Goal: Task Accomplishment & Management: Manage account settings

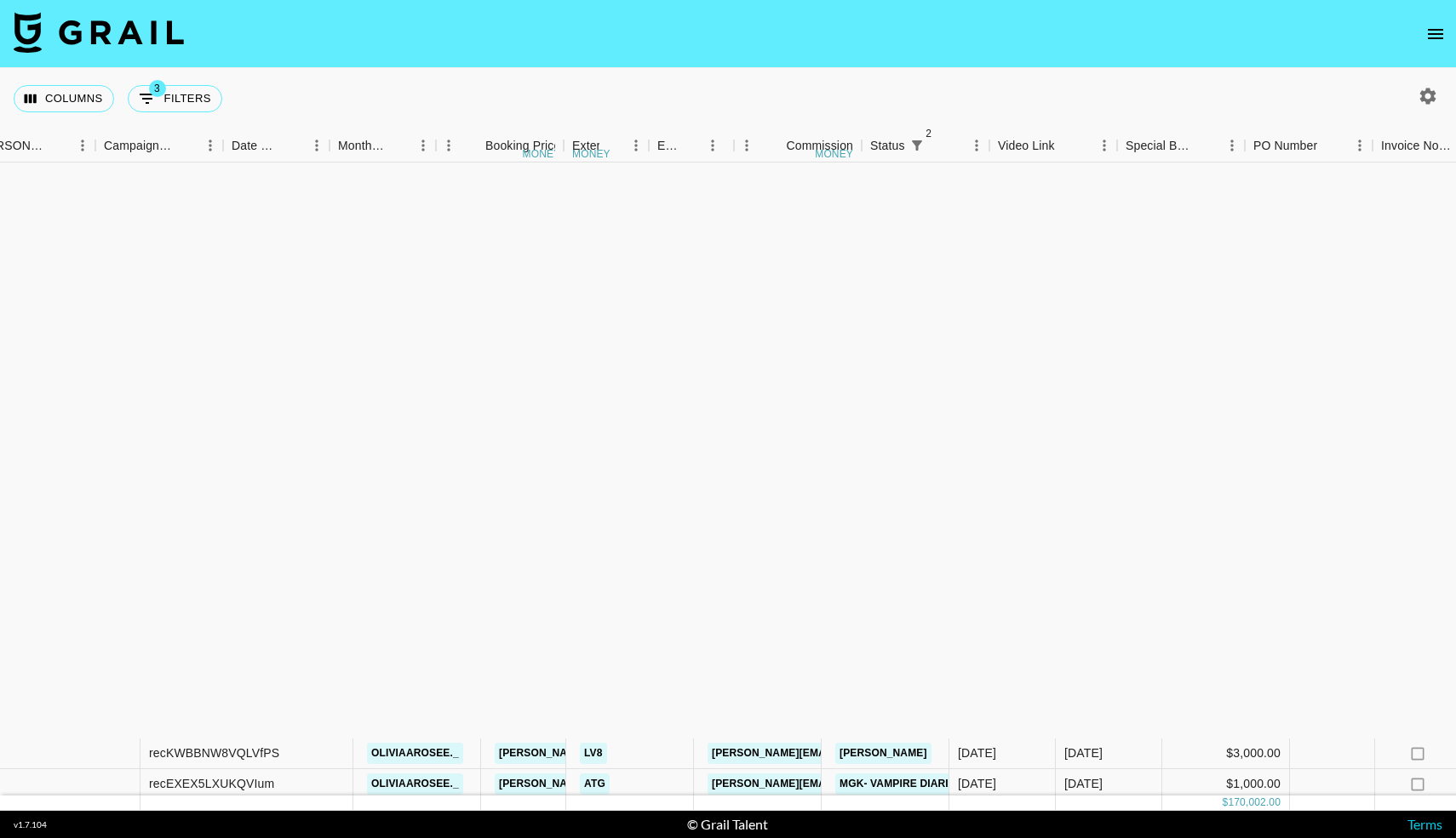
scroll to position [651, 726]
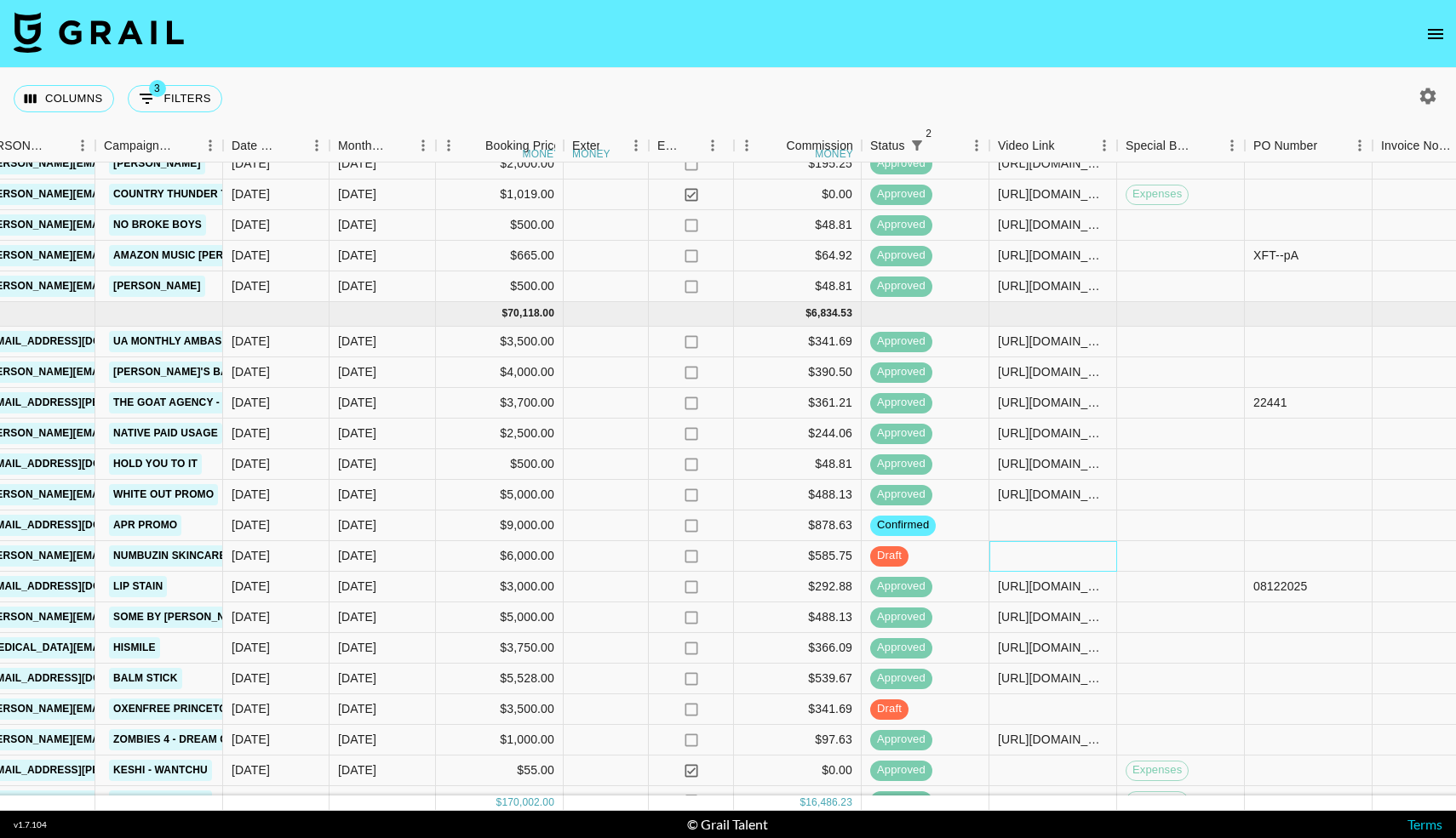
click at [1027, 556] on div at bounding box center [1053, 557] width 127 height 30
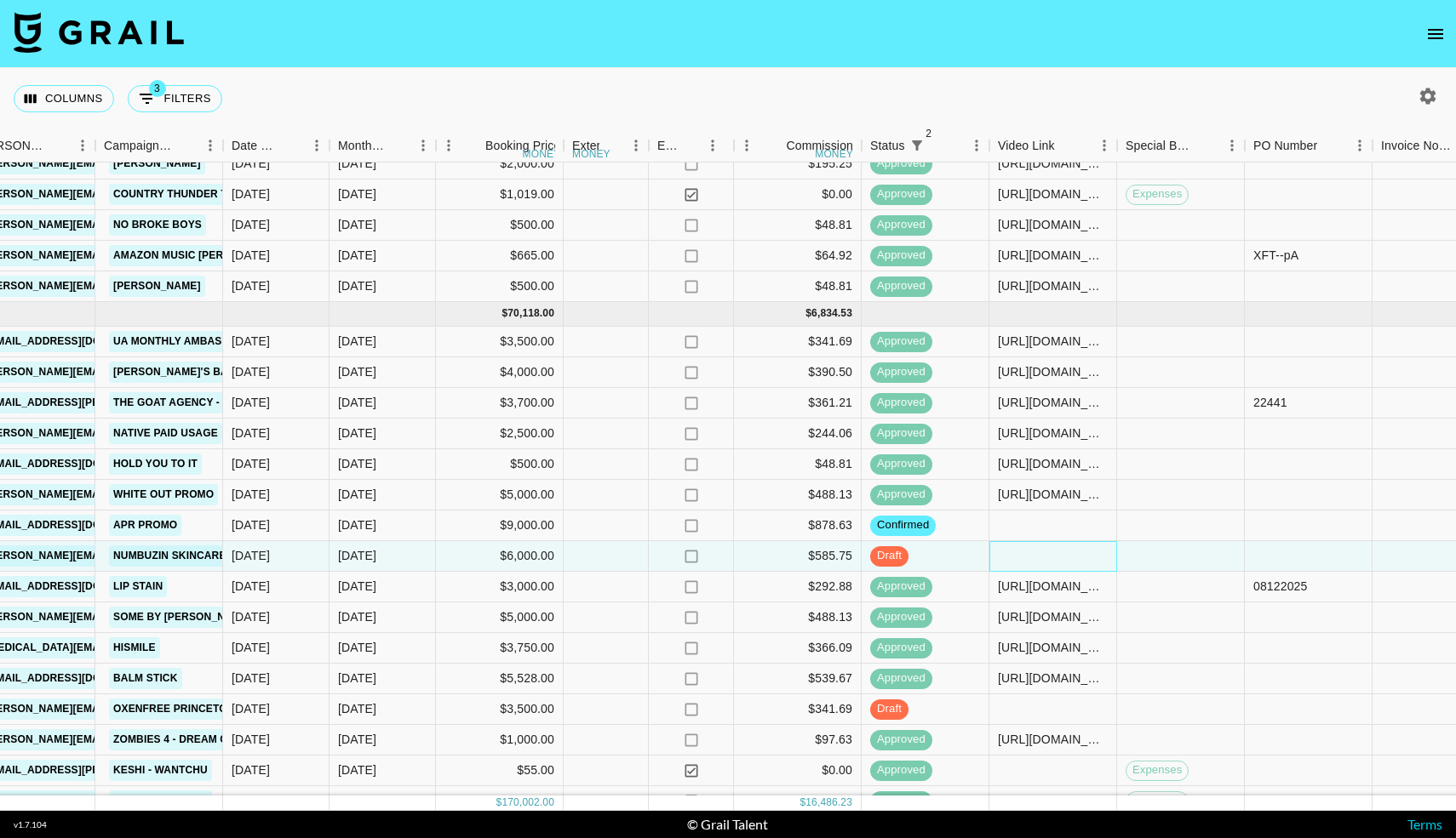
click at [1027, 556] on div at bounding box center [1053, 557] width 127 height 30
type input "[URL][DOMAIN_NAME]"
click at [1171, 564] on div at bounding box center [1180, 557] width 127 height 30
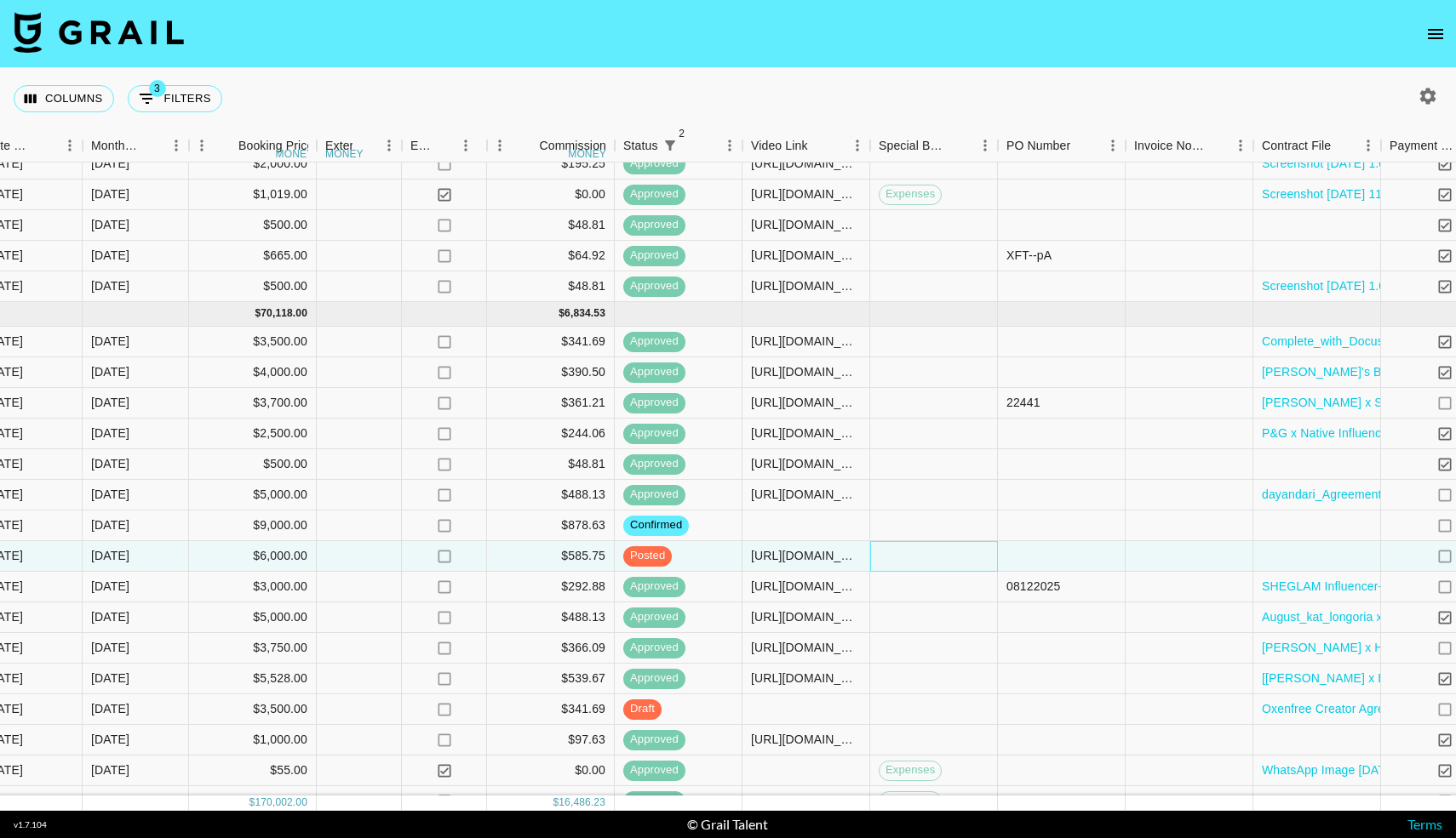
scroll to position [651, 1350]
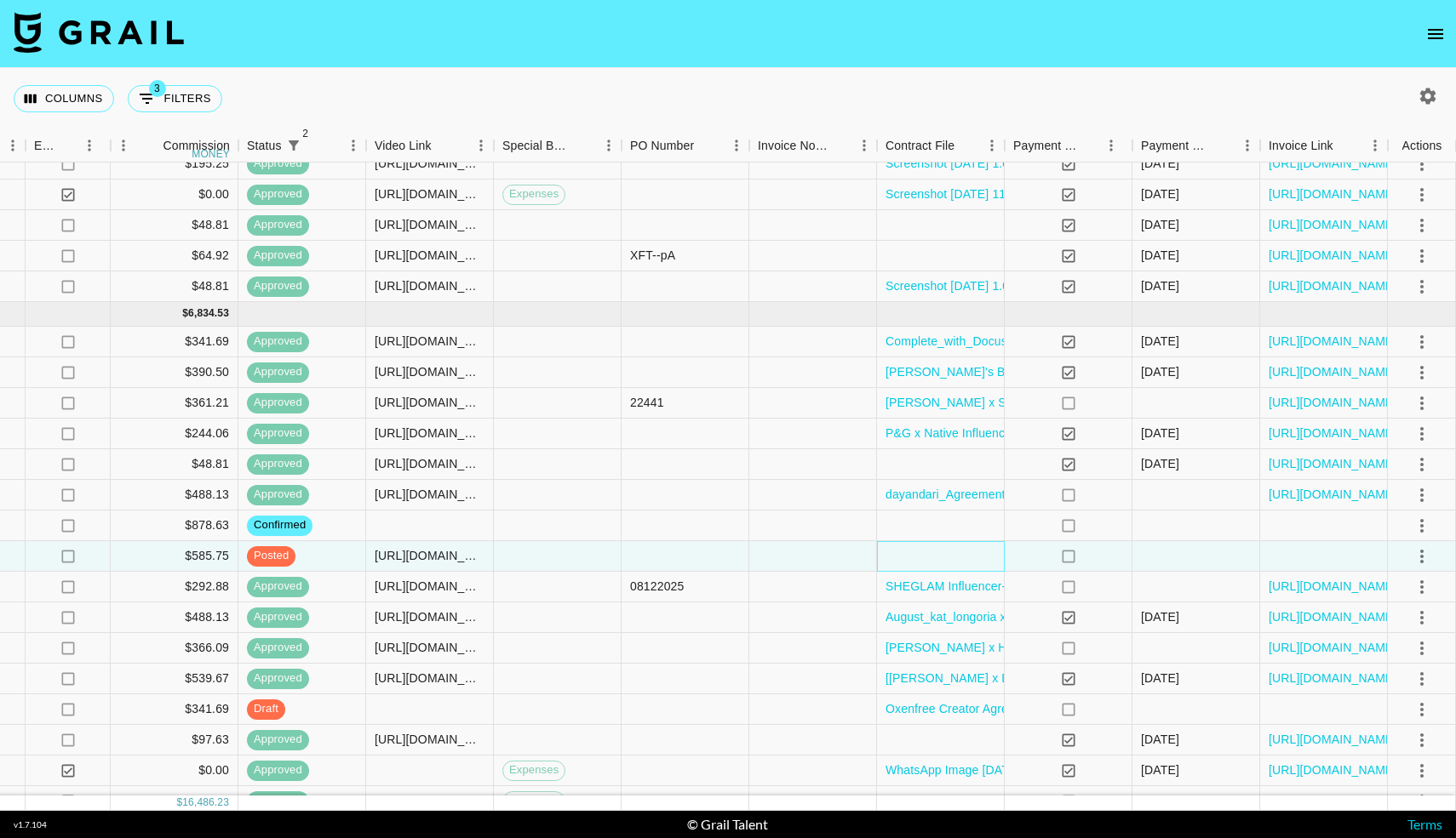
click at [902, 559] on div at bounding box center [940, 557] width 127 height 30
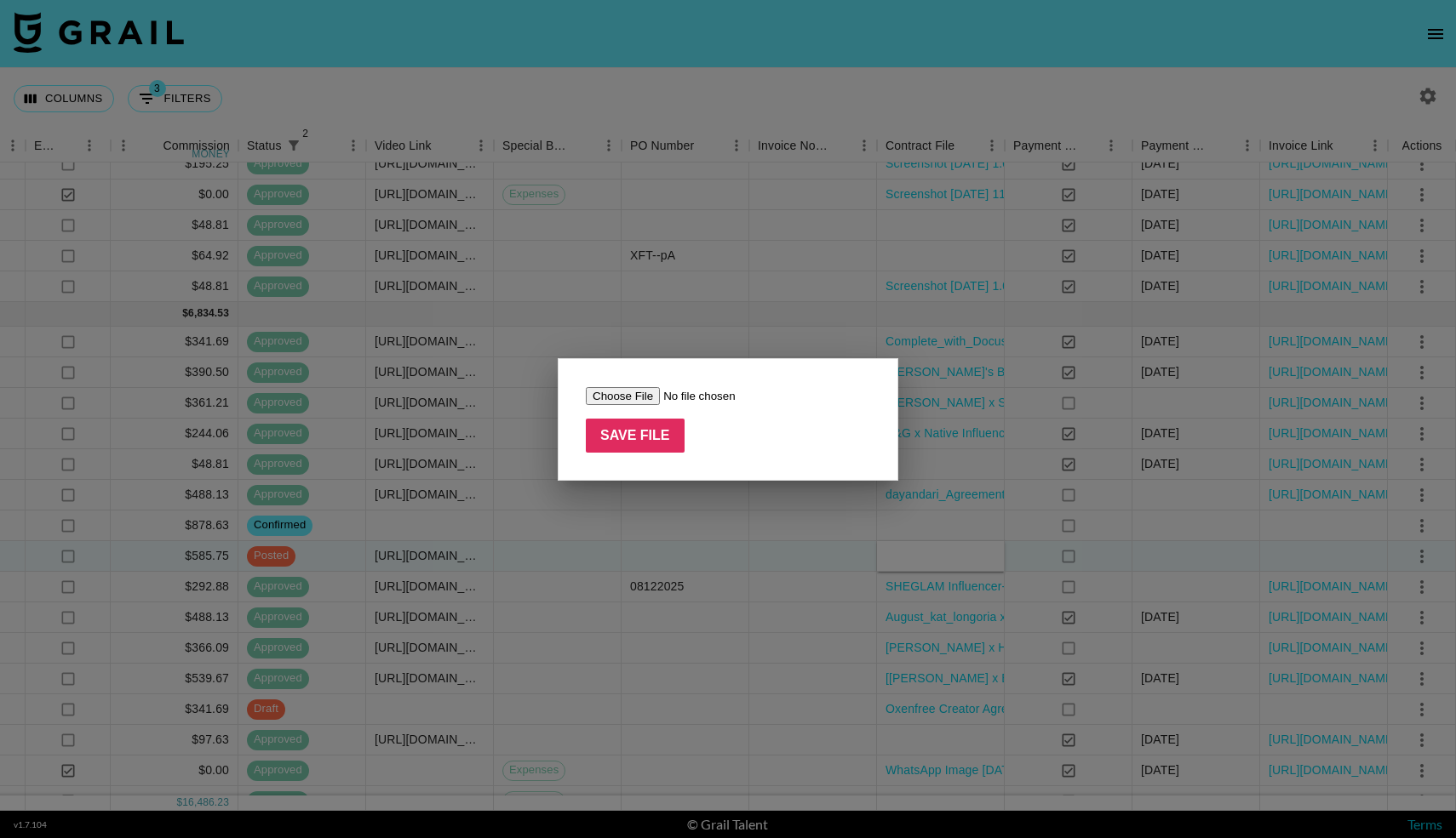
click at [621, 387] on input "file" at bounding box center [694, 395] width 215 height 18
type input "C:\fakepath\BENOW X kat_longoria Collaboration Contract.docx"
click at [639, 446] on input "Save File" at bounding box center [635, 436] width 99 height 34
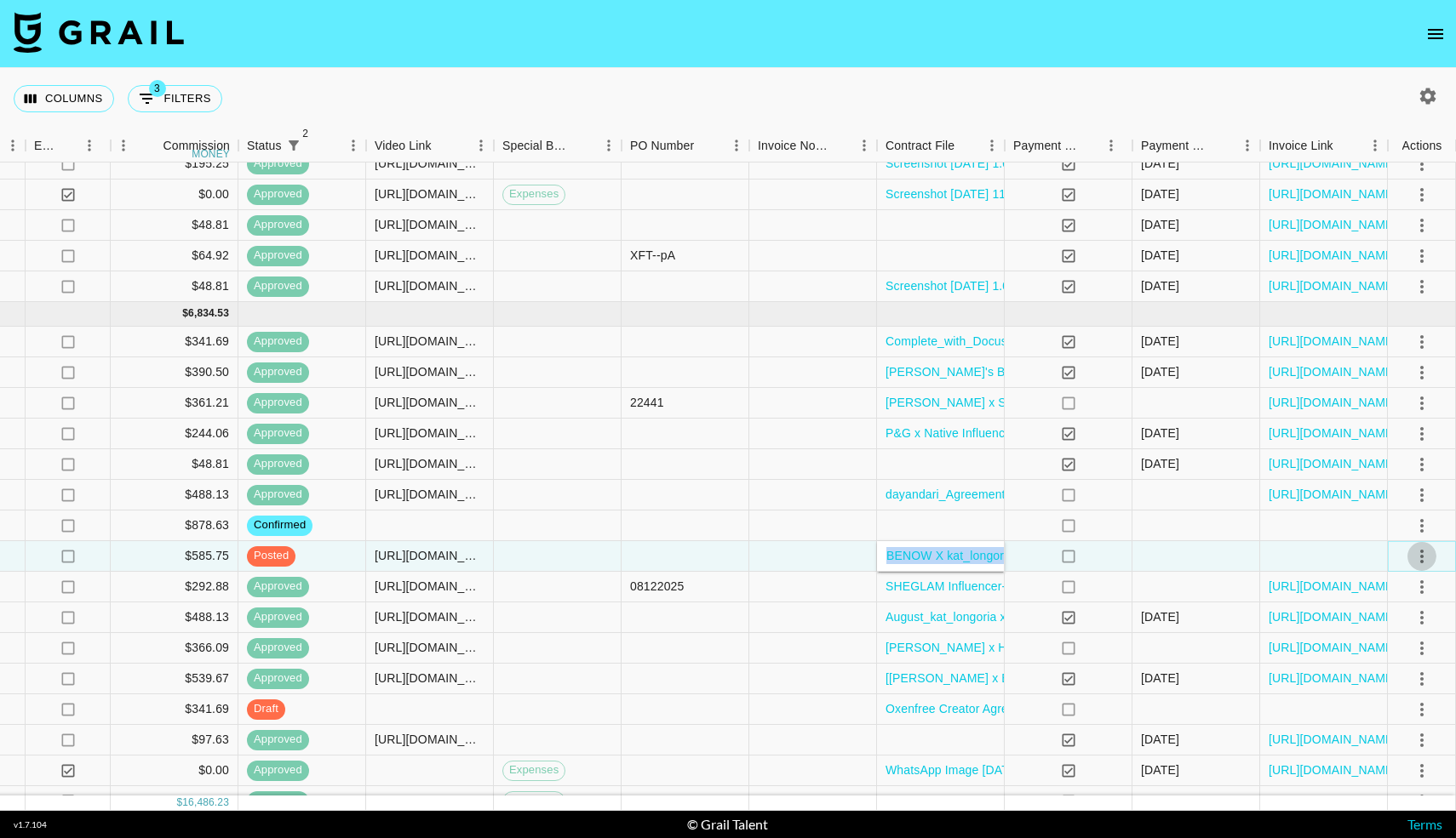
click at [1414, 557] on icon "select merge strategy" at bounding box center [1422, 557] width 21 height 21
click at [1360, 708] on div "Approve" at bounding box center [1385, 716] width 52 height 21
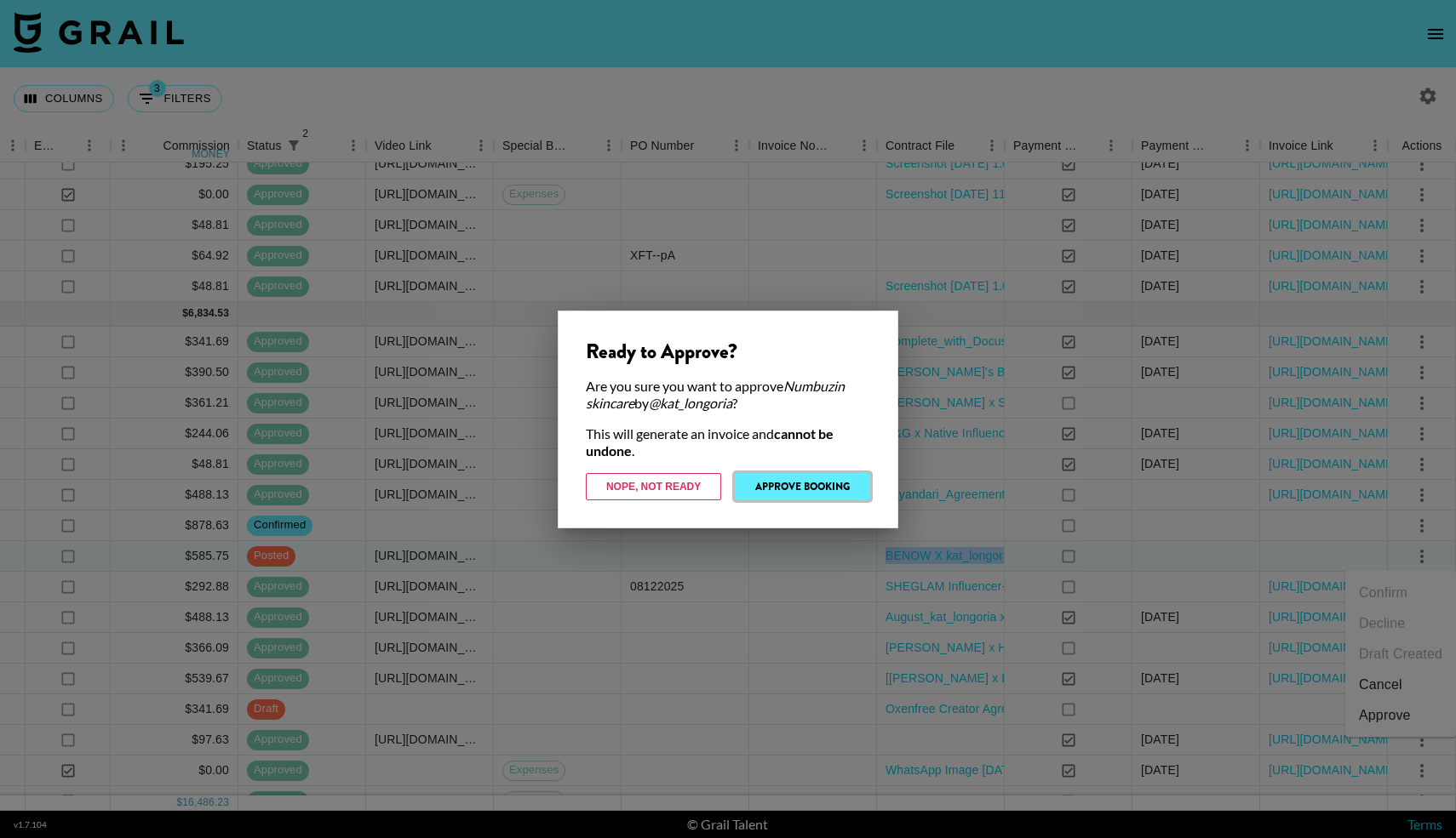
click at [798, 490] on button "Approve Booking" at bounding box center [802, 486] width 135 height 27
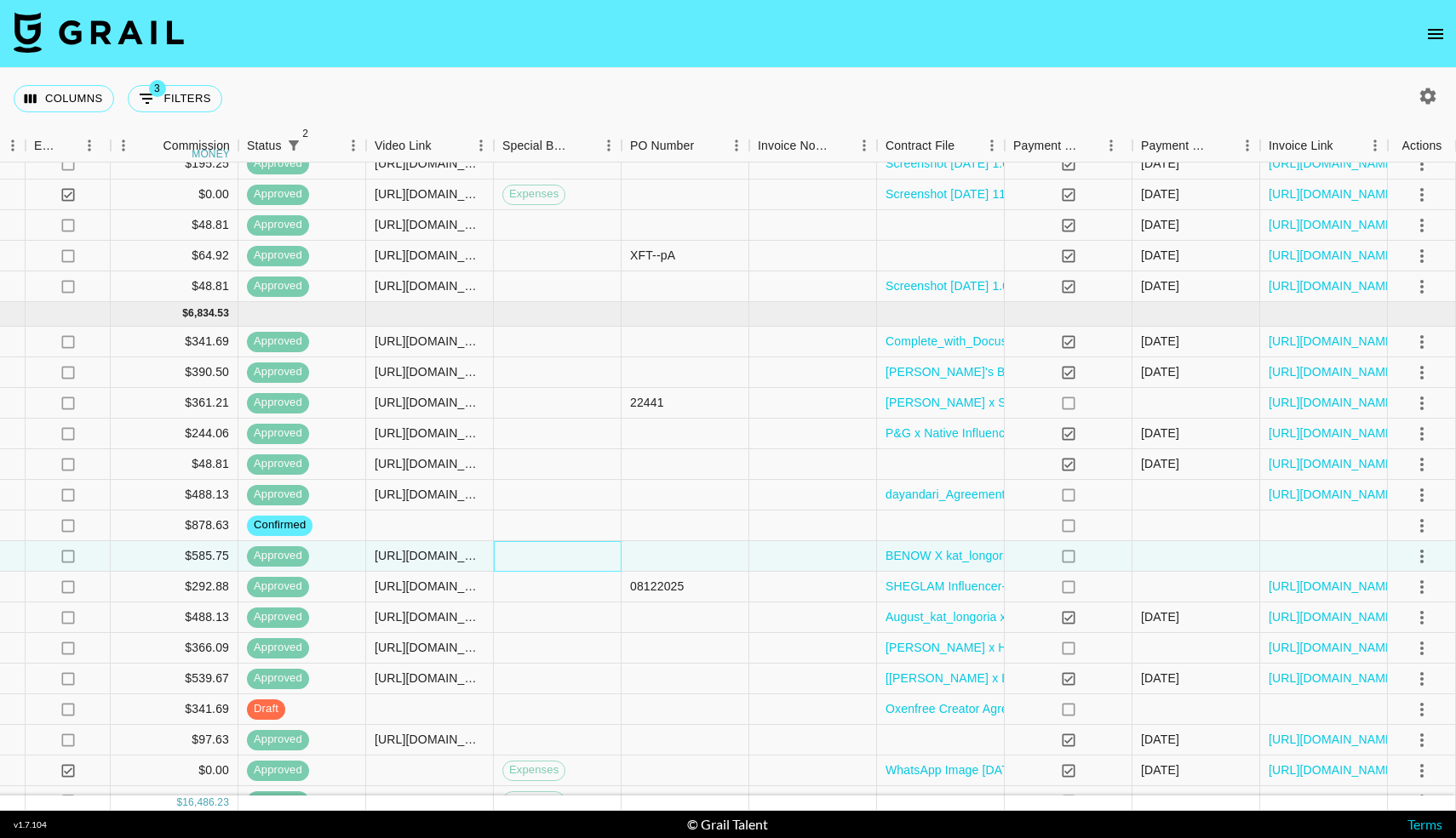
click at [495, 560] on div at bounding box center [557, 557] width 127 height 30
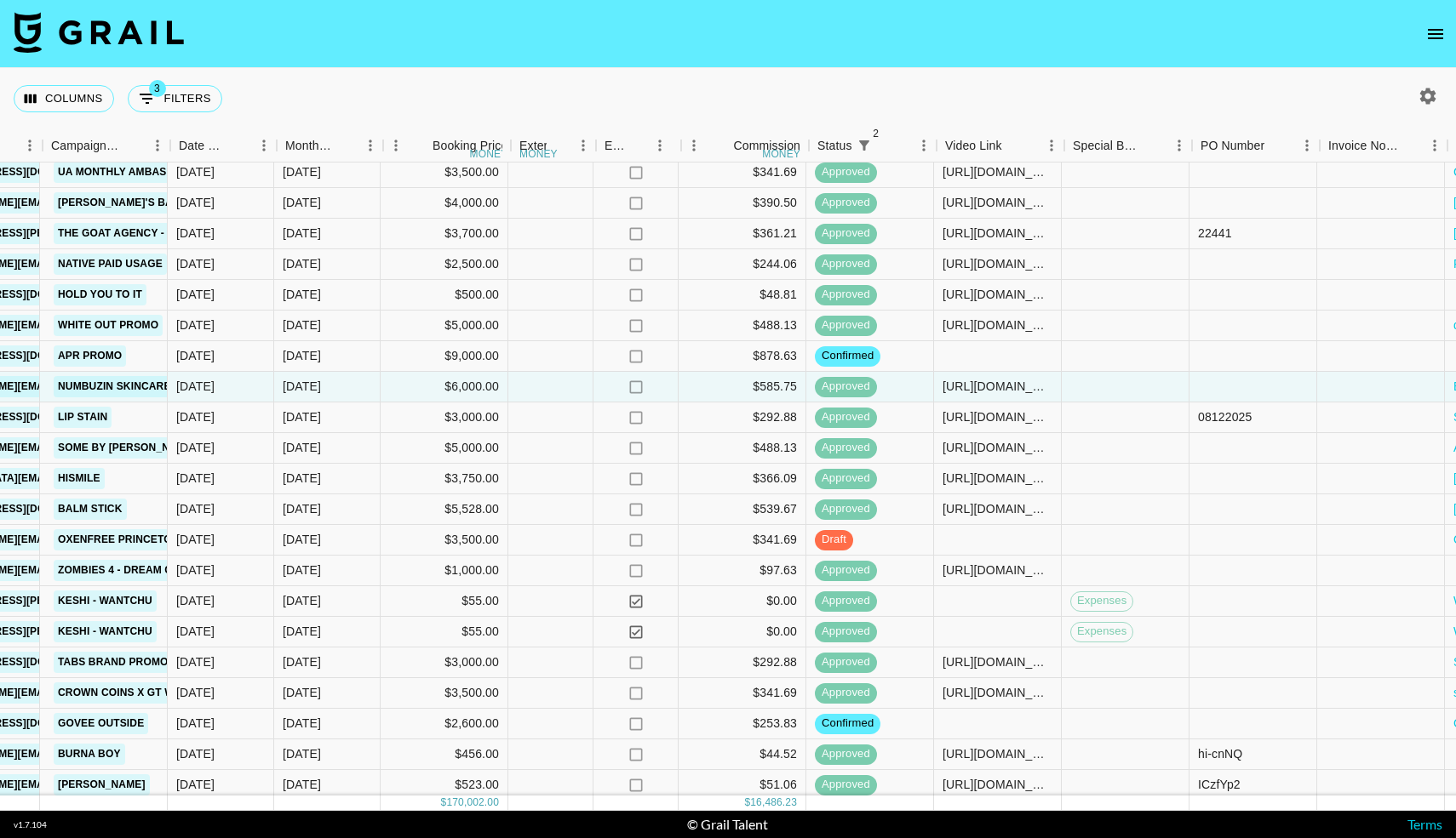
scroll to position [820, 785]
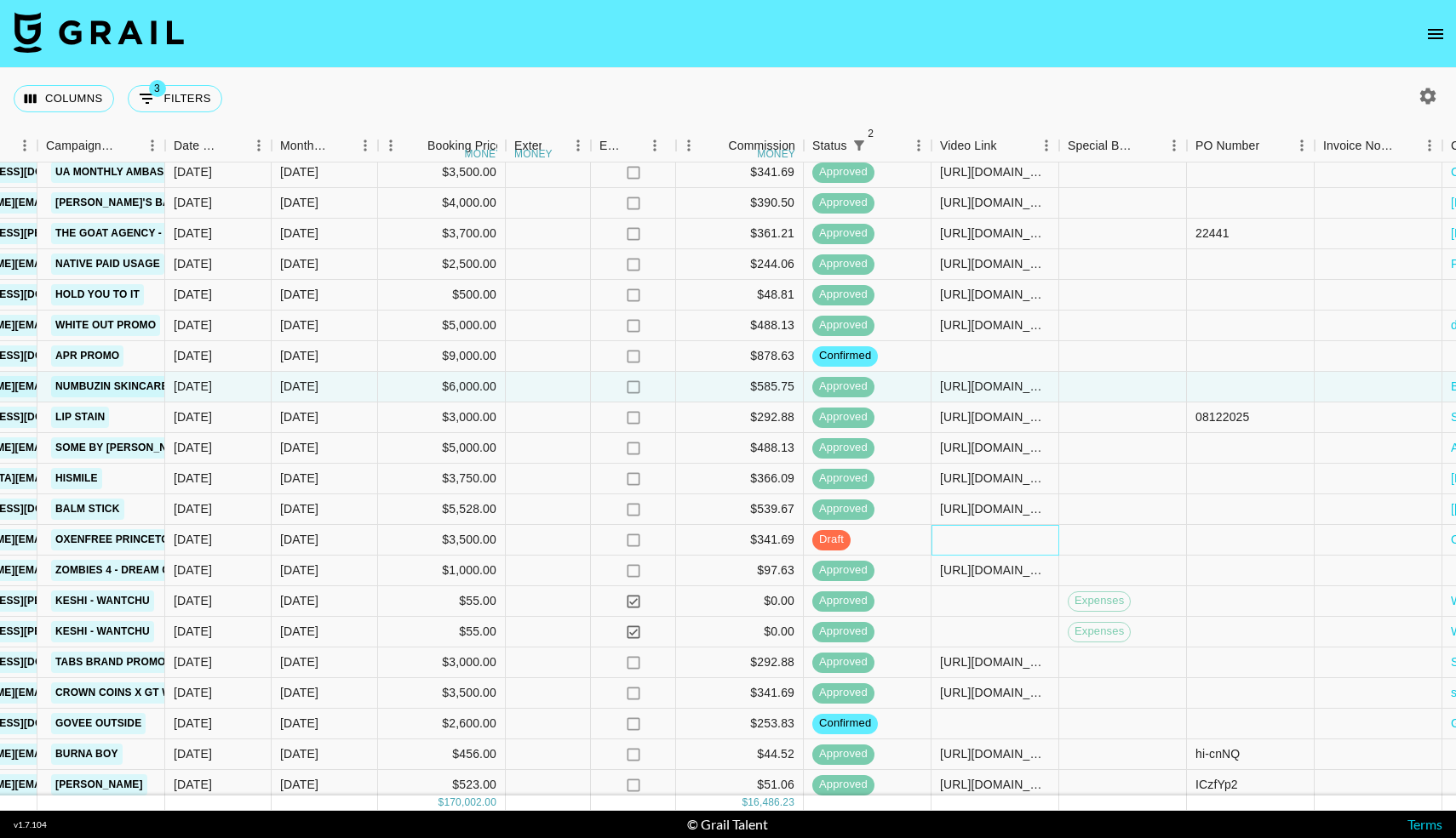
click at [951, 540] on div at bounding box center [995, 541] width 127 height 30
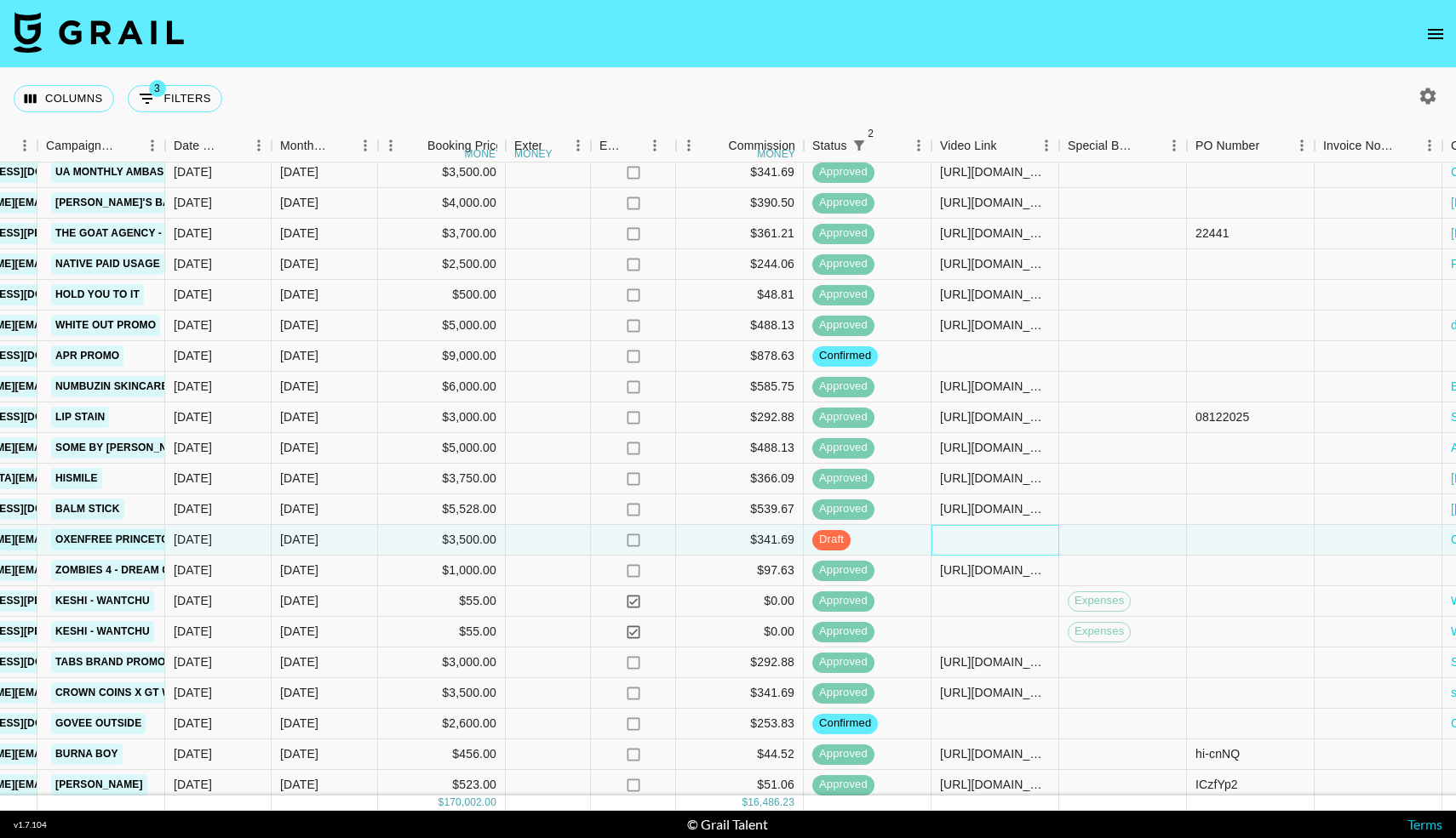
click at [951, 540] on div at bounding box center [995, 541] width 127 height 30
type input "[URL][DOMAIN_NAME]"
click at [1087, 535] on div at bounding box center [1123, 541] width 127 height 30
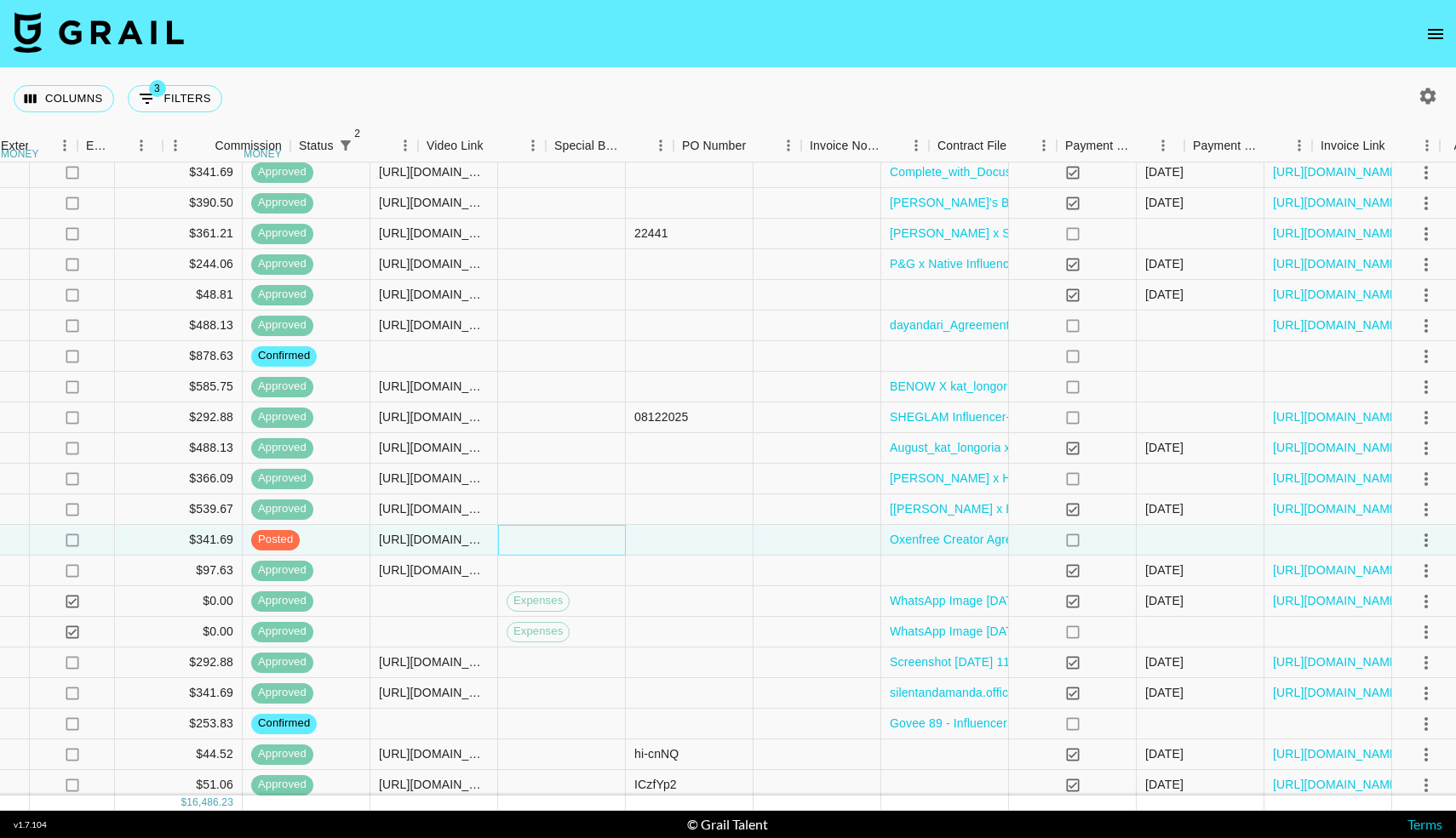
scroll to position [820, 1350]
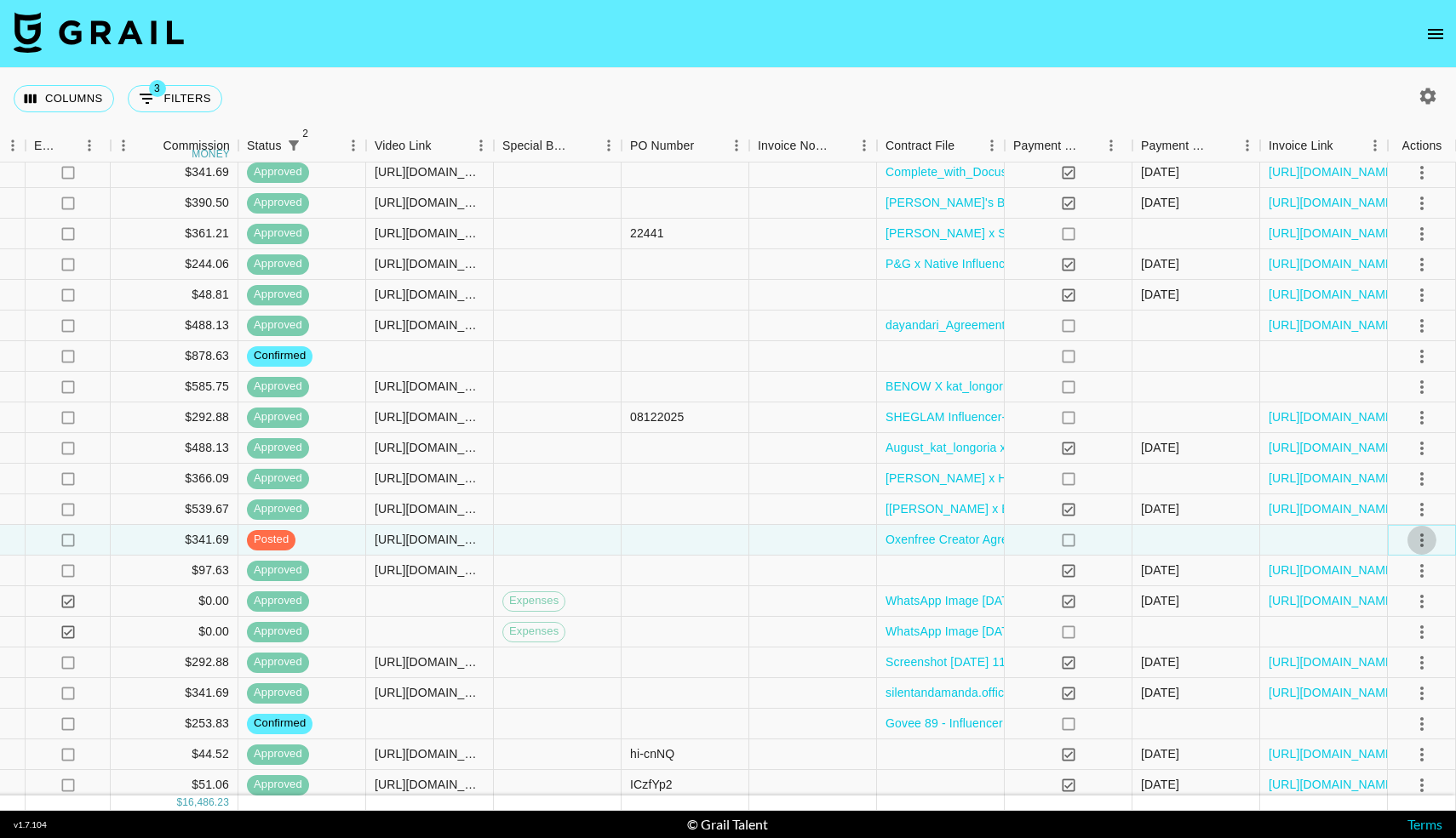
click at [1428, 542] on icon "select merge strategy" at bounding box center [1422, 541] width 21 height 21
click at [1372, 700] on div "Approve" at bounding box center [1385, 700] width 52 height 21
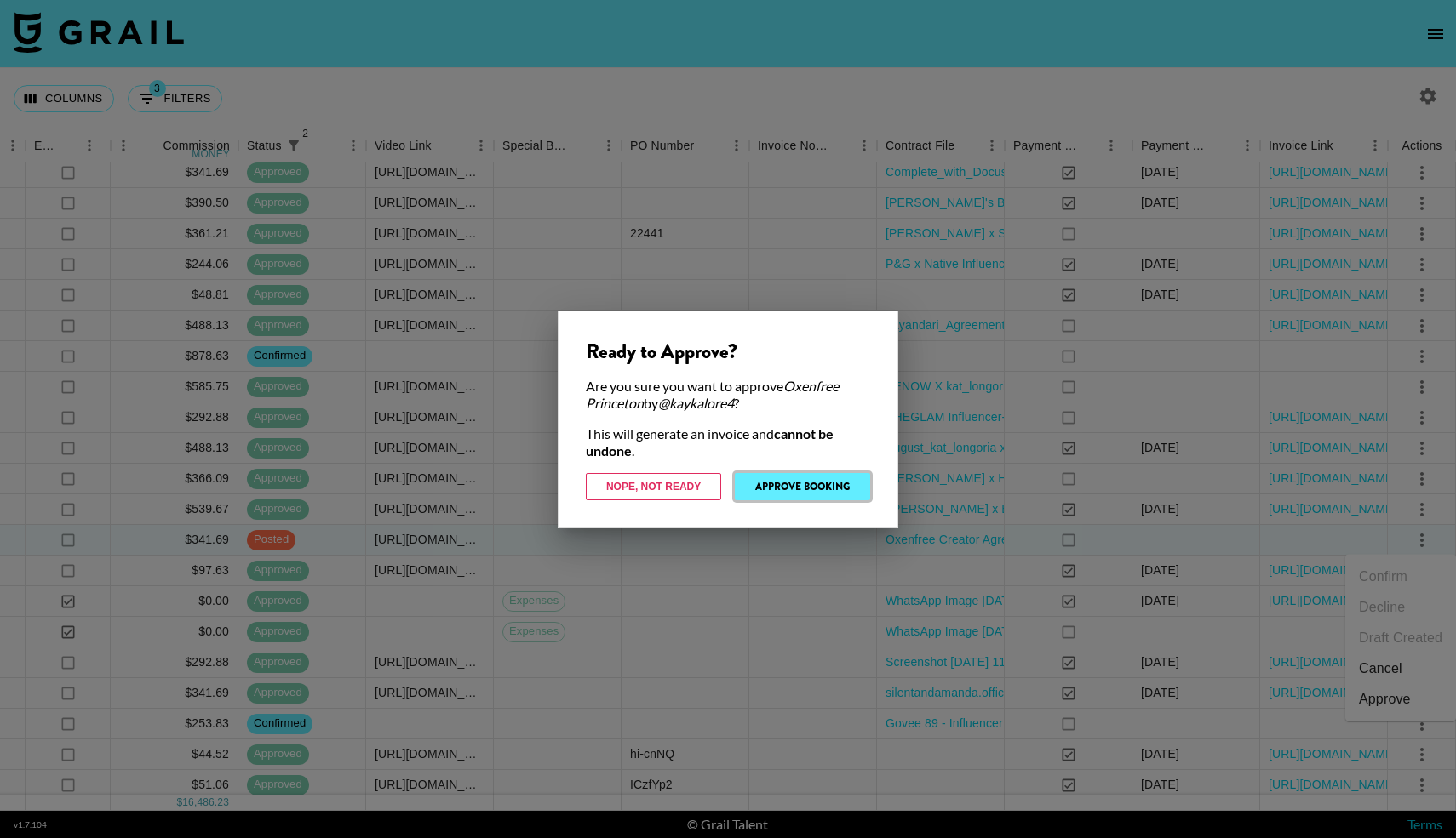
click at [792, 493] on button "Approve Booking" at bounding box center [802, 486] width 135 height 27
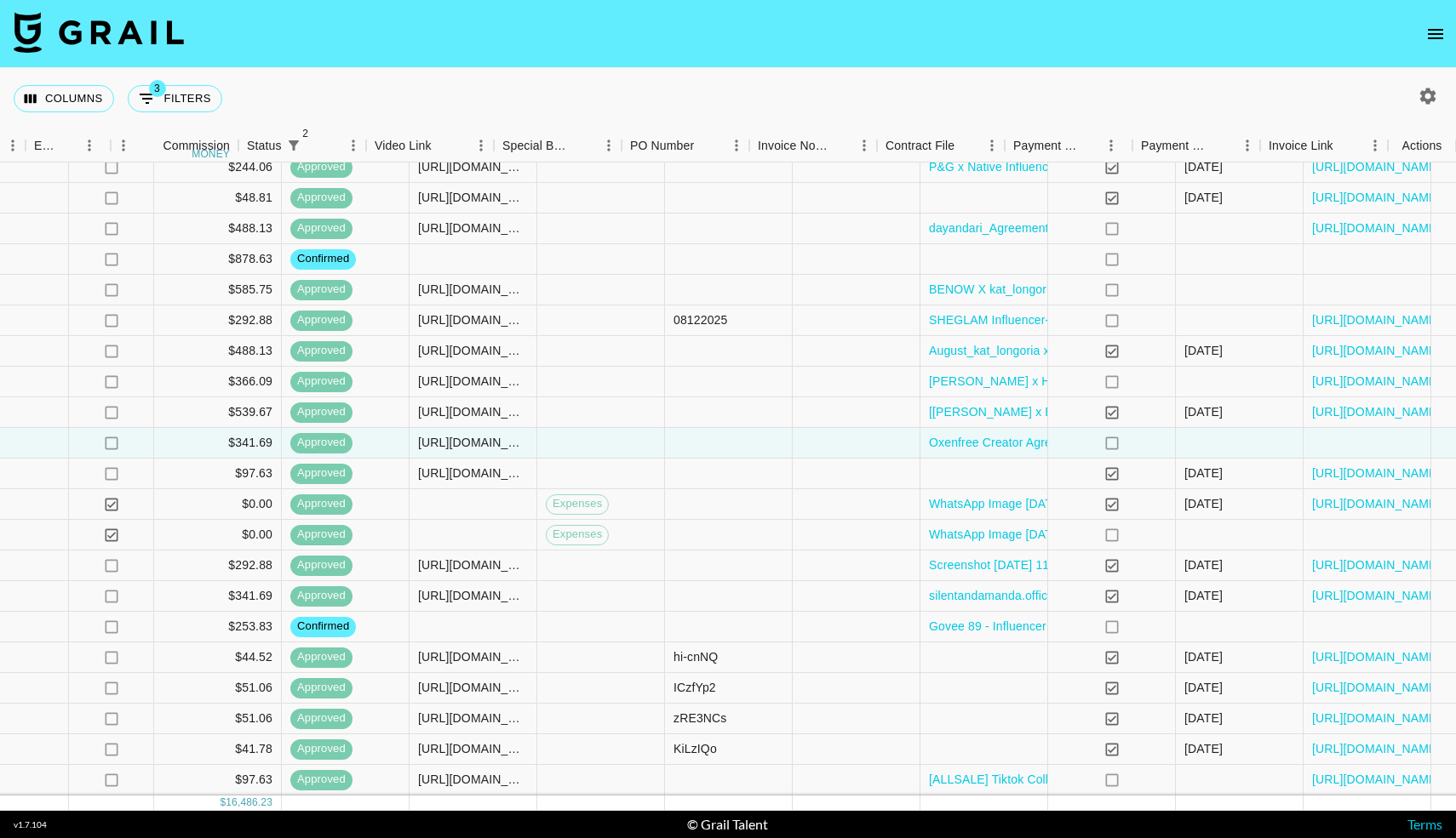
scroll to position [917, 1350]
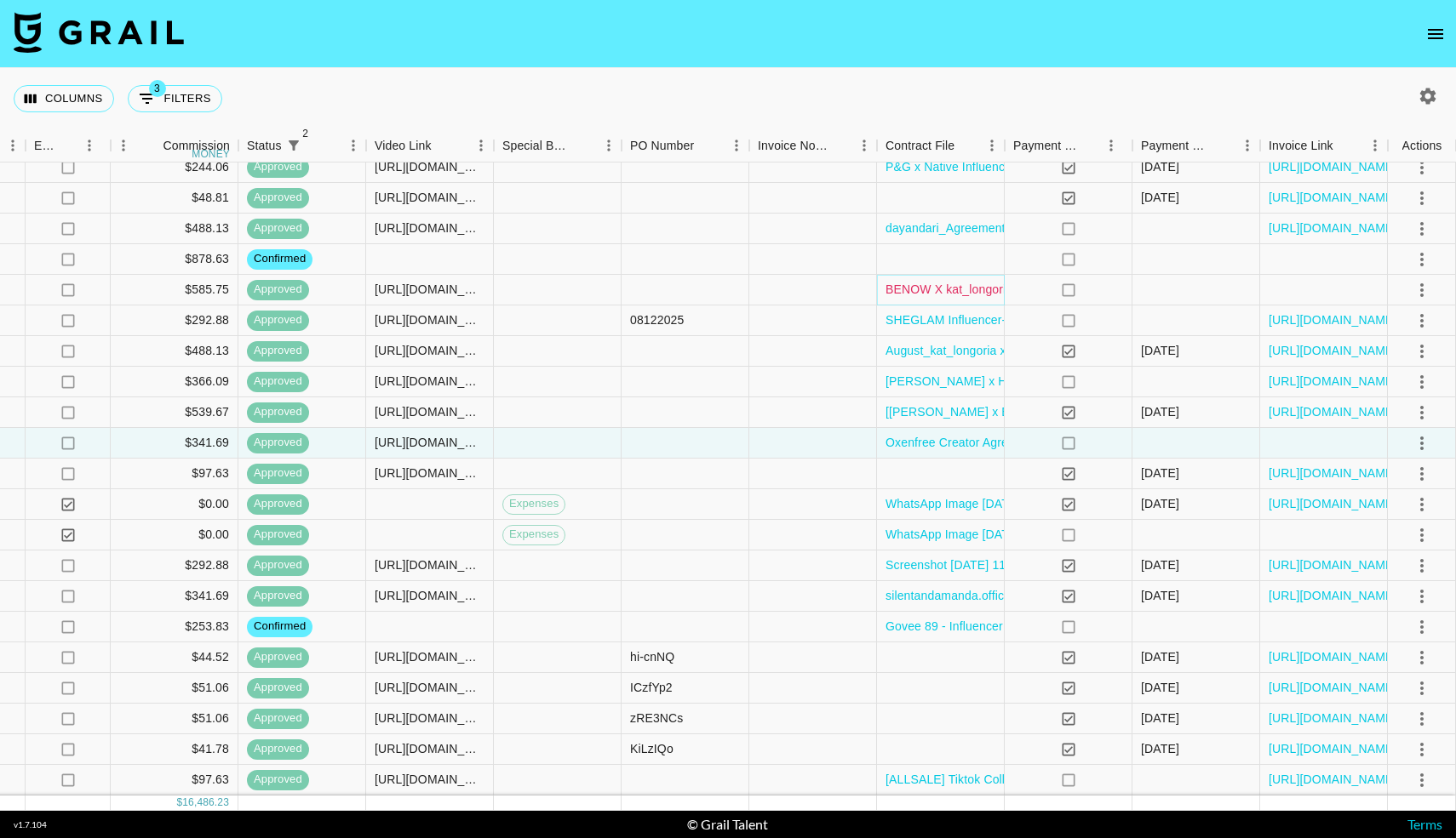
click at [968, 292] on link "BENOW X kat_longoria Collaboration Contract.docx" at bounding box center [1026, 290] width 281 height 17
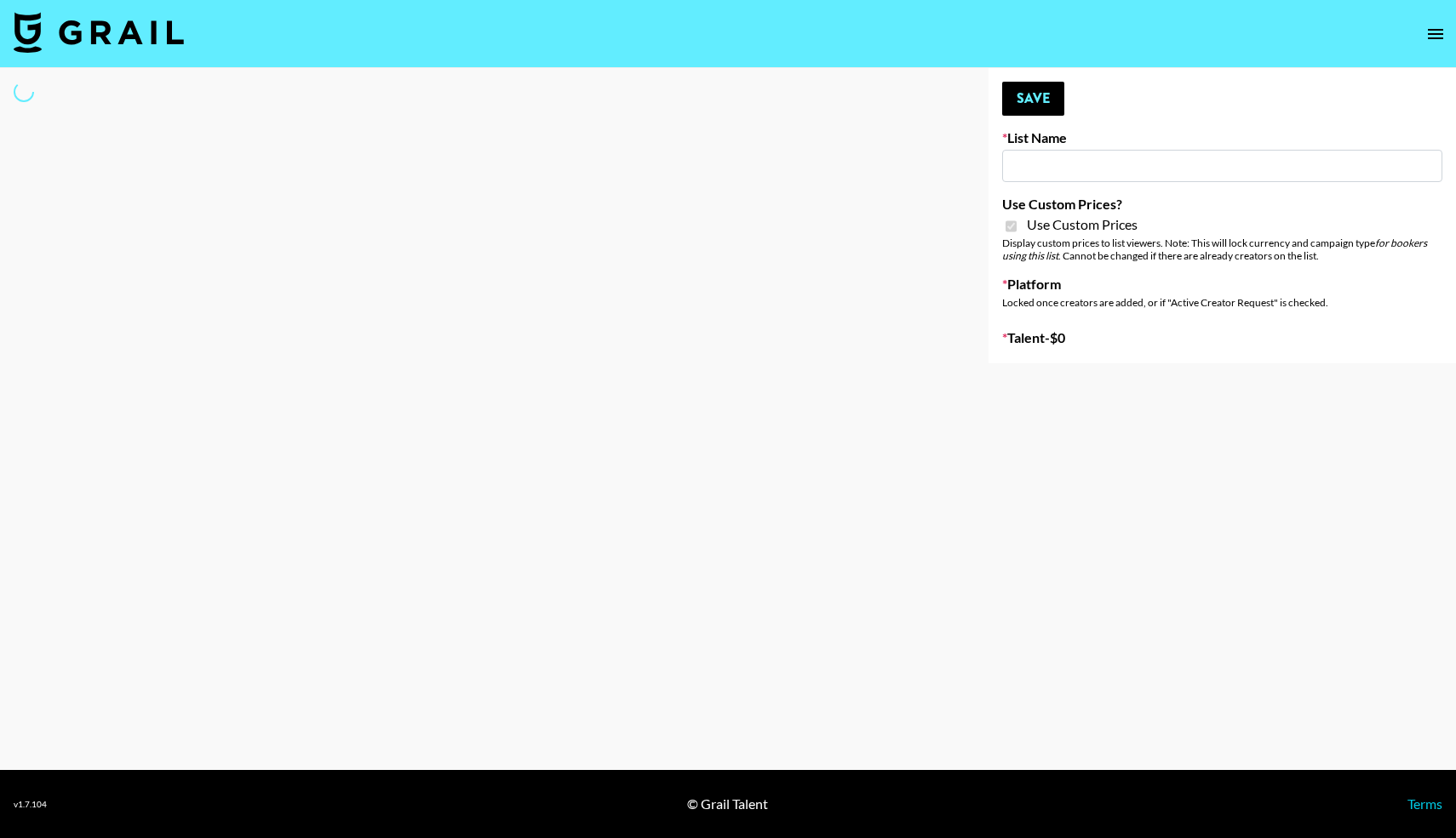
type input "Nourish"
checkbox input "true"
select select "Brand"
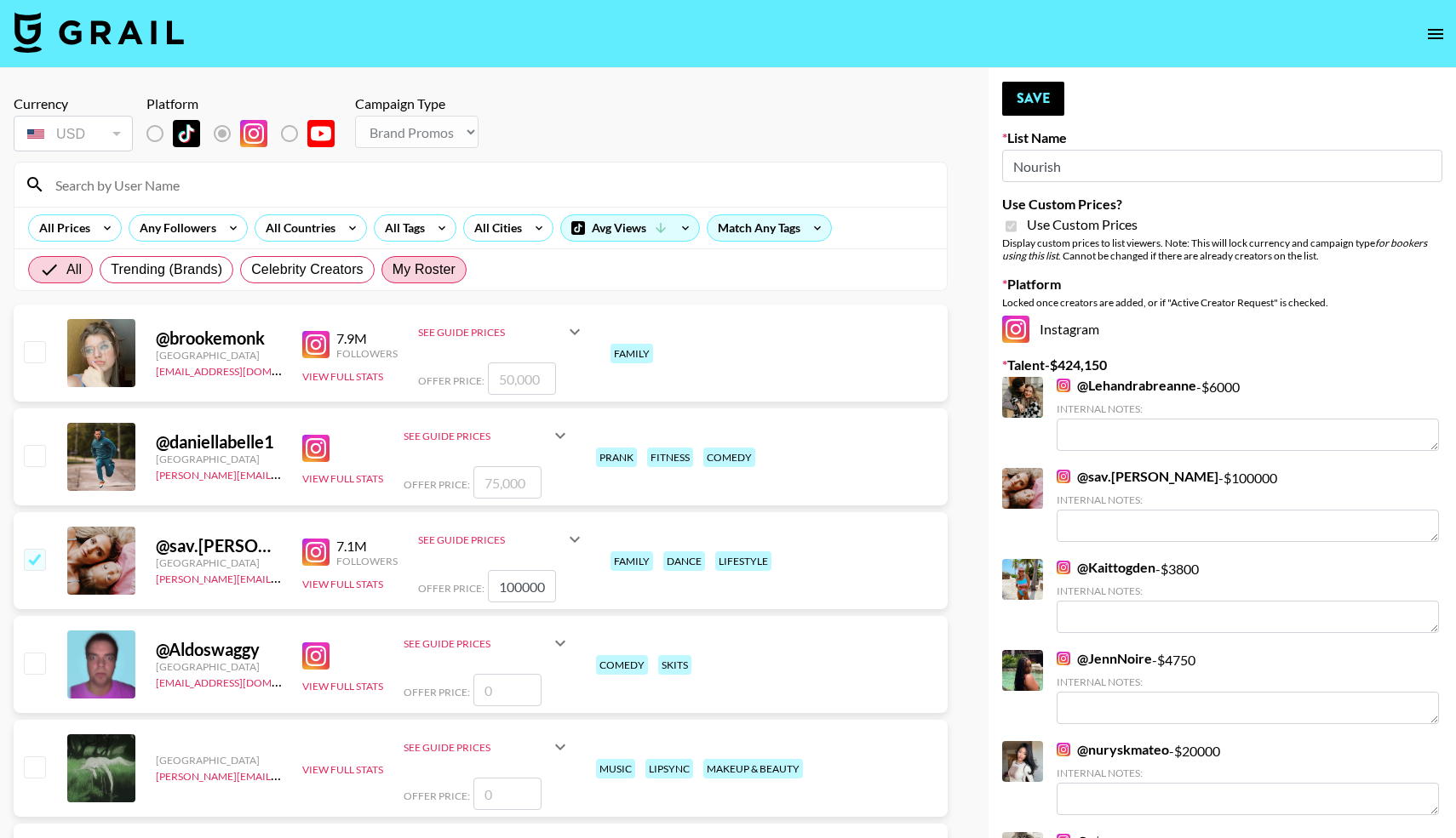
click at [421, 266] on span "My Roster" at bounding box center [424, 270] width 63 height 21
click at [393, 270] on input "My Roster" at bounding box center [393, 270] width 0 height 0
radio input "true"
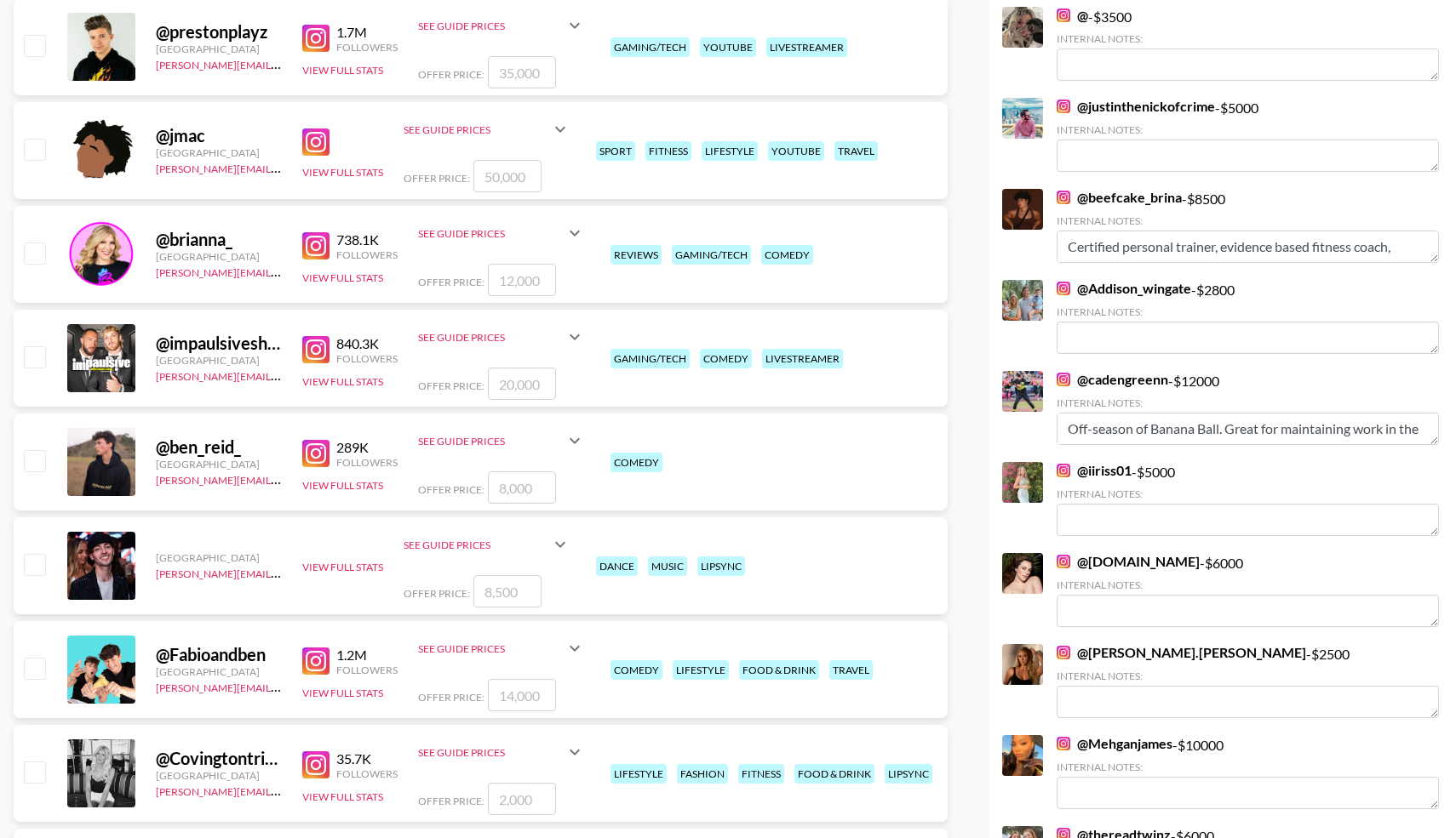
scroll to position [827, 0]
click at [34, 456] on input "checkbox" at bounding box center [34, 460] width 21 height 21
checkbox input "true"
type input "8000"
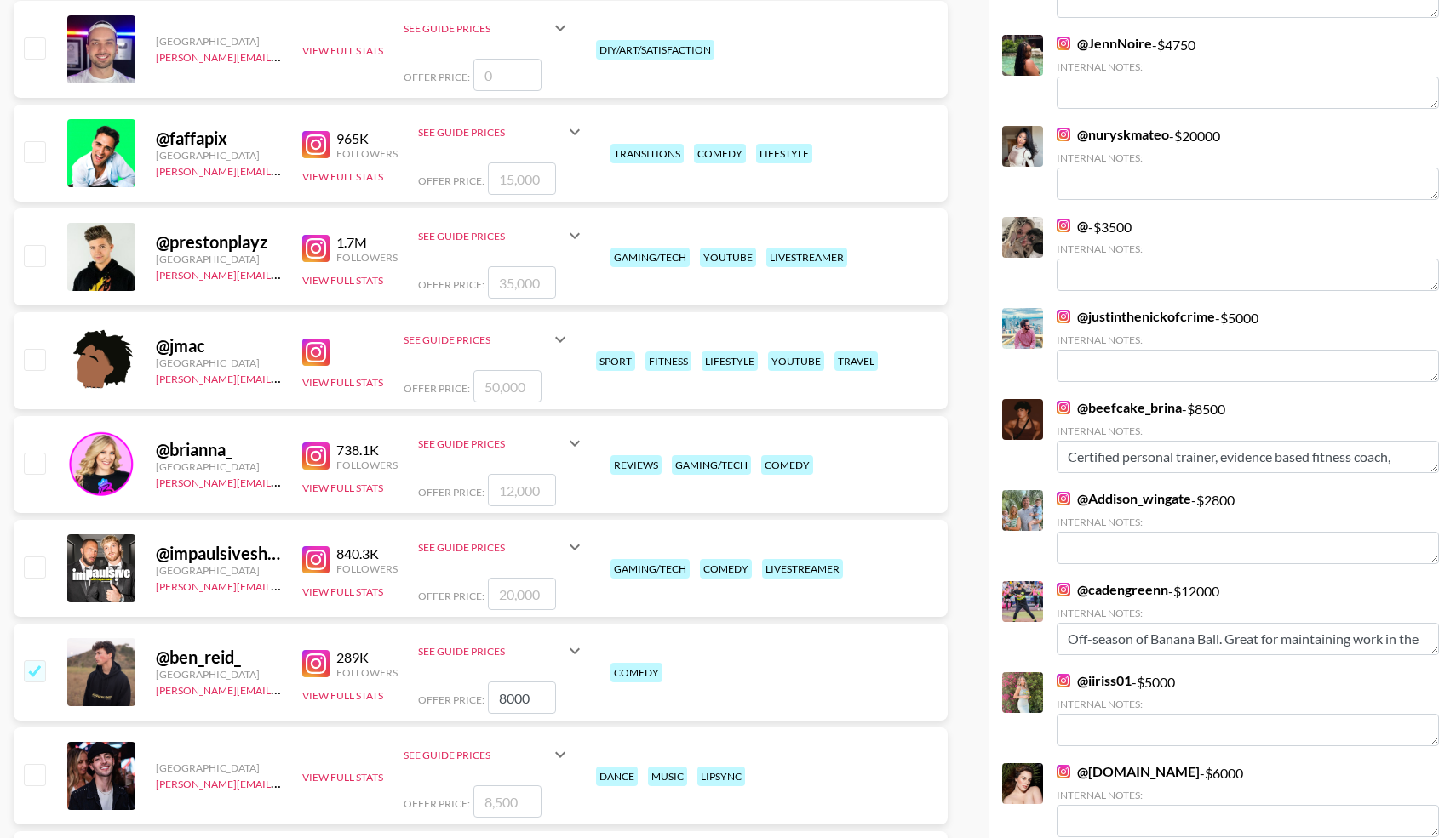
scroll to position [628, 0]
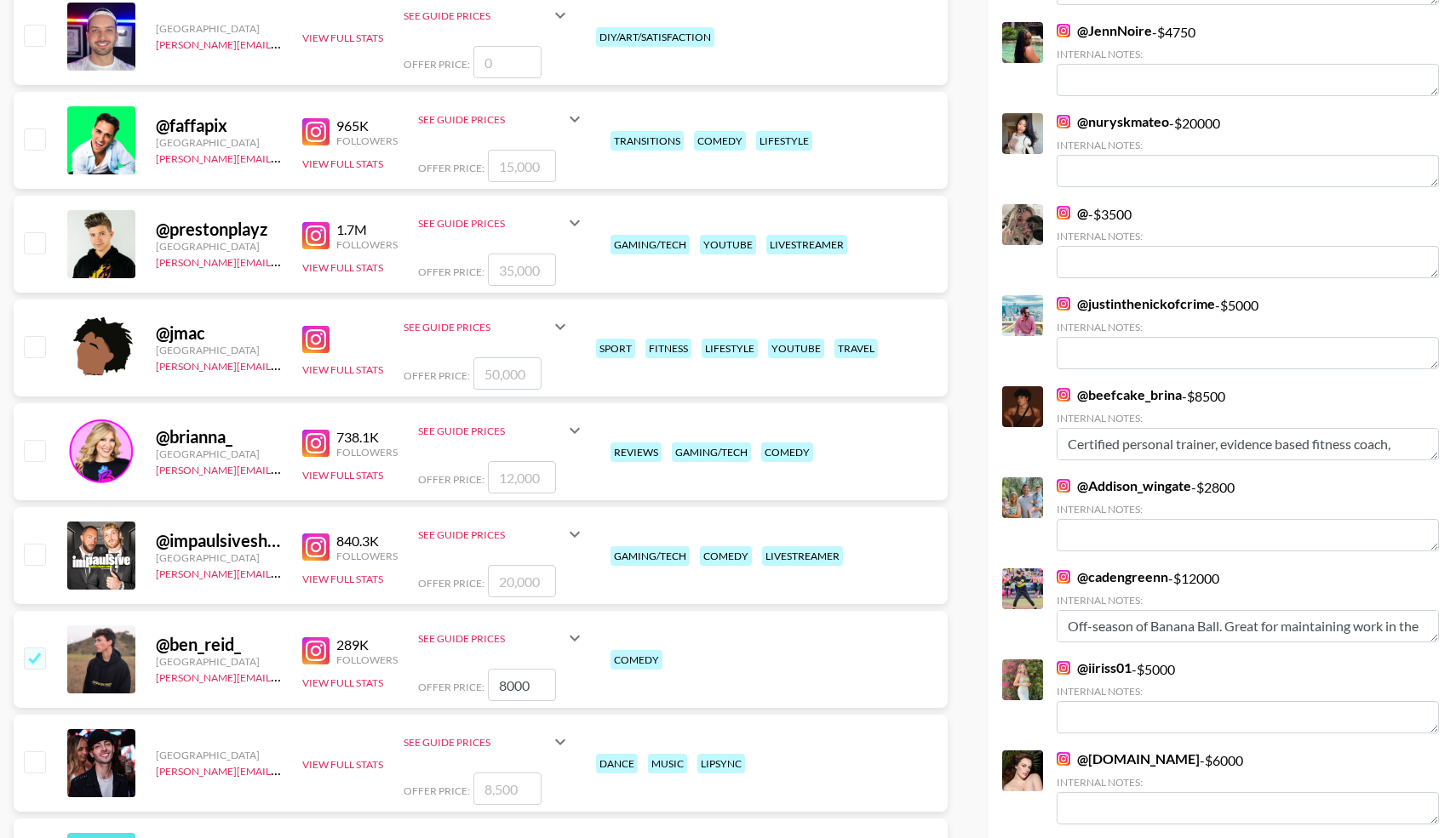
click at [38, 344] on input "checkbox" at bounding box center [34, 346] width 21 height 21
checkbox input "true"
type input "50000"
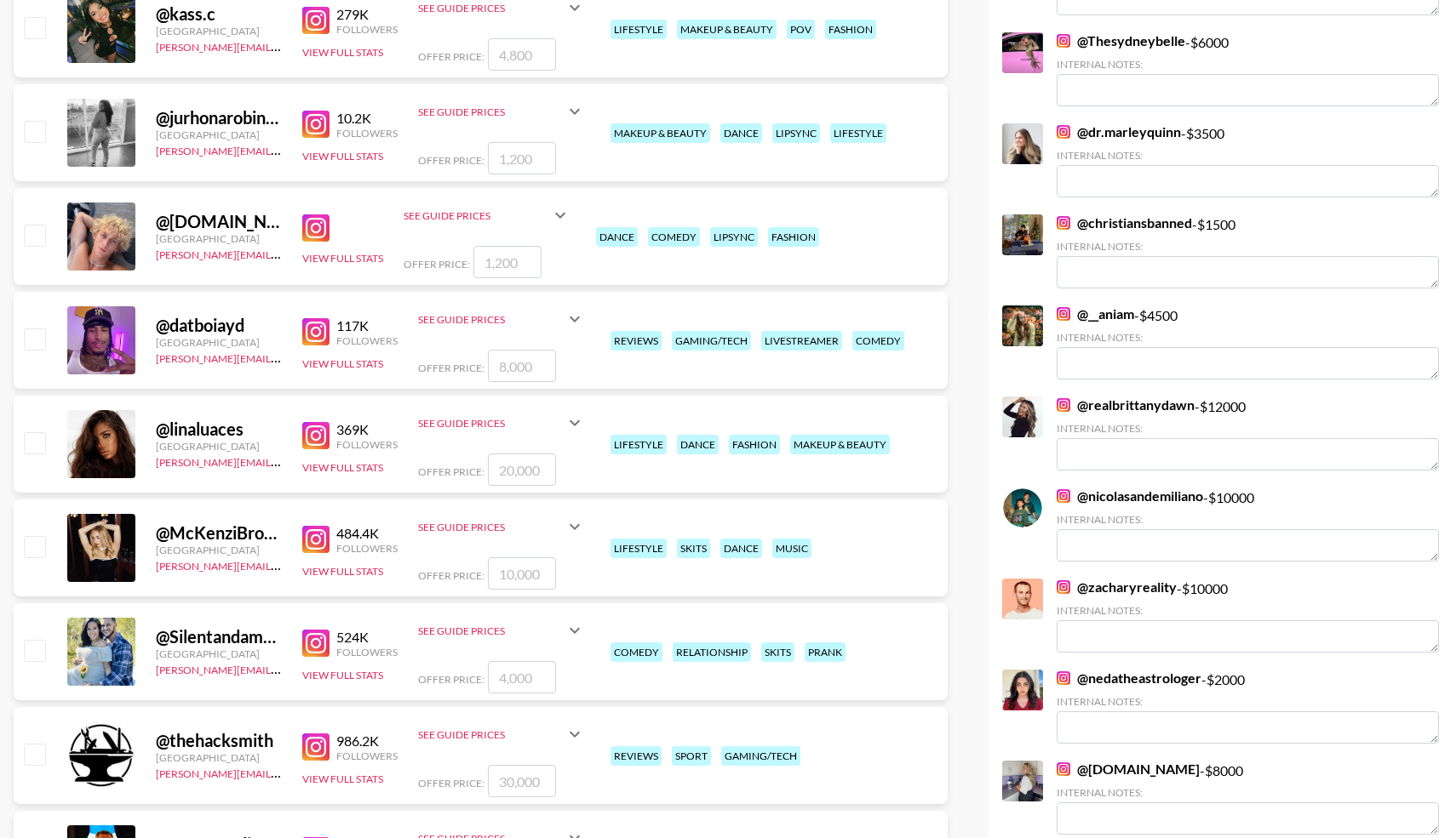
scroll to position [2720, 0]
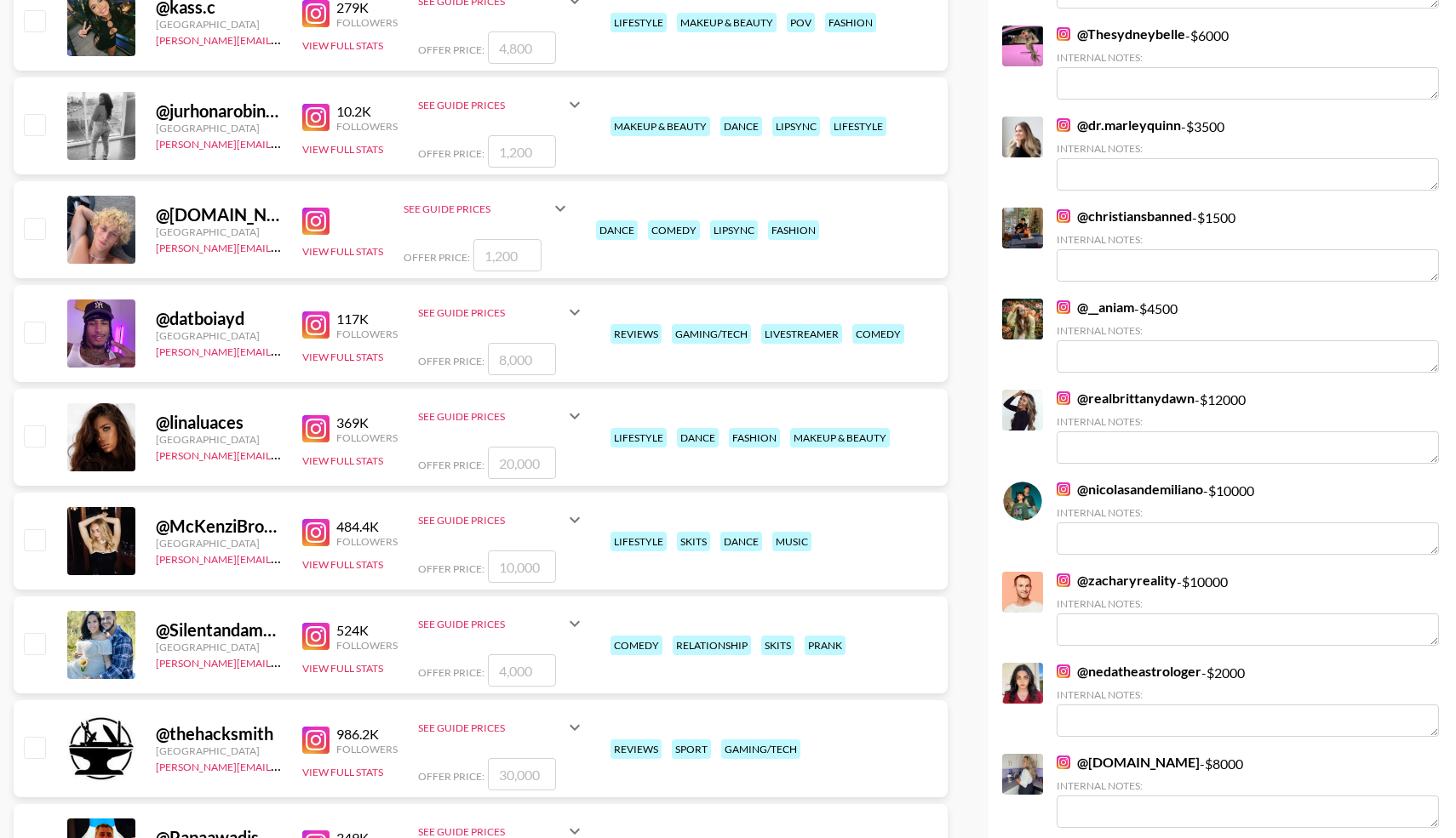
click at [40, 434] on input "checkbox" at bounding box center [34, 436] width 21 height 21
checkbox input "true"
type input "20000"
click at [34, 544] on input "checkbox" at bounding box center [34, 540] width 21 height 21
checkbox input "true"
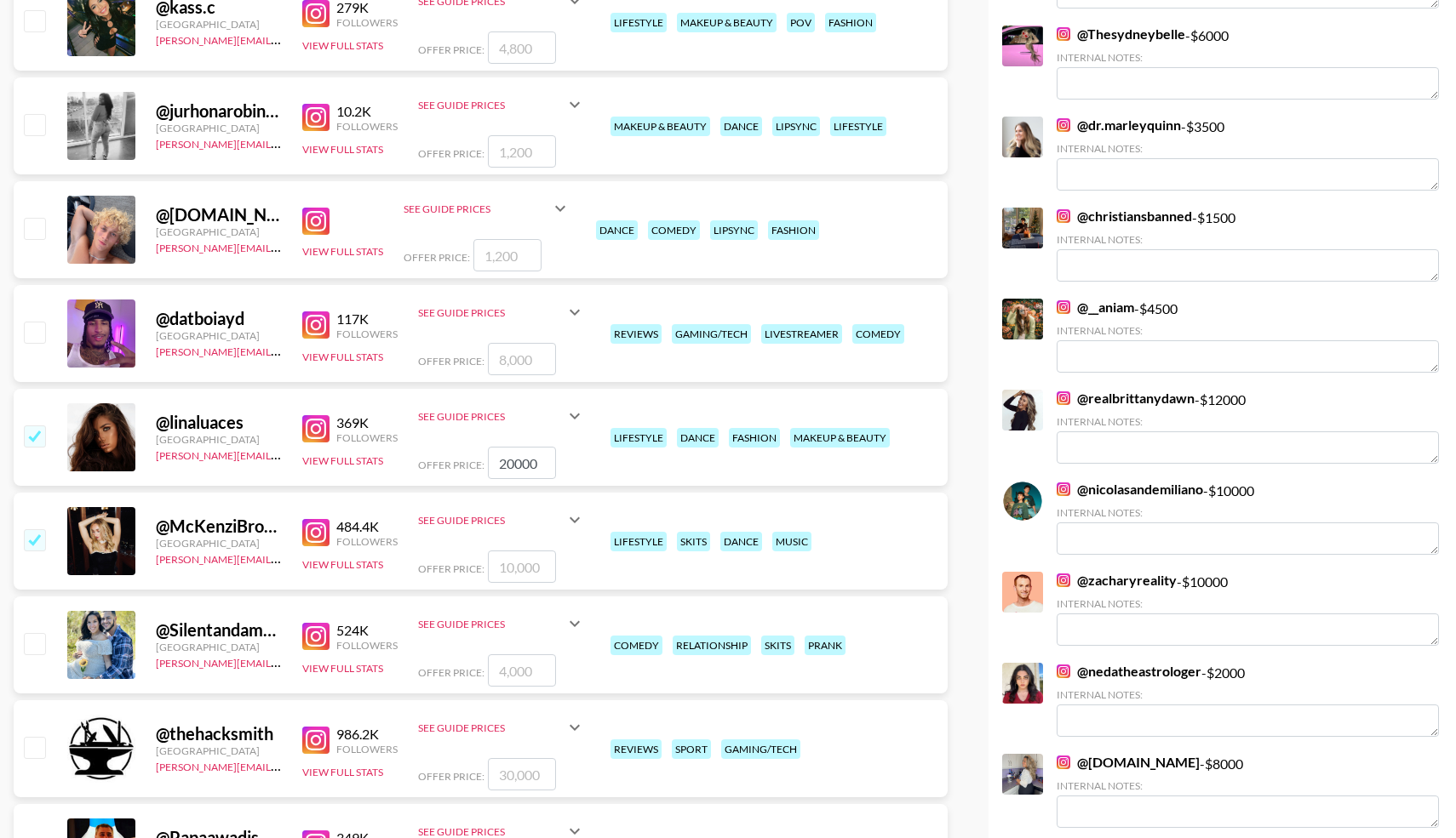
type input "10000"
click at [28, 645] on input "checkbox" at bounding box center [34, 644] width 21 height 21
checkbox input "true"
drag, startPoint x: 537, startPoint y: 669, endPoint x: 456, endPoint y: 667, distance: 81.0
click at [456, 667] on div "Offer Price: 4000" at bounding box center [501, 671] width 167 height 32
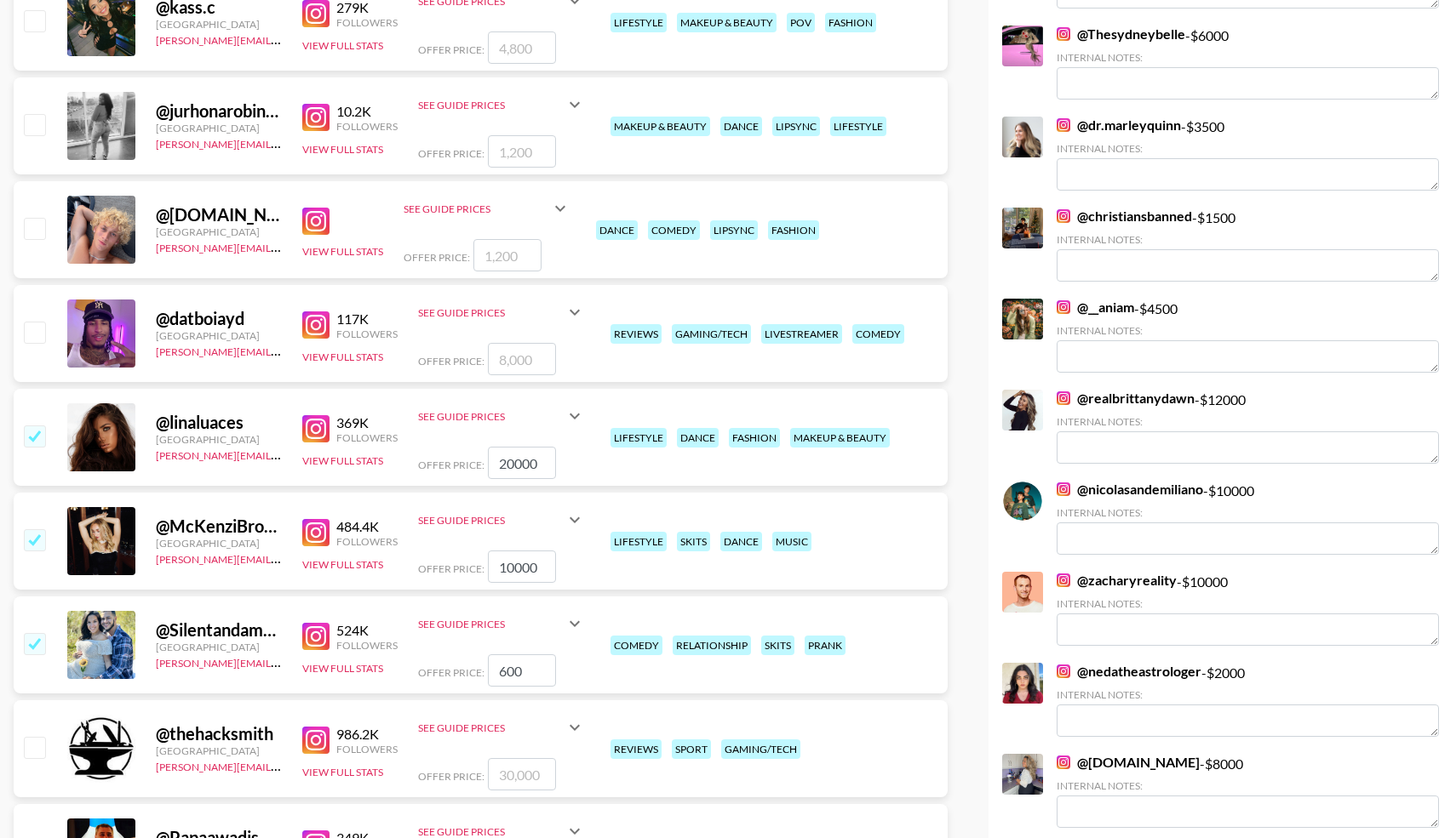
type input "6000"
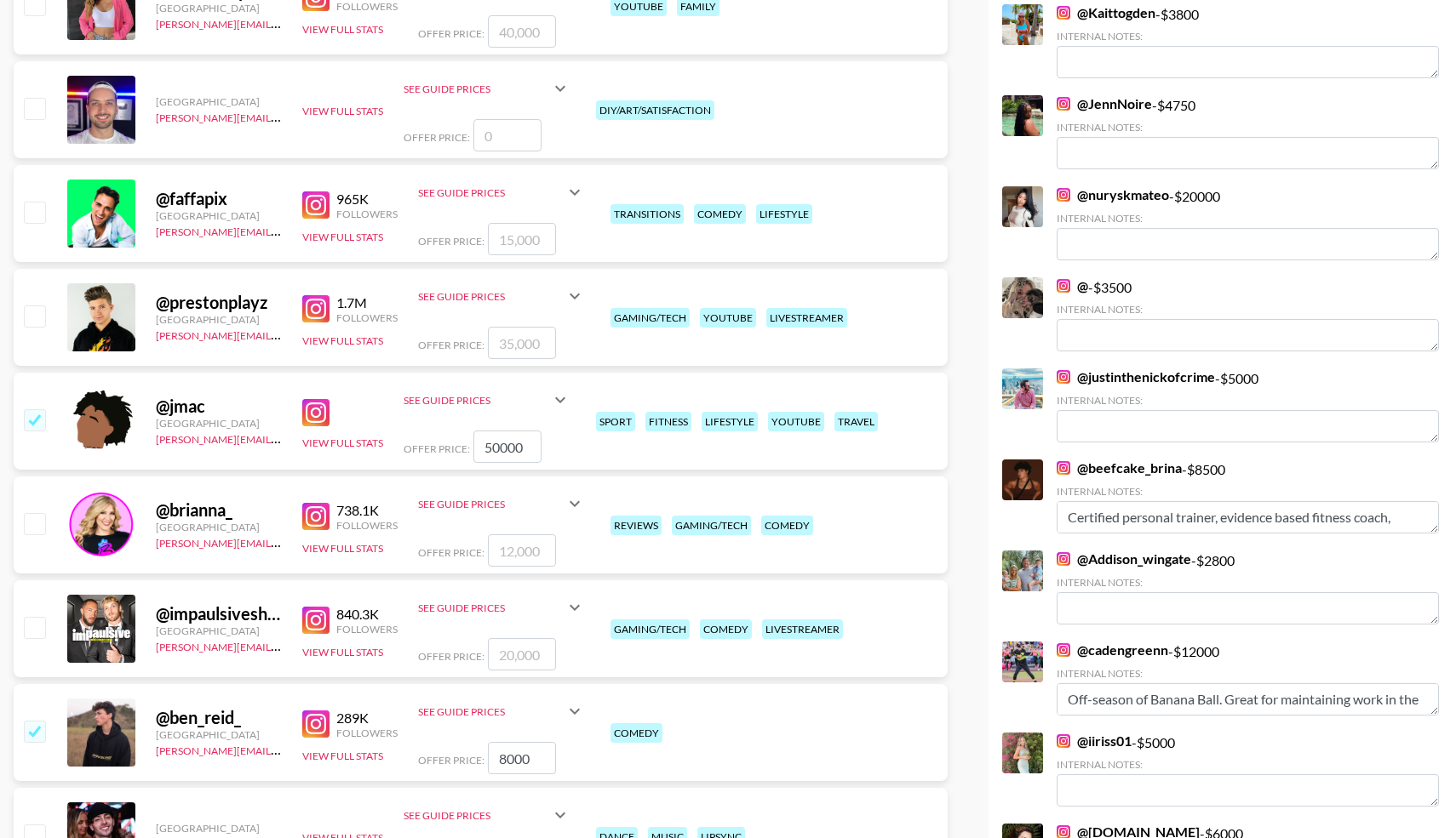
scroll to position [0, 0]
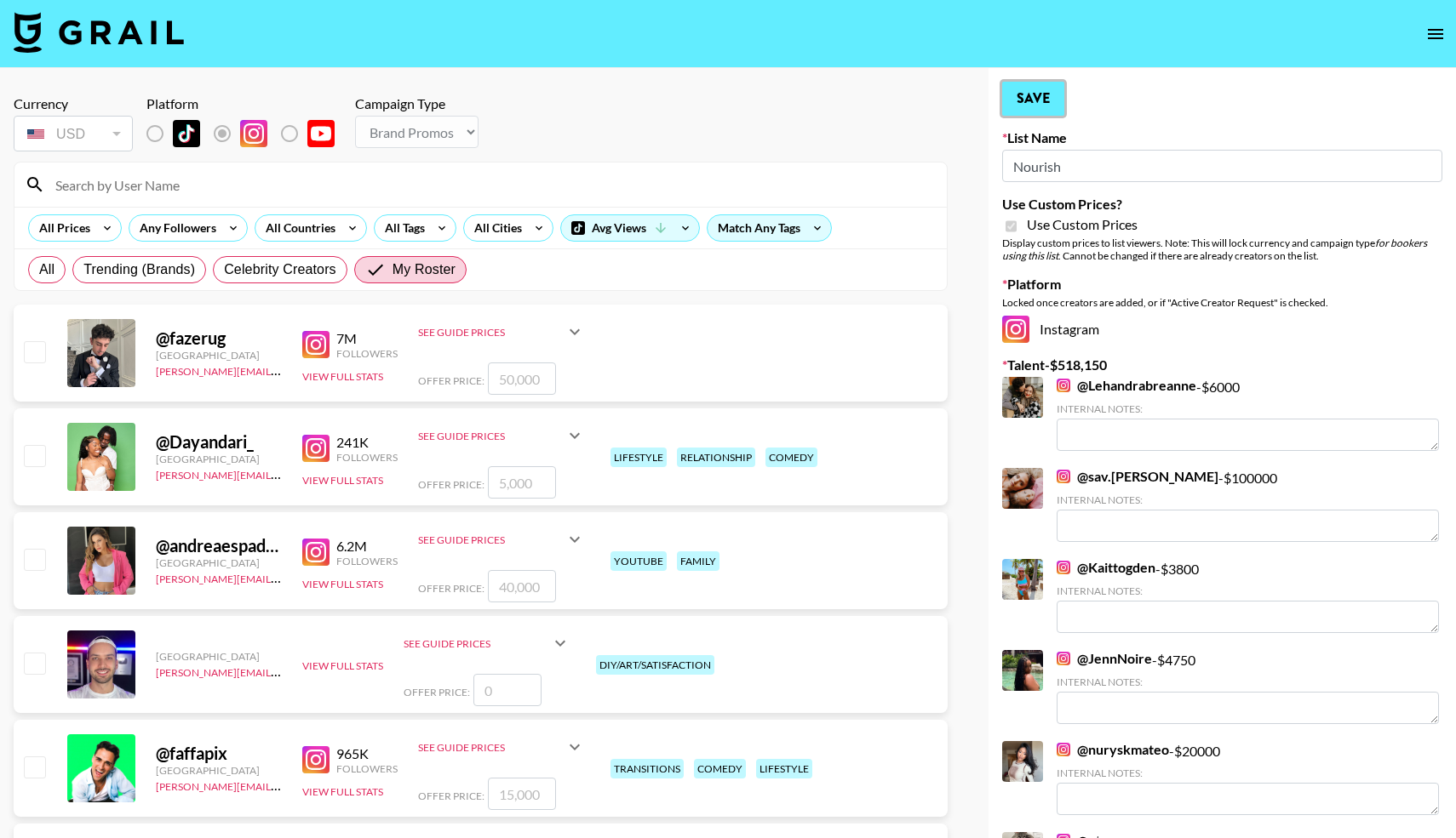
click at [1026, 109] on button "Save" at bounding box center [1034, 99] width 62 height 34
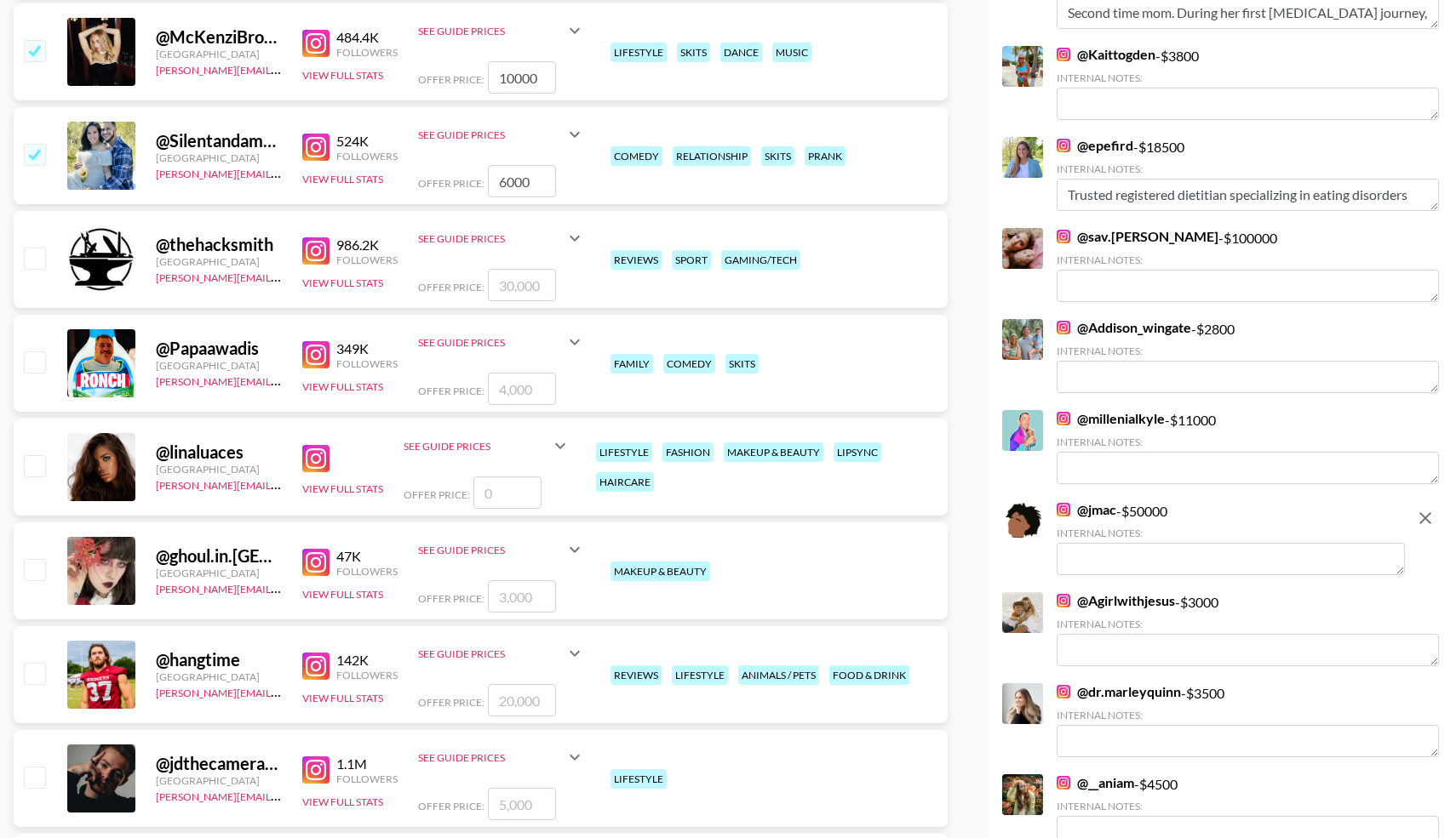
scroll to position [3210, 0]
click at [32, 360] on input "checkbox" at bounding box center [34, 361] width 21 height 21
checkbox input "true"
type input "4000"
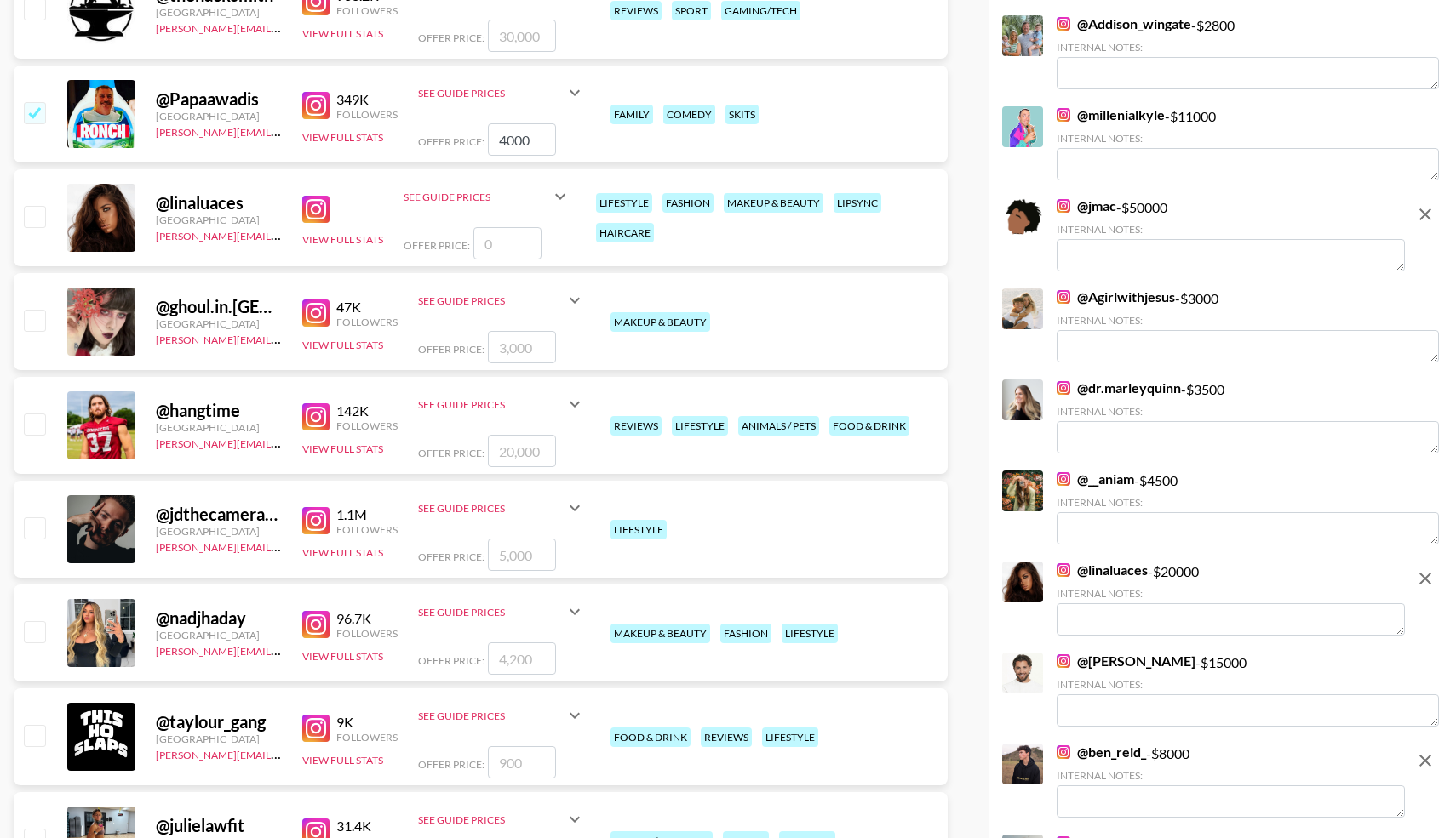
scroll to position [3478, 0]
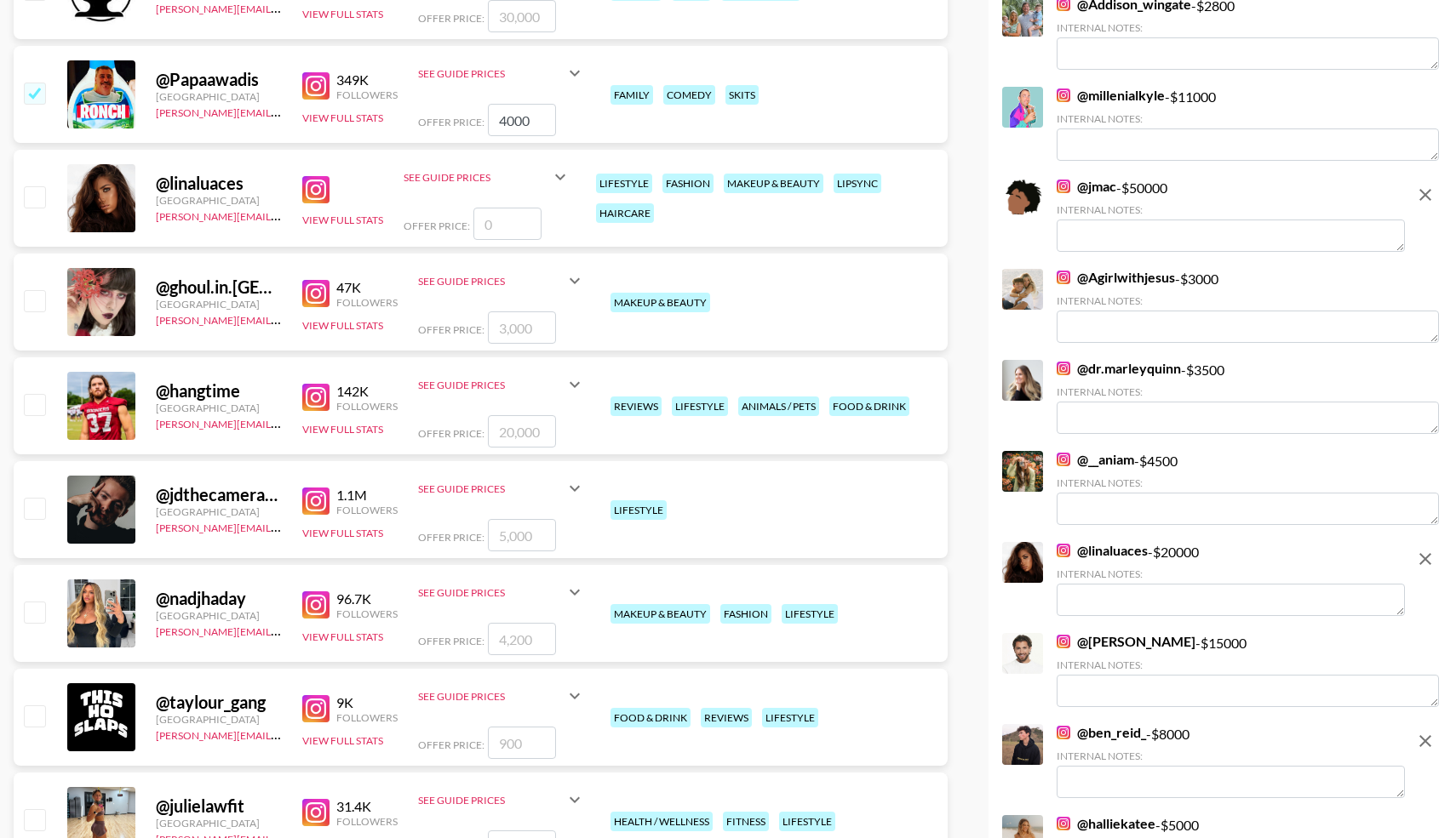
click at [39, 413] on input "checkbox" at bounding box center [34, 405] width 21 height 21
checkbox input "true"
type input "20000"
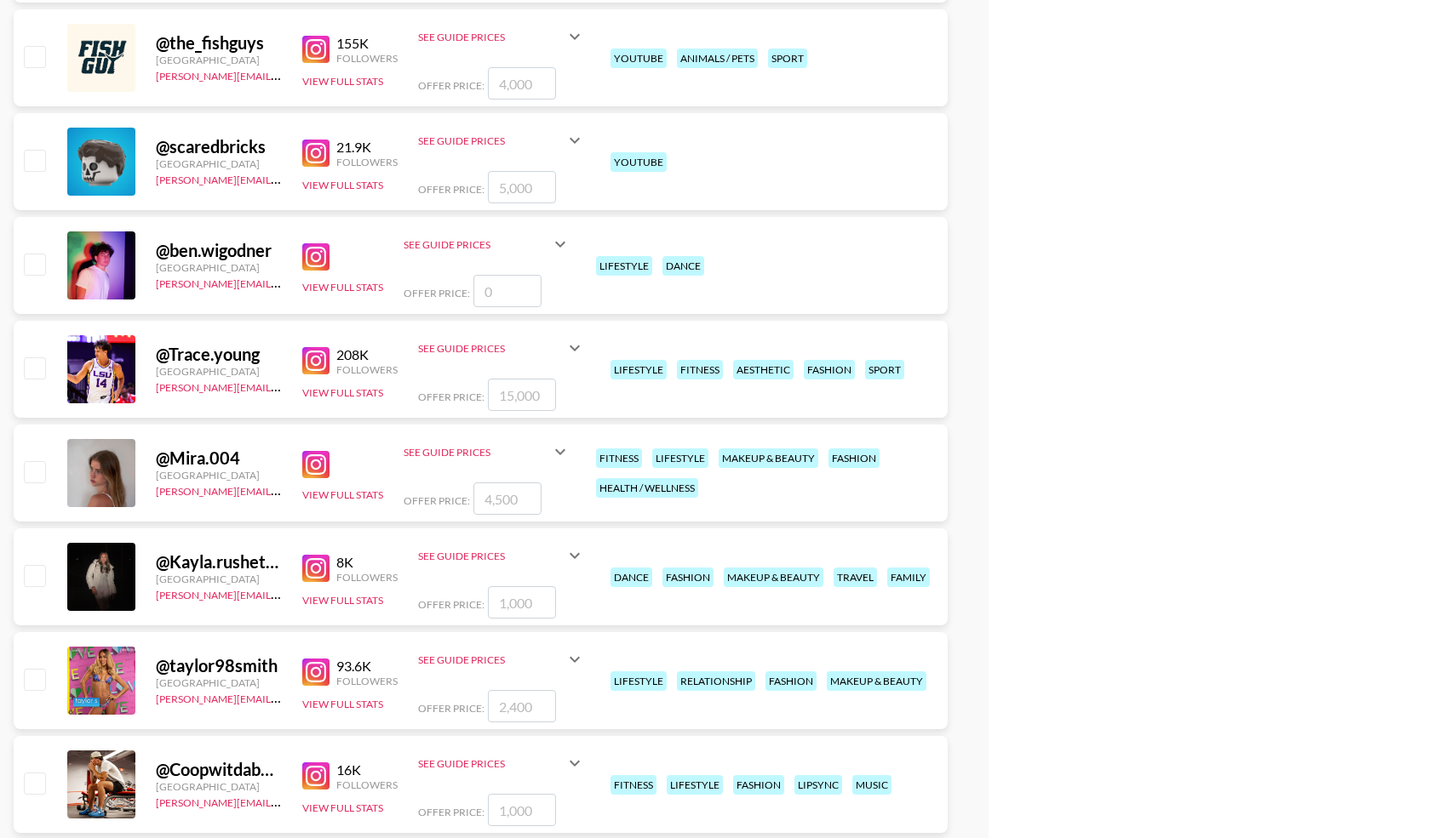
scroll to position [5180, 0]
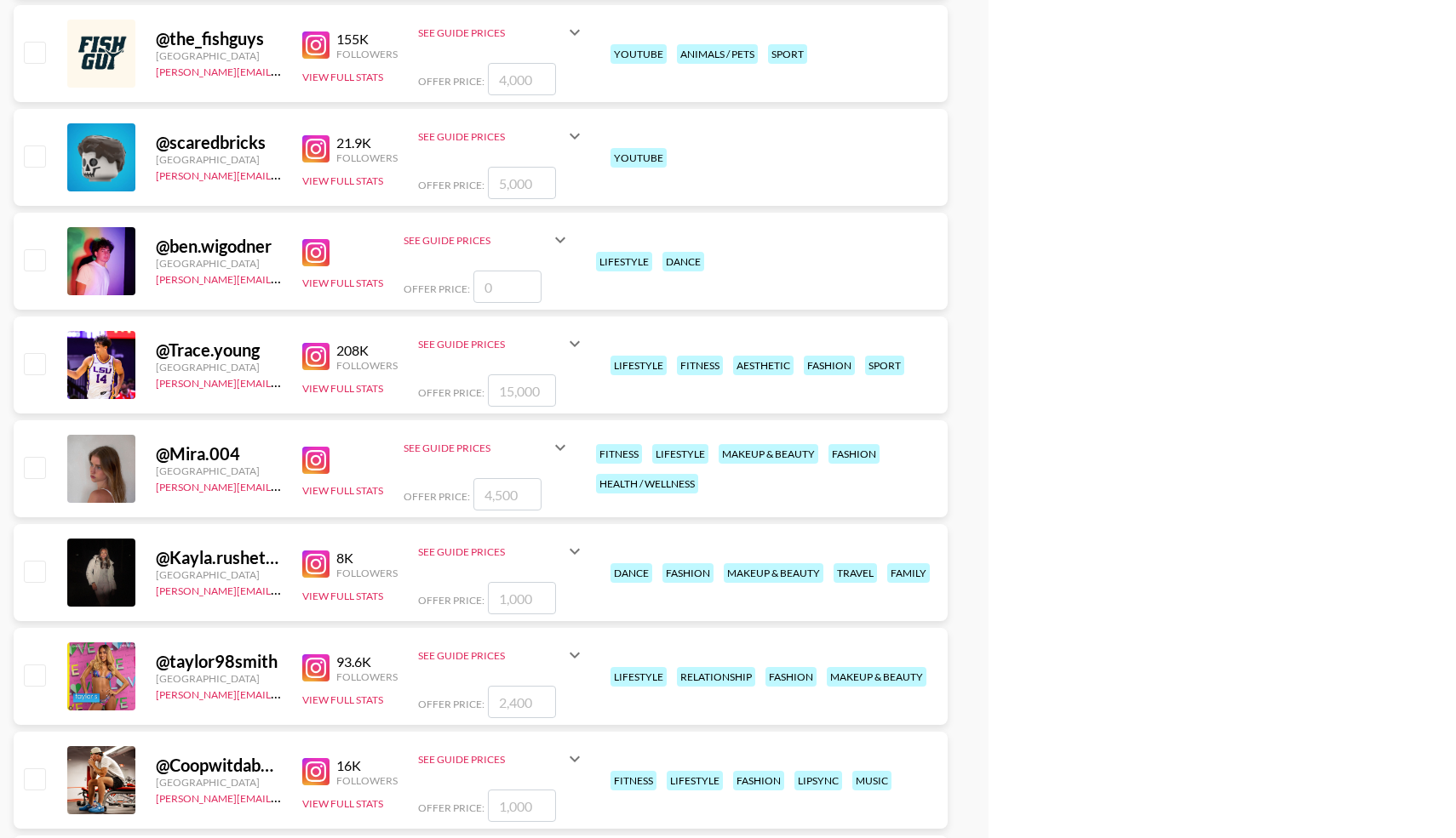
click at [34, 360] on input "checkbox" at bounding box center [34, 363] width 21 height 21
checkbox input "true"
type input "15000"
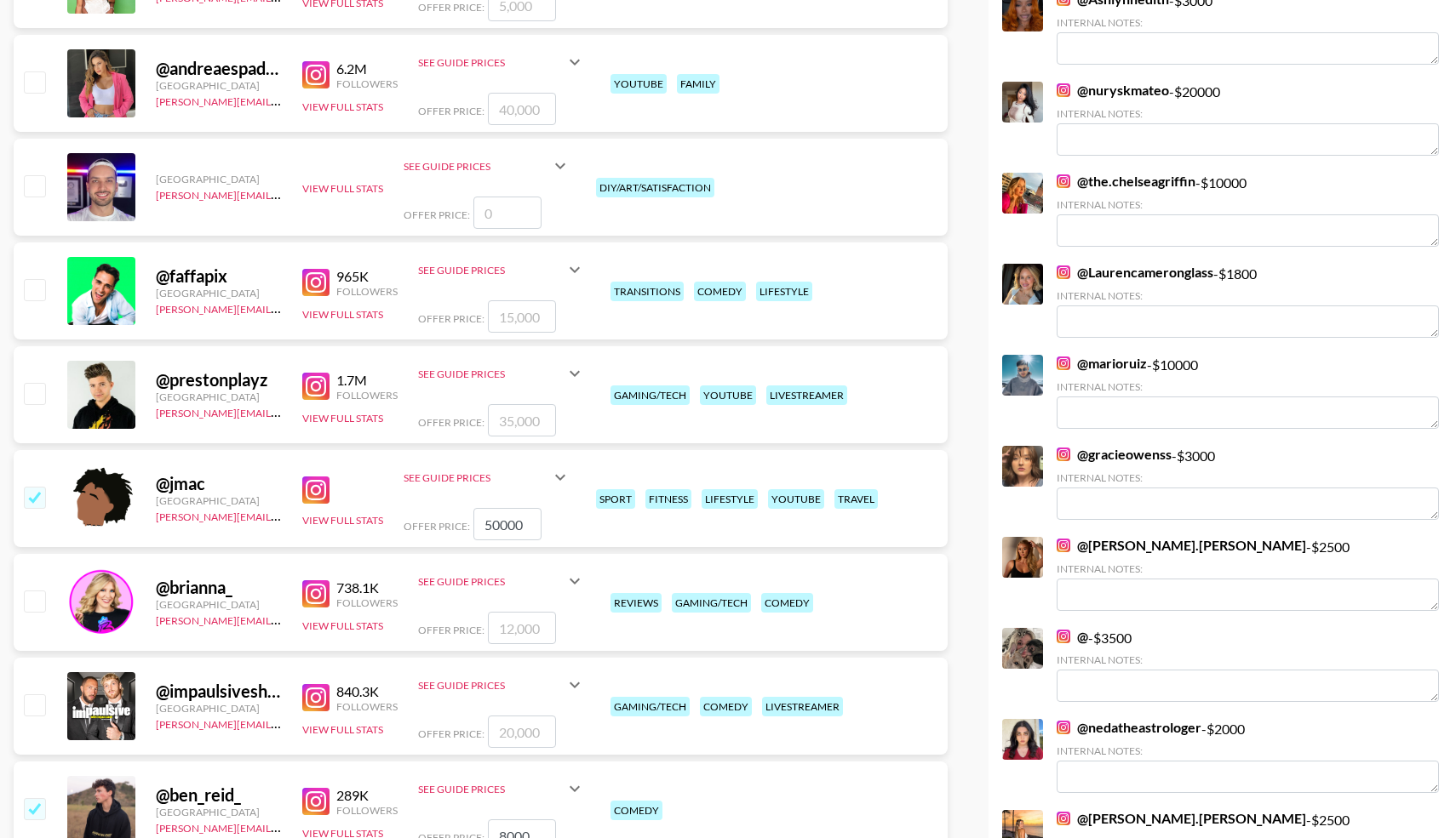
scroll to position [0, 0]
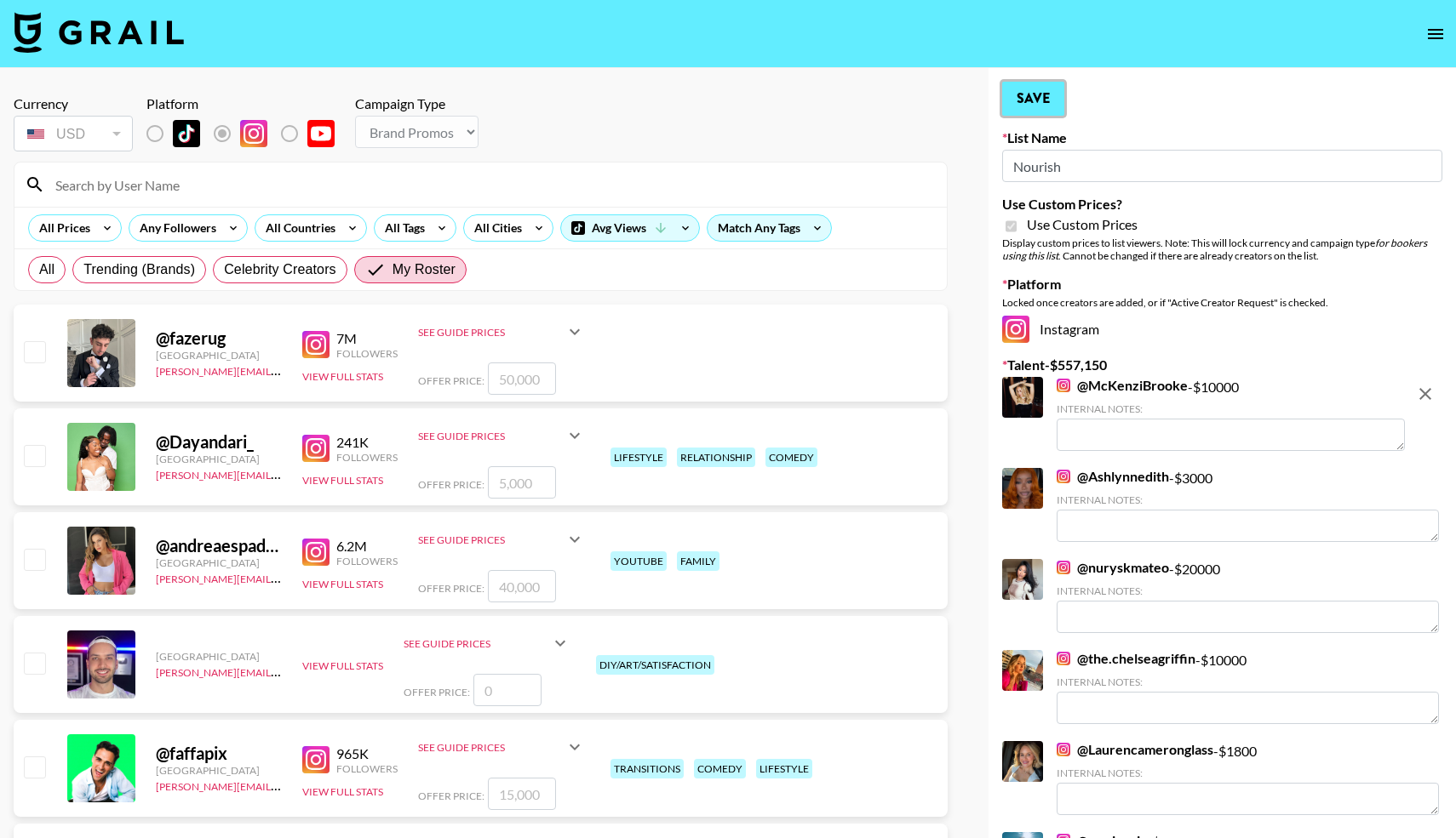
click at [1035, 100] on button "Save" at bounding box center [1034, 99] width 62 height 34
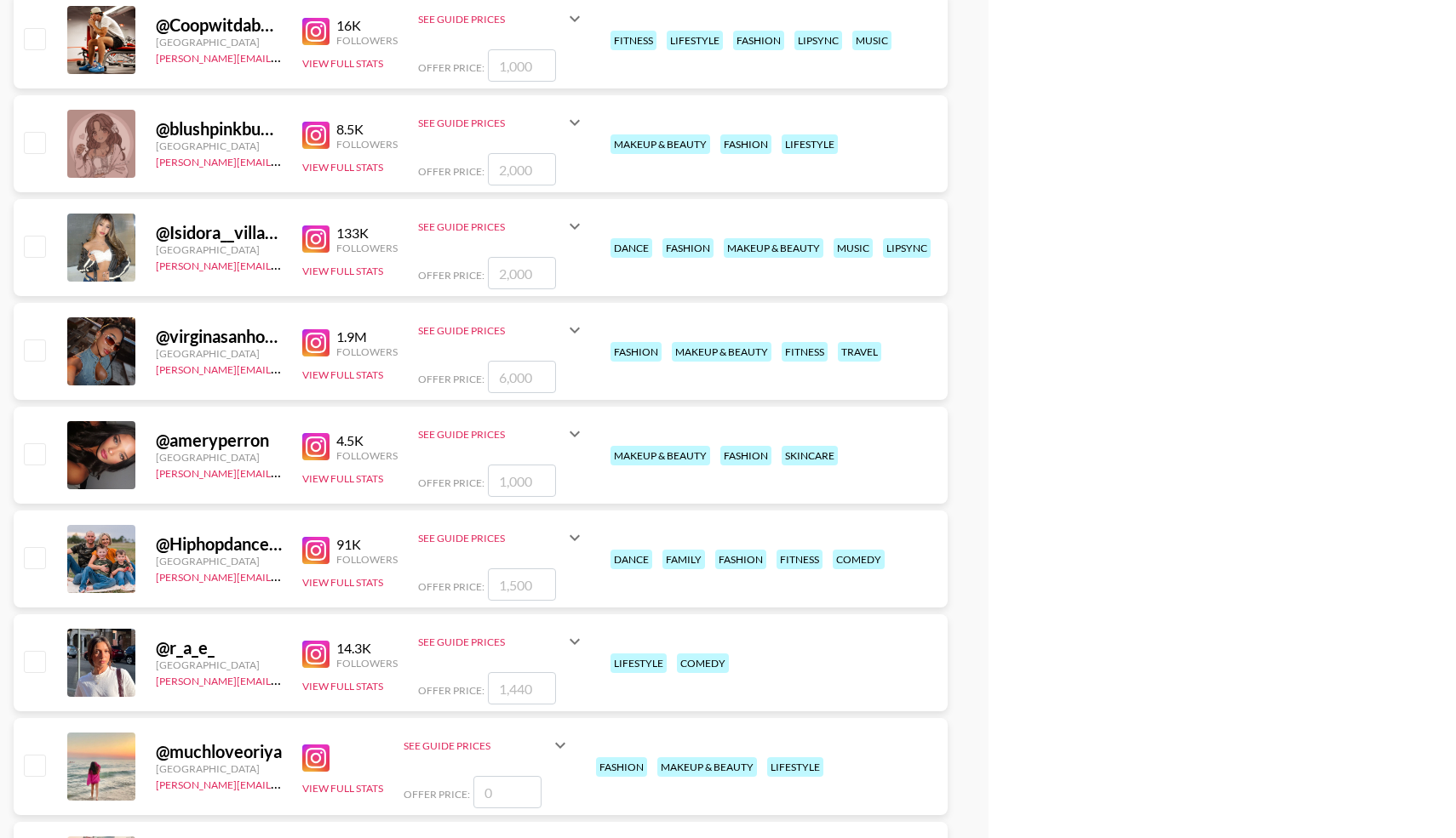
scroll to position [5923, 0]
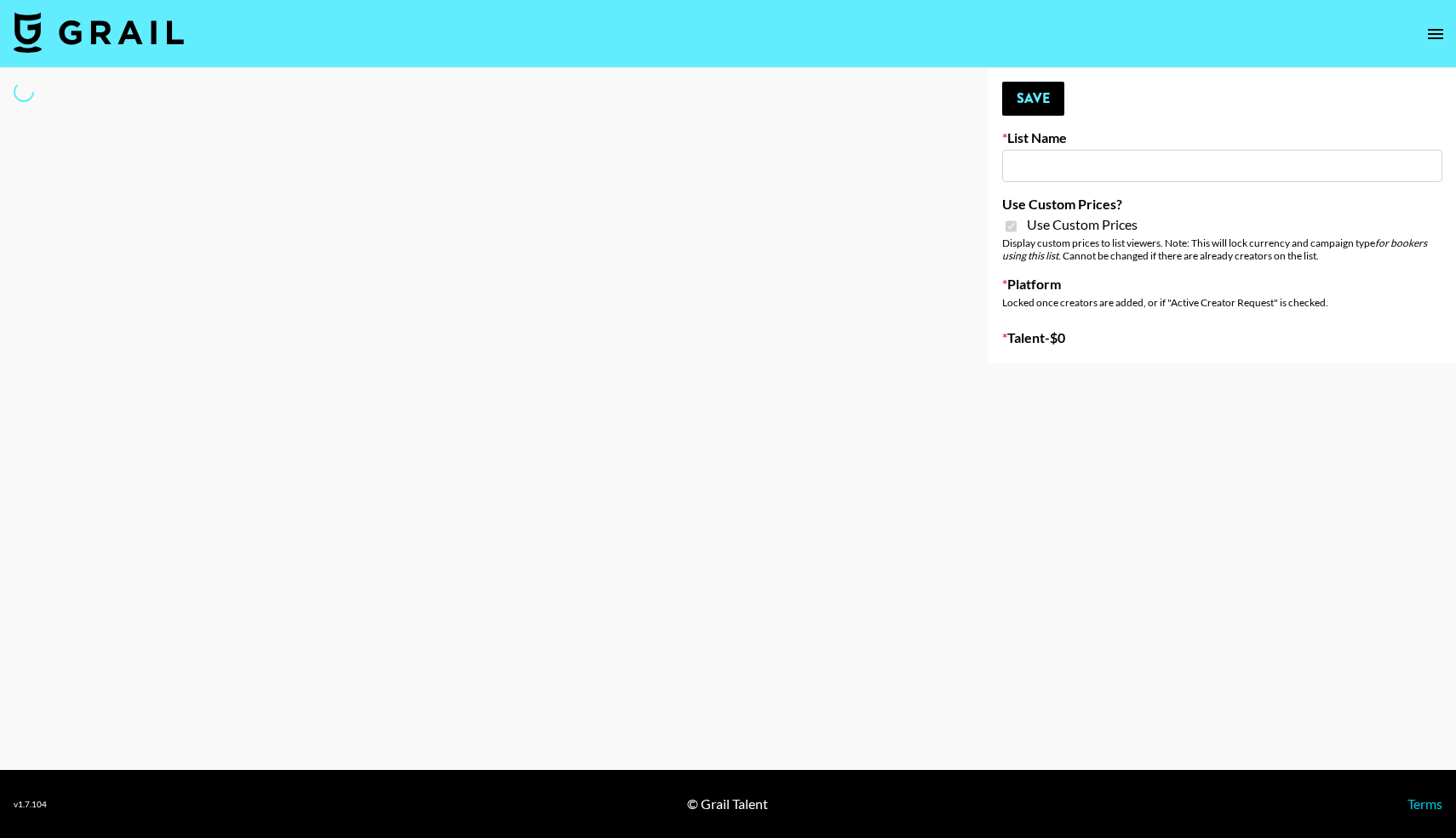
type input "Temu Q4"
checkbox input "true"
select select "Brand"
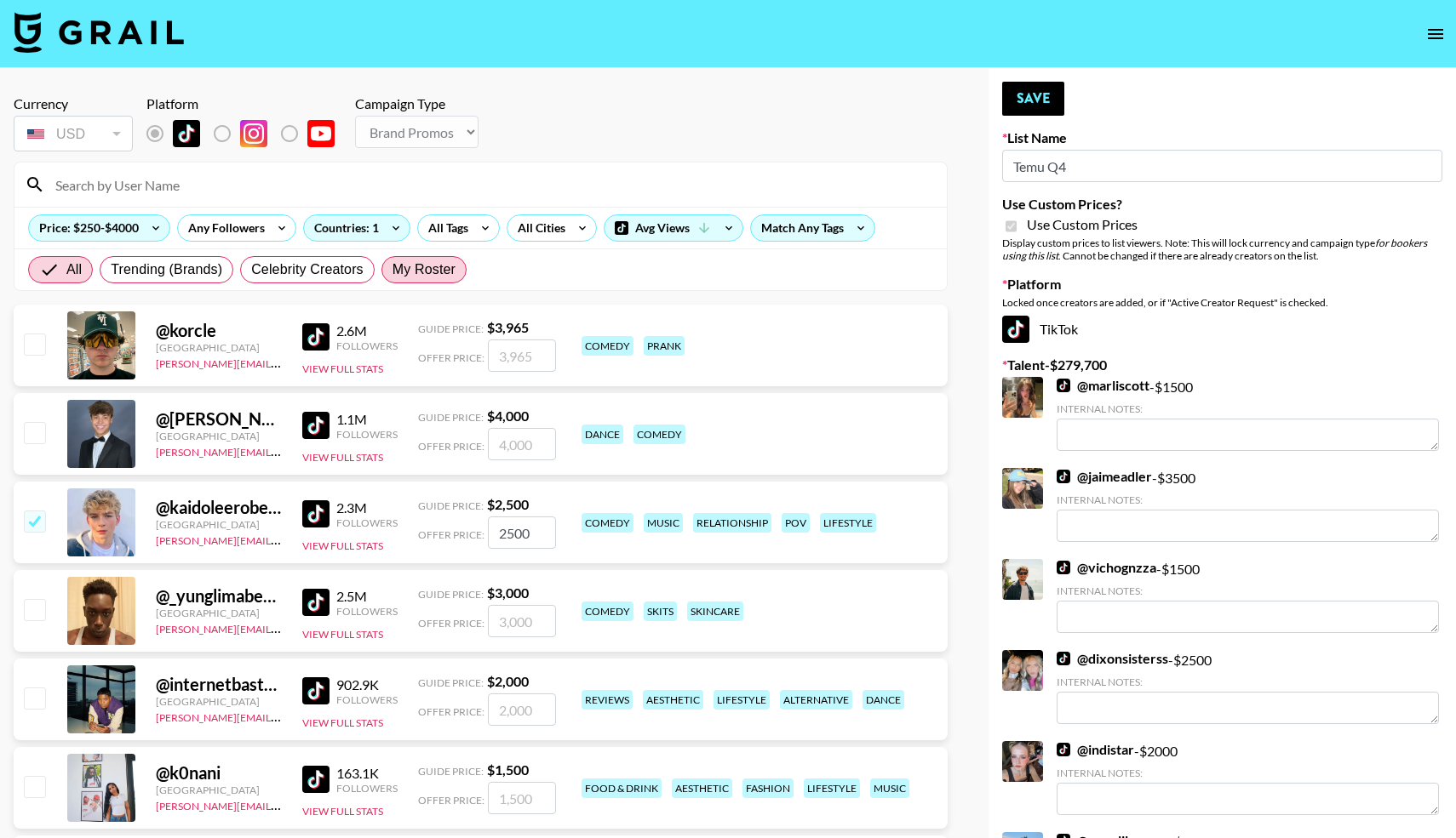
click at [421, 270] on span "My Roster" at bounding box center [424, 270] width 63 height 21
click at [393, 270] on input "My Roster" at bounding box center [393, 270] width 0 height 0
radio input "true"
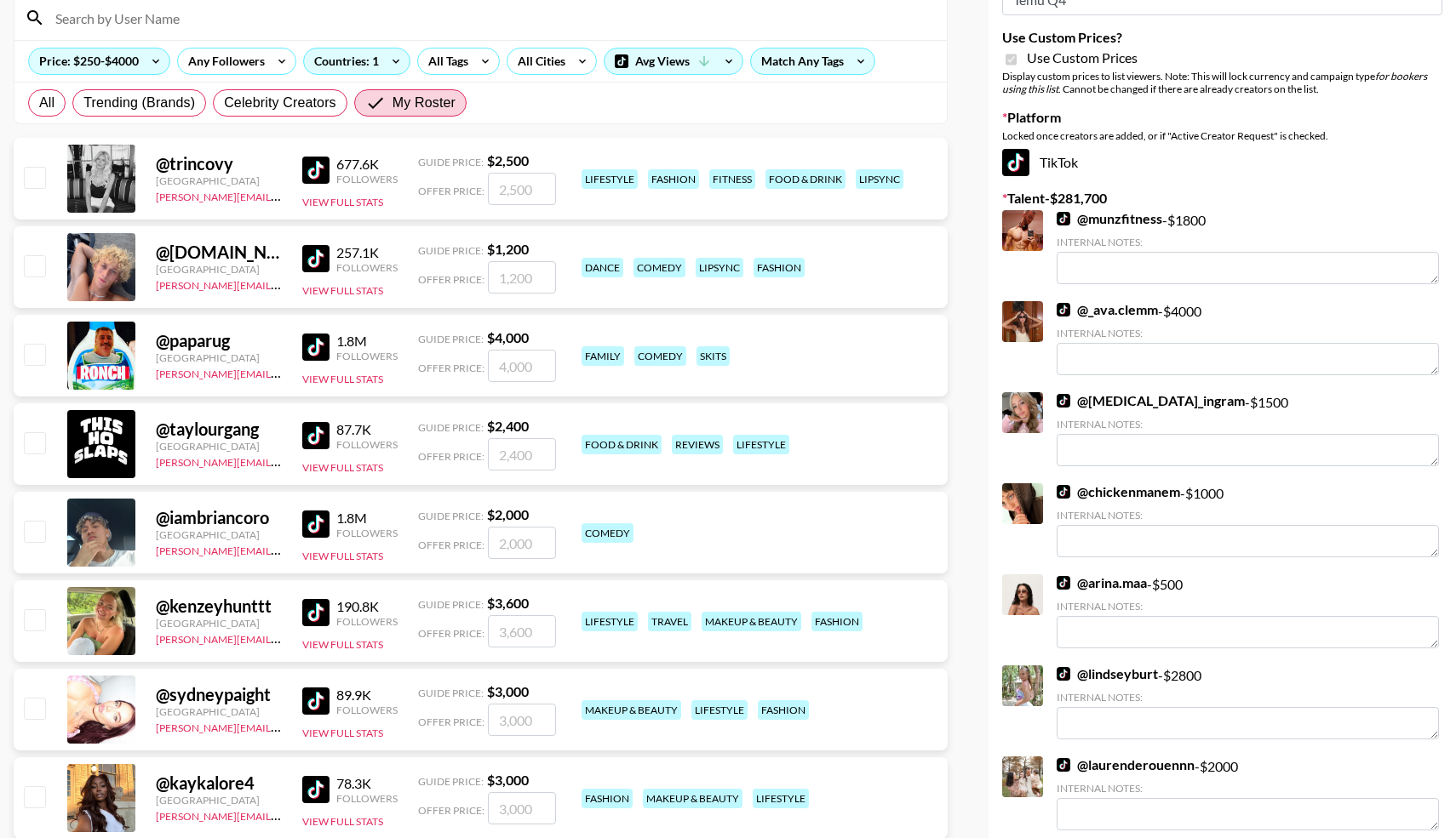
scroll to position [169, 0]
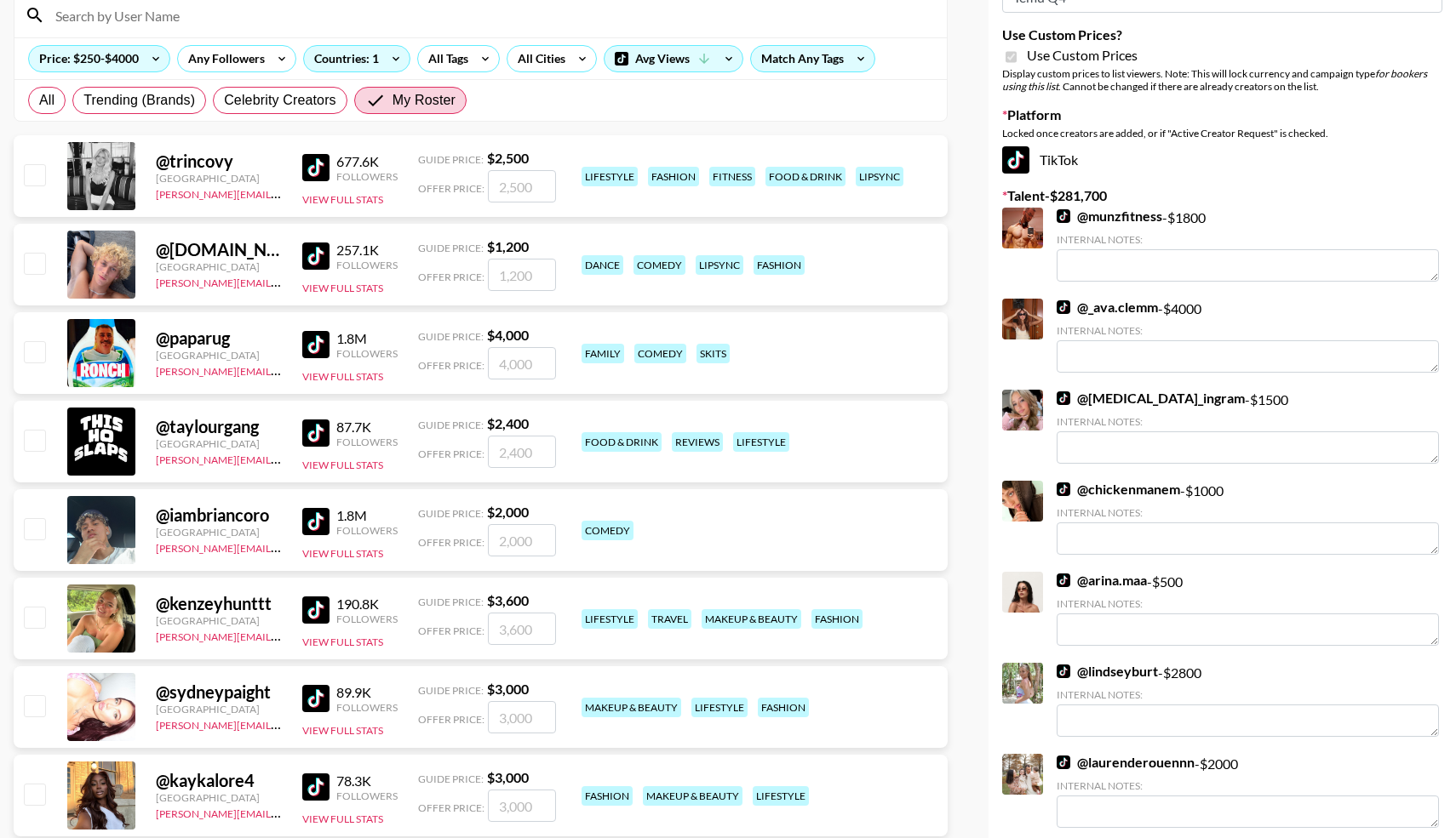
click at [36, 174] on input "checkbox" at bounding box center [34, 175] width 21 height 21
checkbox input "true"
type input "2500"
click at [31, 265] on input "checkbox" at bounding box center [34, 263] width 21 height 21
checkbox input "true"
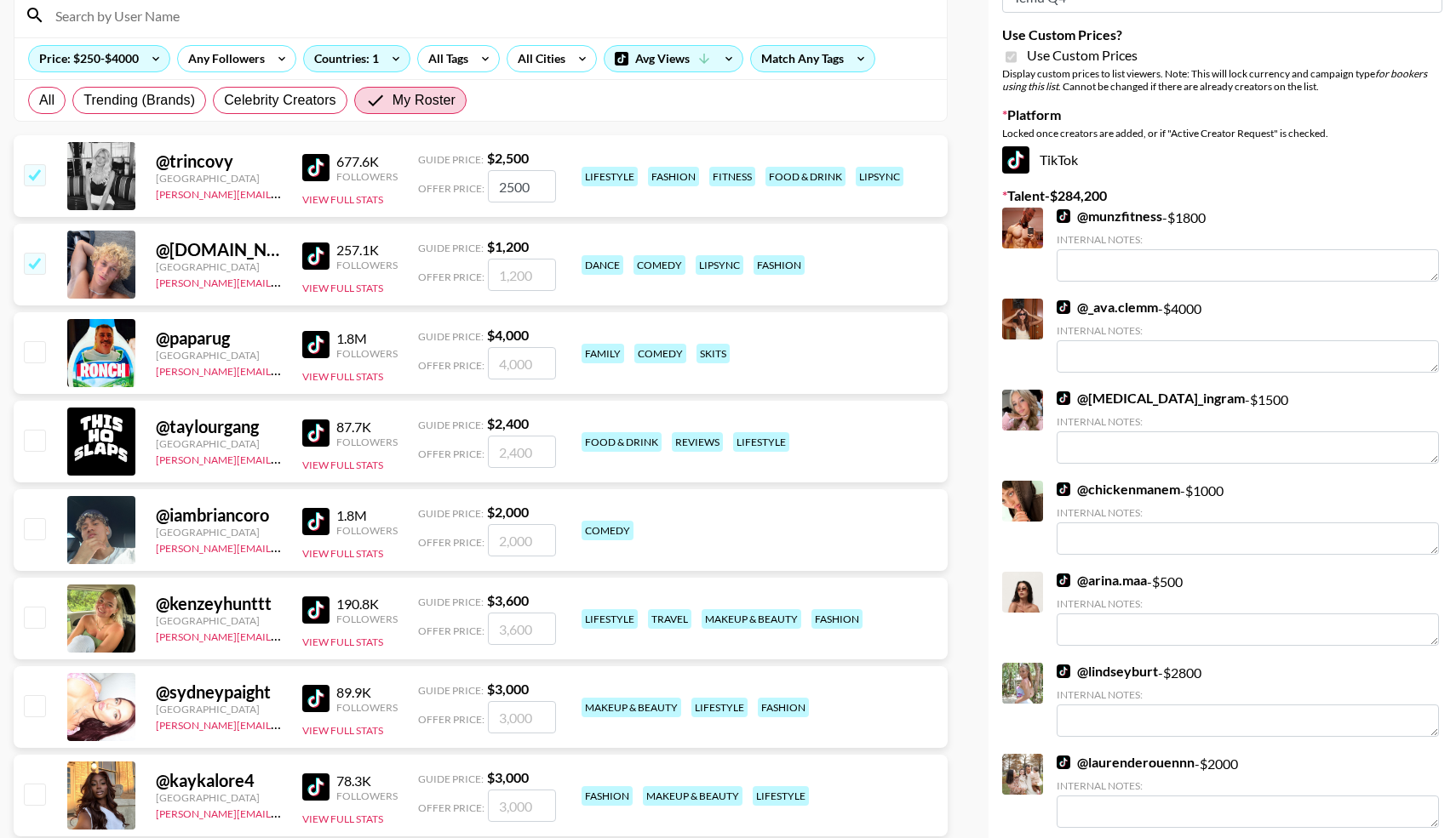
type input "1200"
radio input "true"
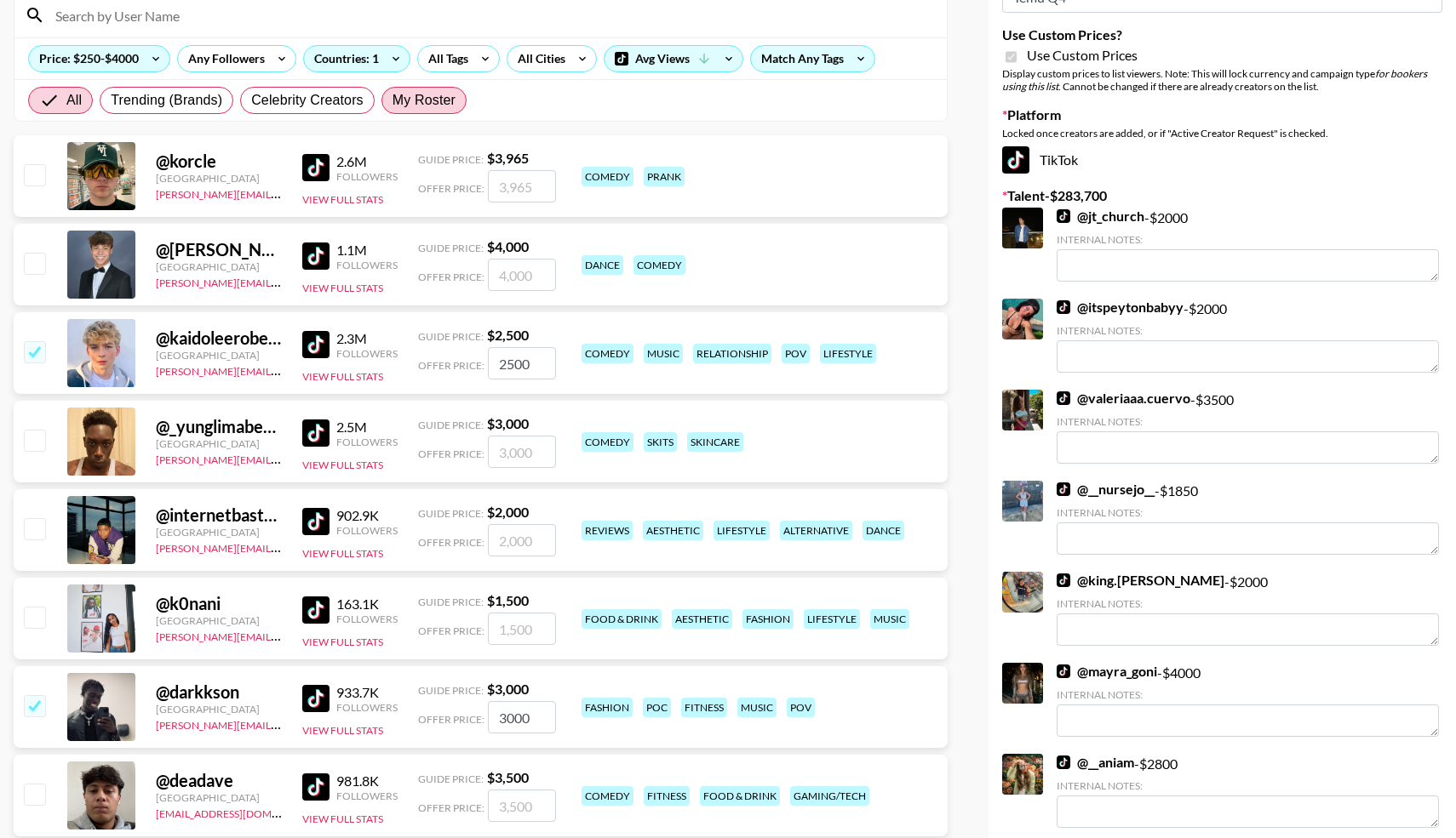
click at [398, 96] on span "My Roster" at bounding box center [424, 101] width 63 height 21
click at [393, 100] on input "My Roster" at bounding box center [393, 100] width 0 height 0
radio input "true"
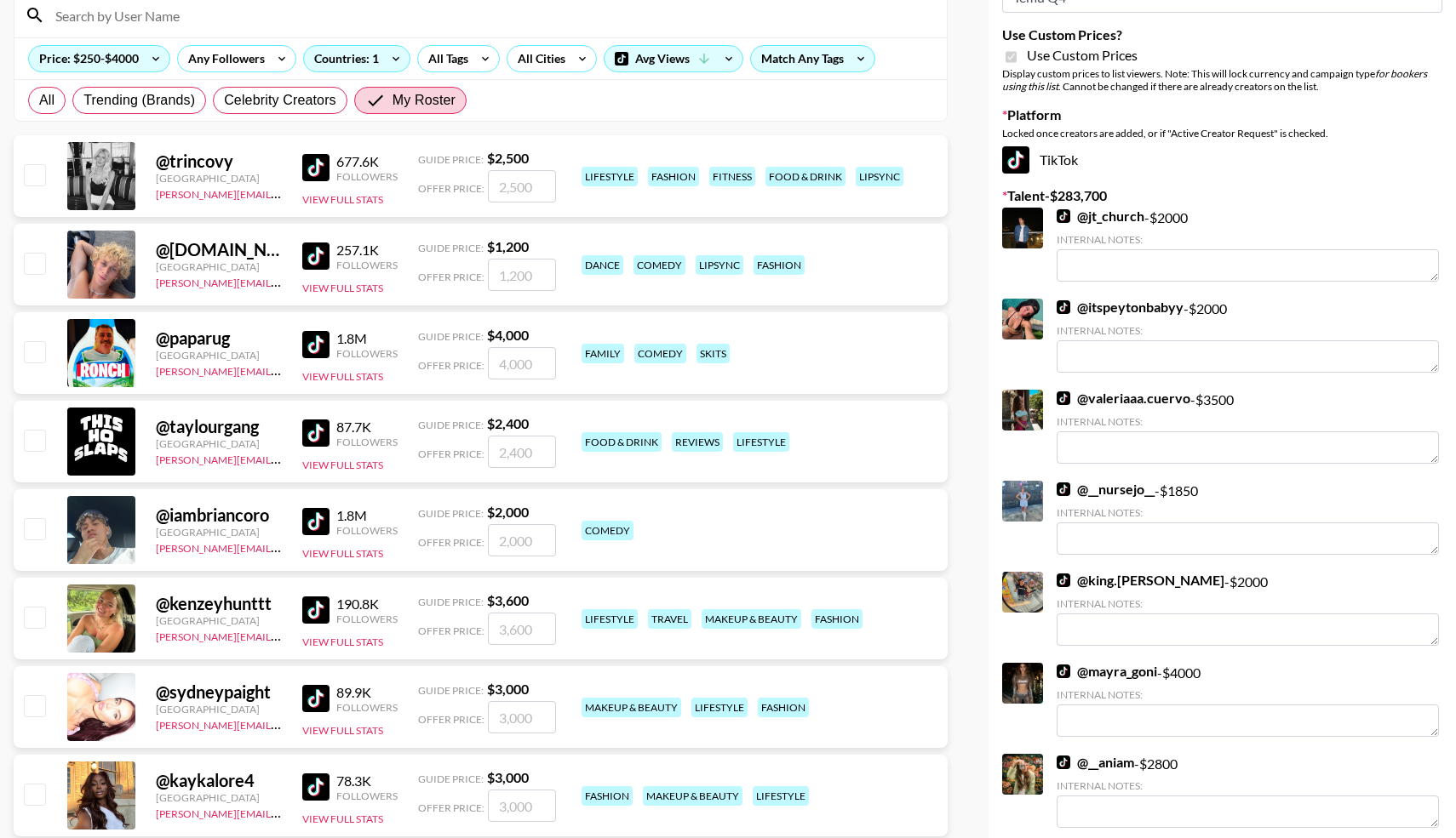
click at [25, 172] on input "checkbox" at bounding box center [34, 175] width 21 height 21
checkbox input "true"
type input "2500"
click at [35, 261] on input "checkbox" at bounding box center [34, 263] width 21 height 21
checkbox input "true"
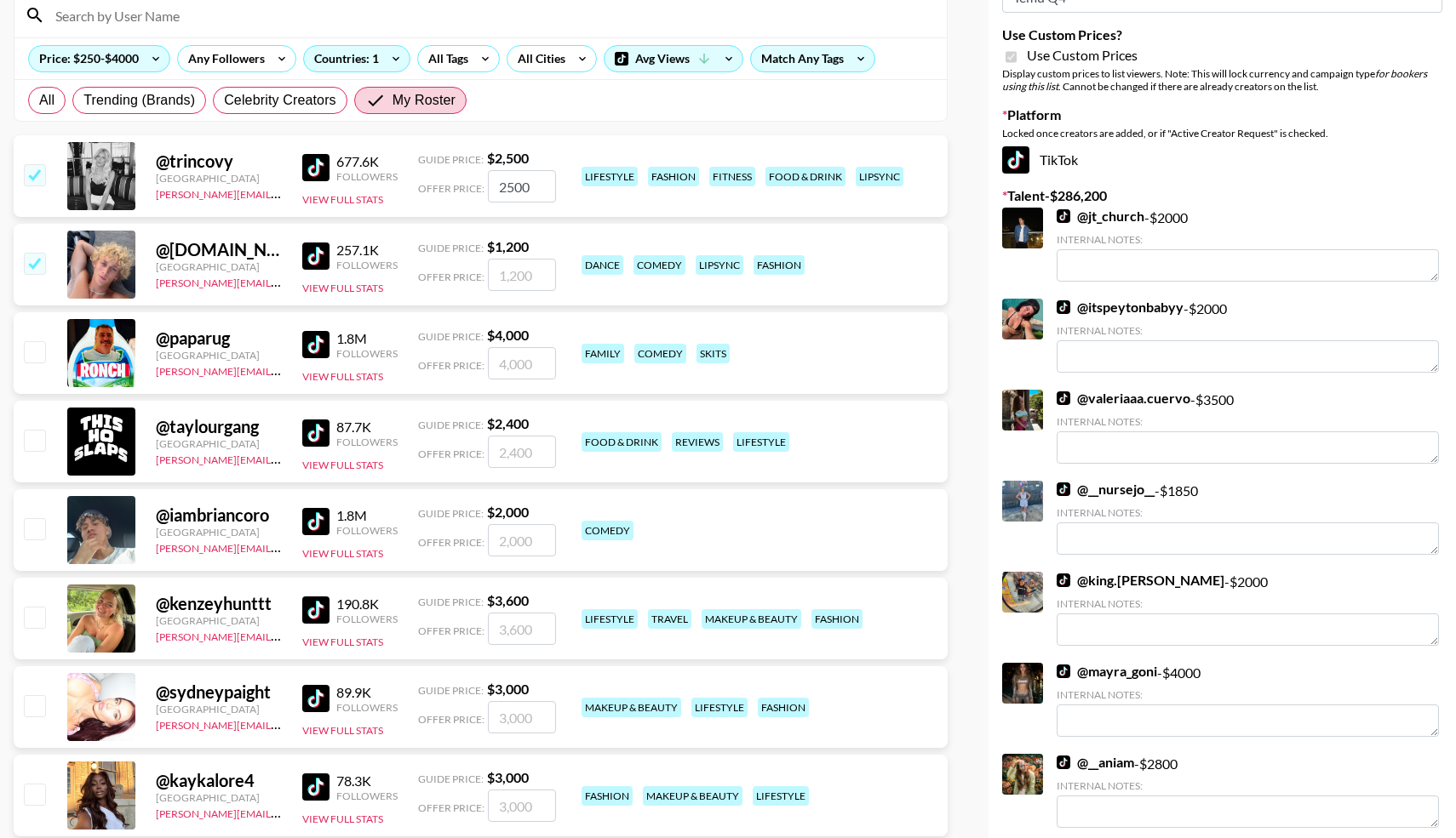
type input "1200"
click at [30, 354] on input "checkbox" at bounding box center [34, 352] width 21 height 21
checkbox input "true"
type input "4000"
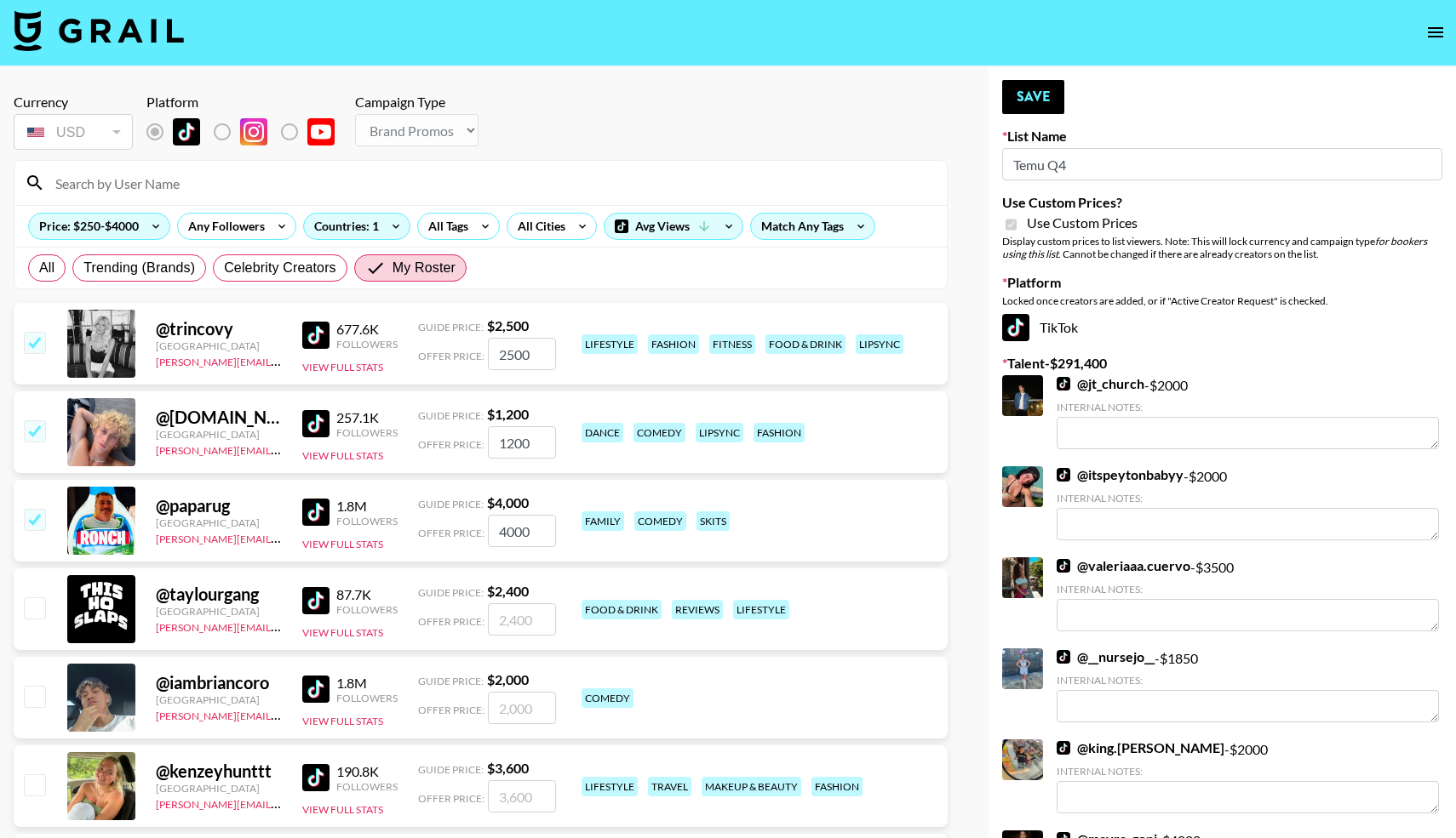
scroll to position [0, 0]
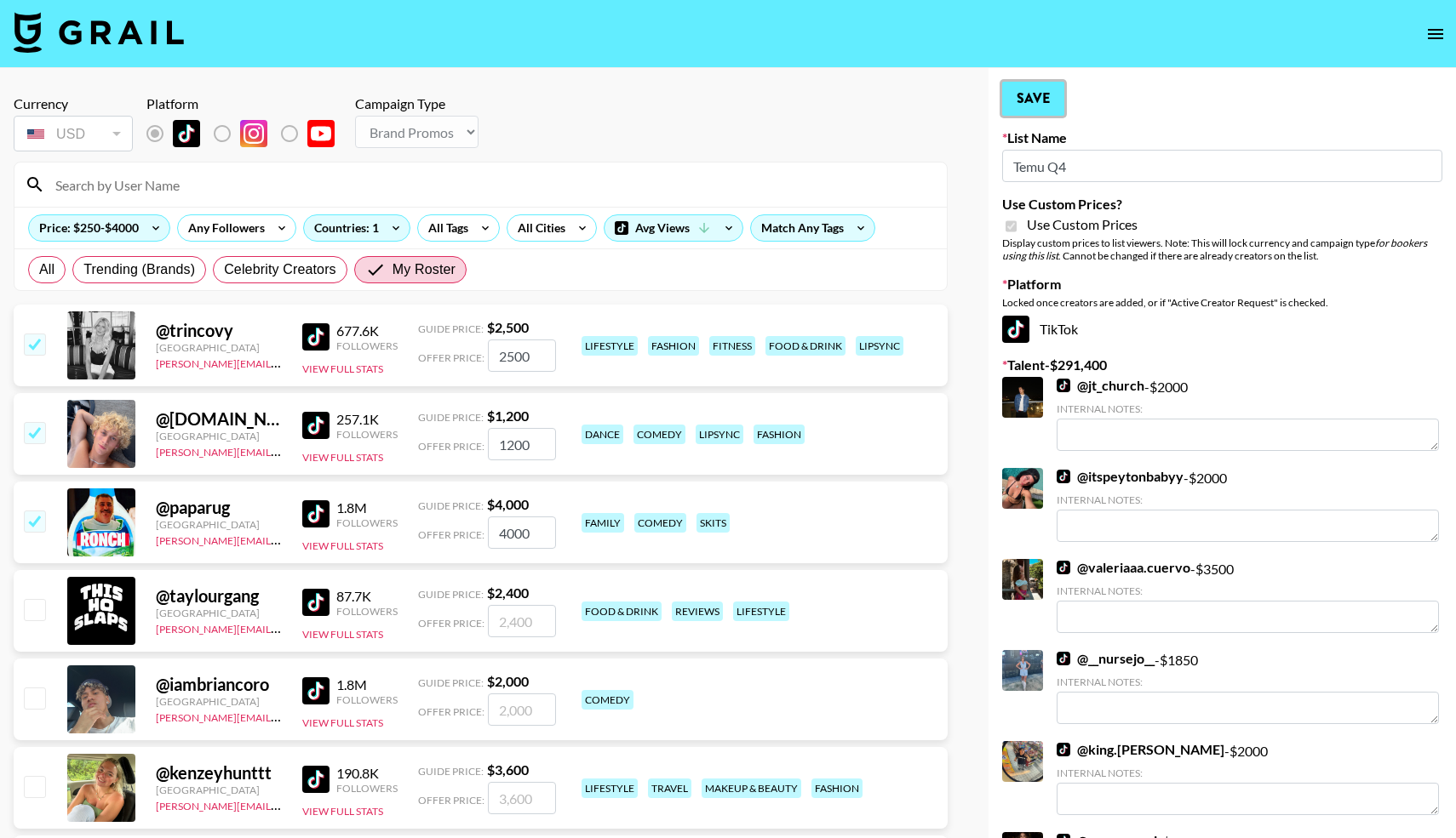
click at [1035, 86] on button "Save" at bounding box center [1034, 99] width 62 height 34
radio input "true"
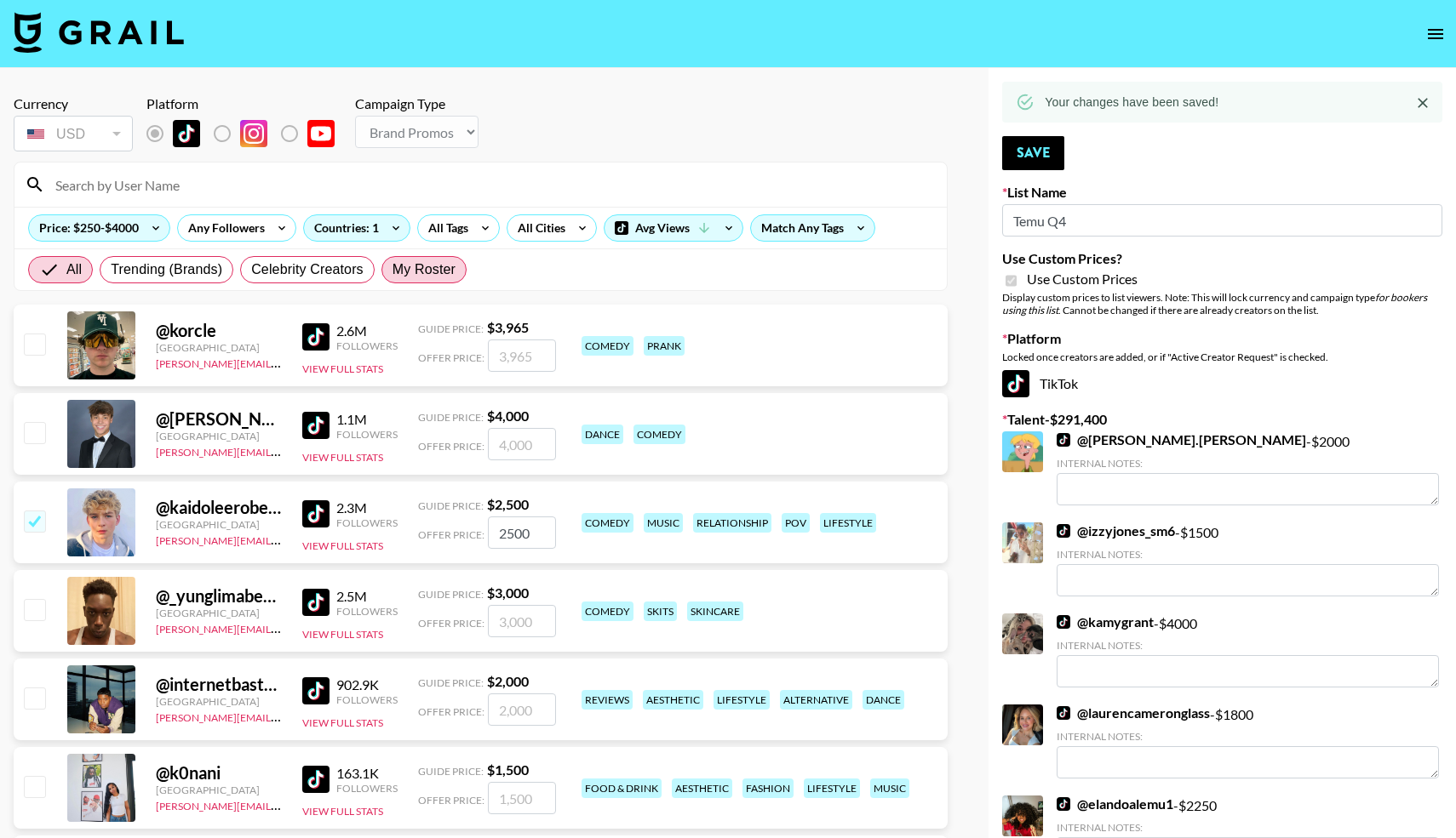
click at [426, 270] on span "My Roster" at bounding box center [424, 270] width 63 height 21
click at [393, 270] on input "My Roster" at bounding box center [393, 270] width 0 height 0
radio input "true"
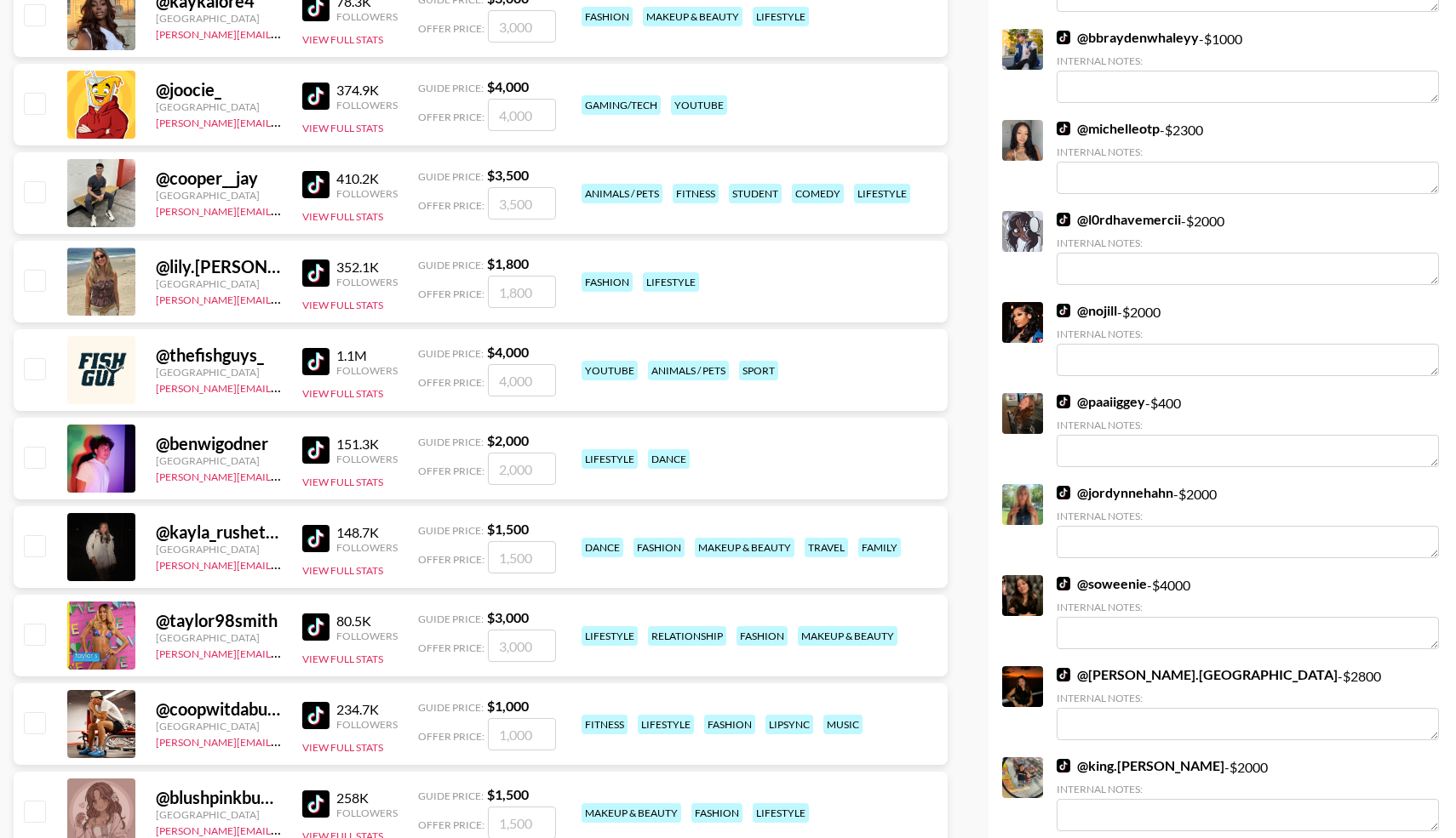
scroll to position [950, 0]
click at [30, 465] on input "checkbox" at bounding box center [34, 457] width 21 height 21
checkbox input "true"
type input "2000"
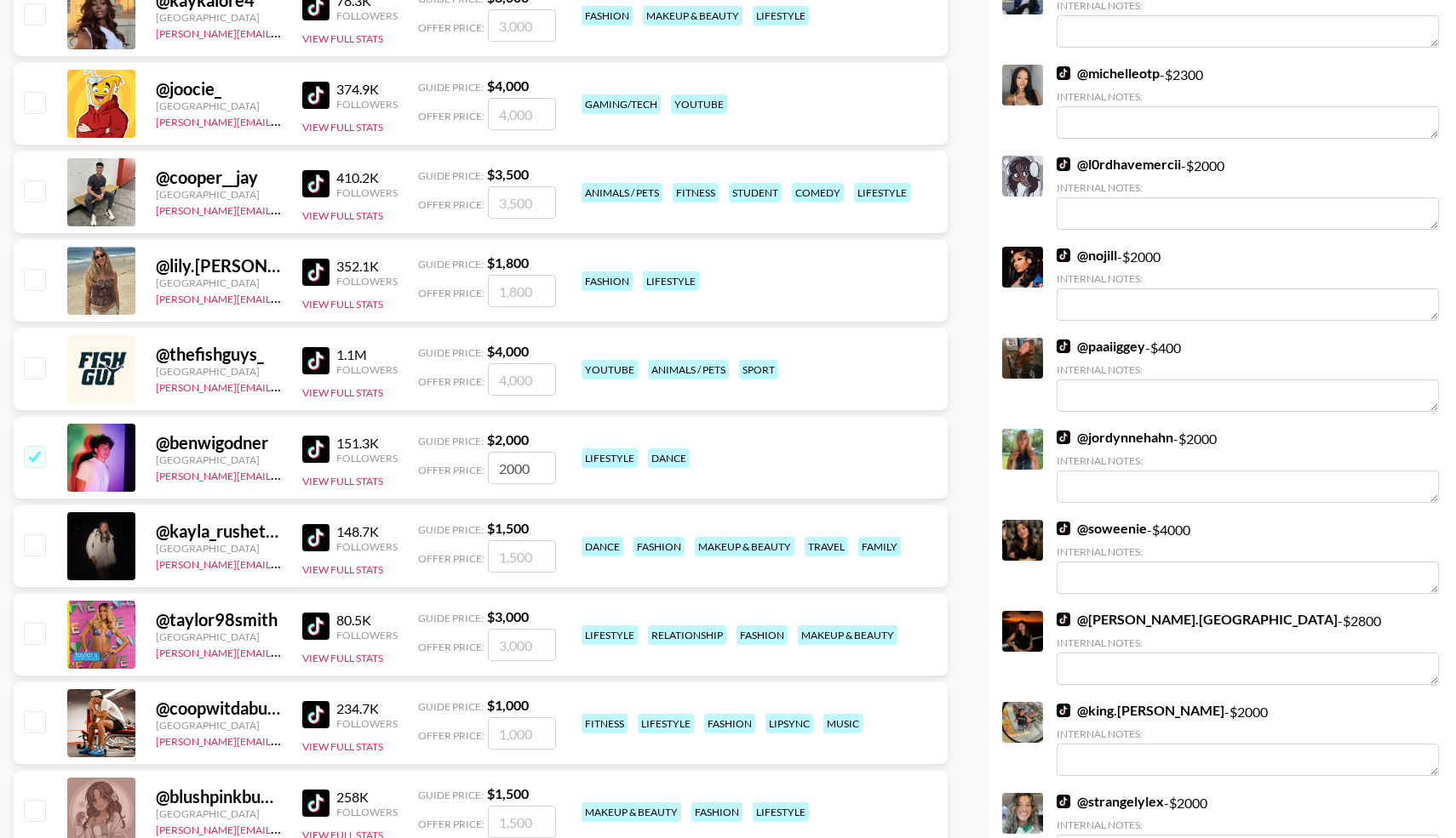
click at [35, 557] on div at bounding box center [34, 546] width 26 height 29
click at [36, 540] on input "checkbox" at bounding box center [34, 545] width 21 height 21
checkbox input "true"
type input "1500"
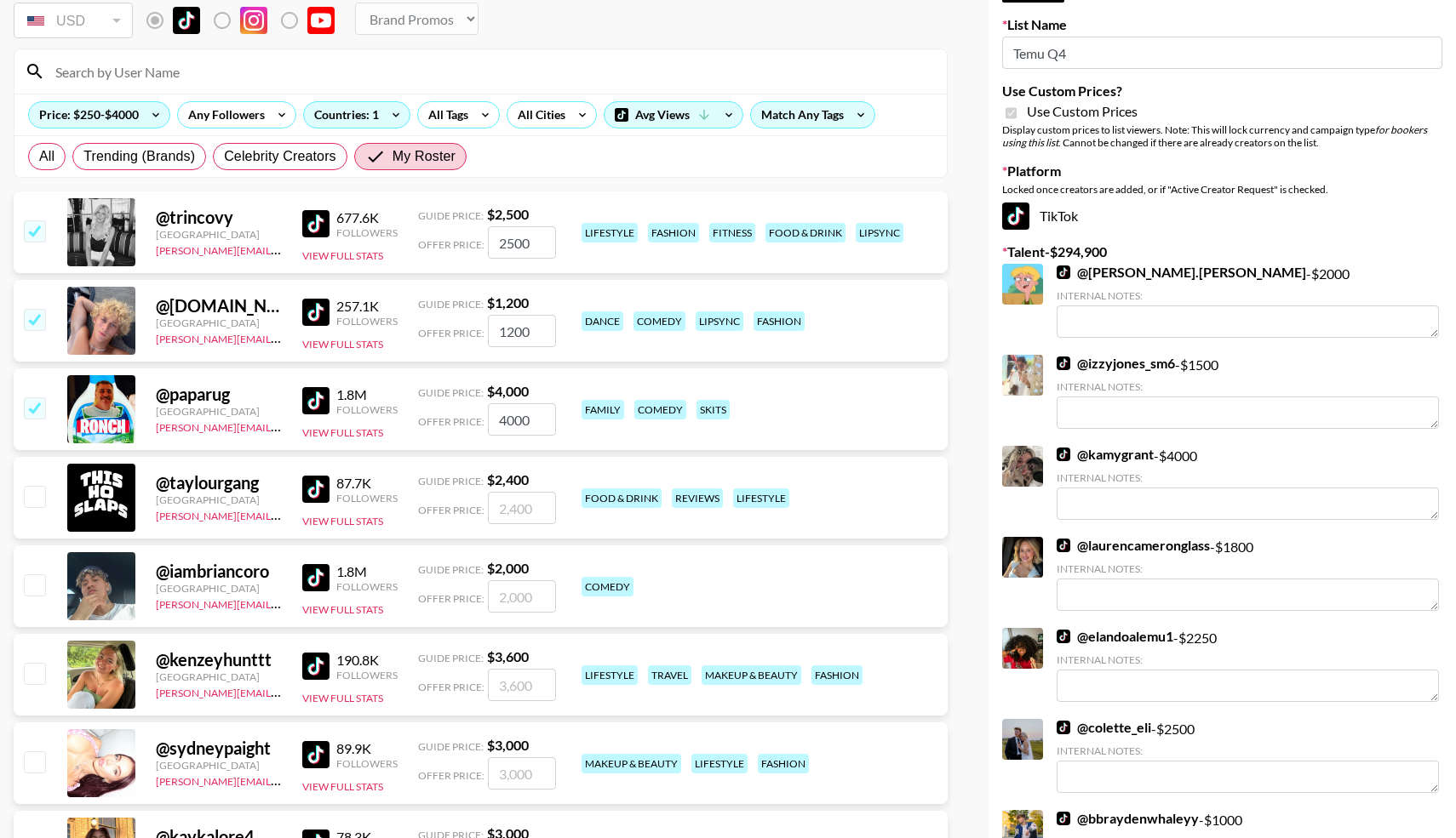
scroll to position [0, 0]
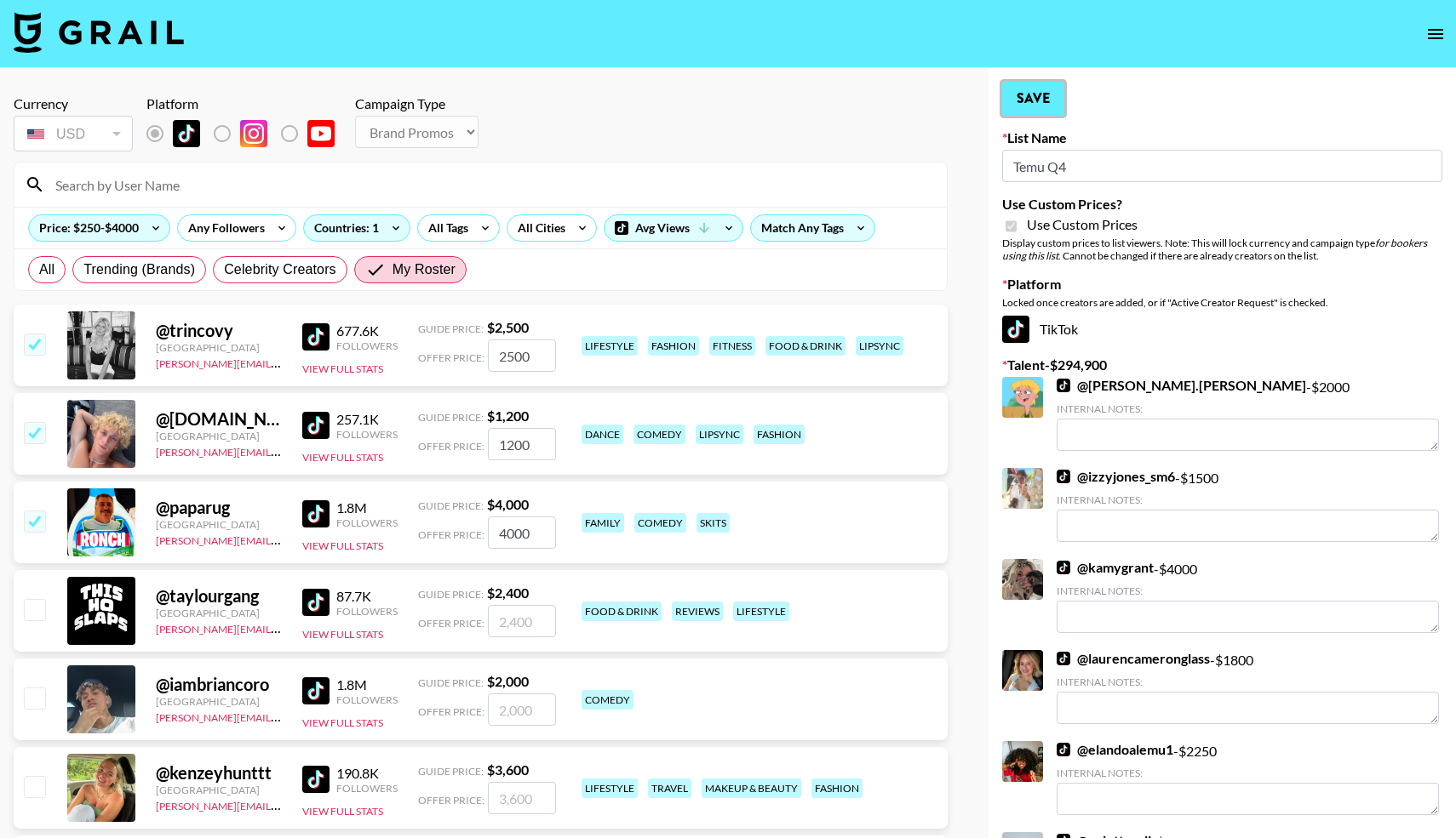
click at [1038, 99] on button "Save" at bounding box center [1034, 99] width 62 height 34
radio input "true"
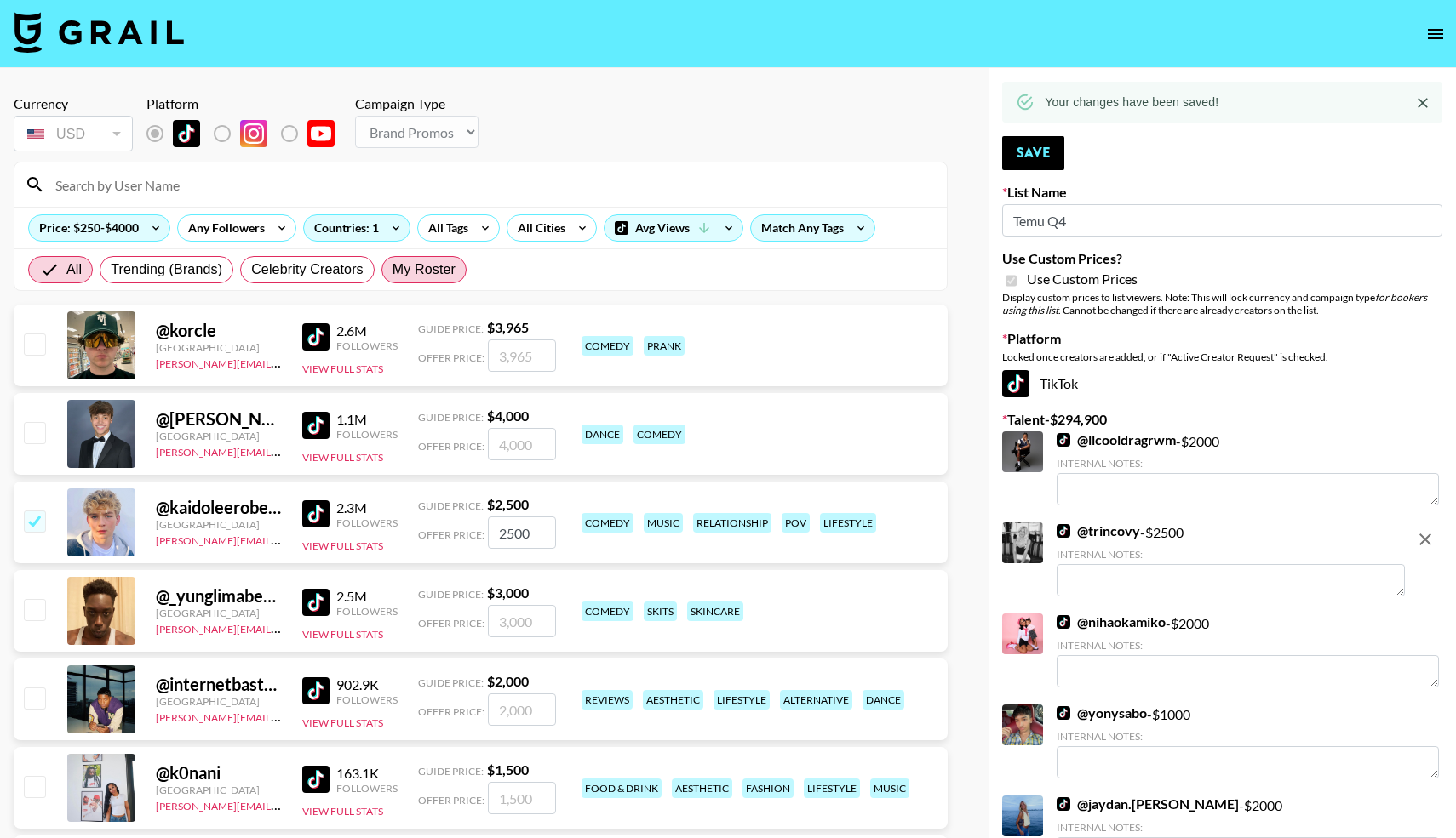
click at [421, 270] on span "My Roster" at bounding box center [424, 270] width 63 height 21
click at [393, 270] on input "My Roster" at bounding box center [393, 270] width 0 height 0
radio input "true"
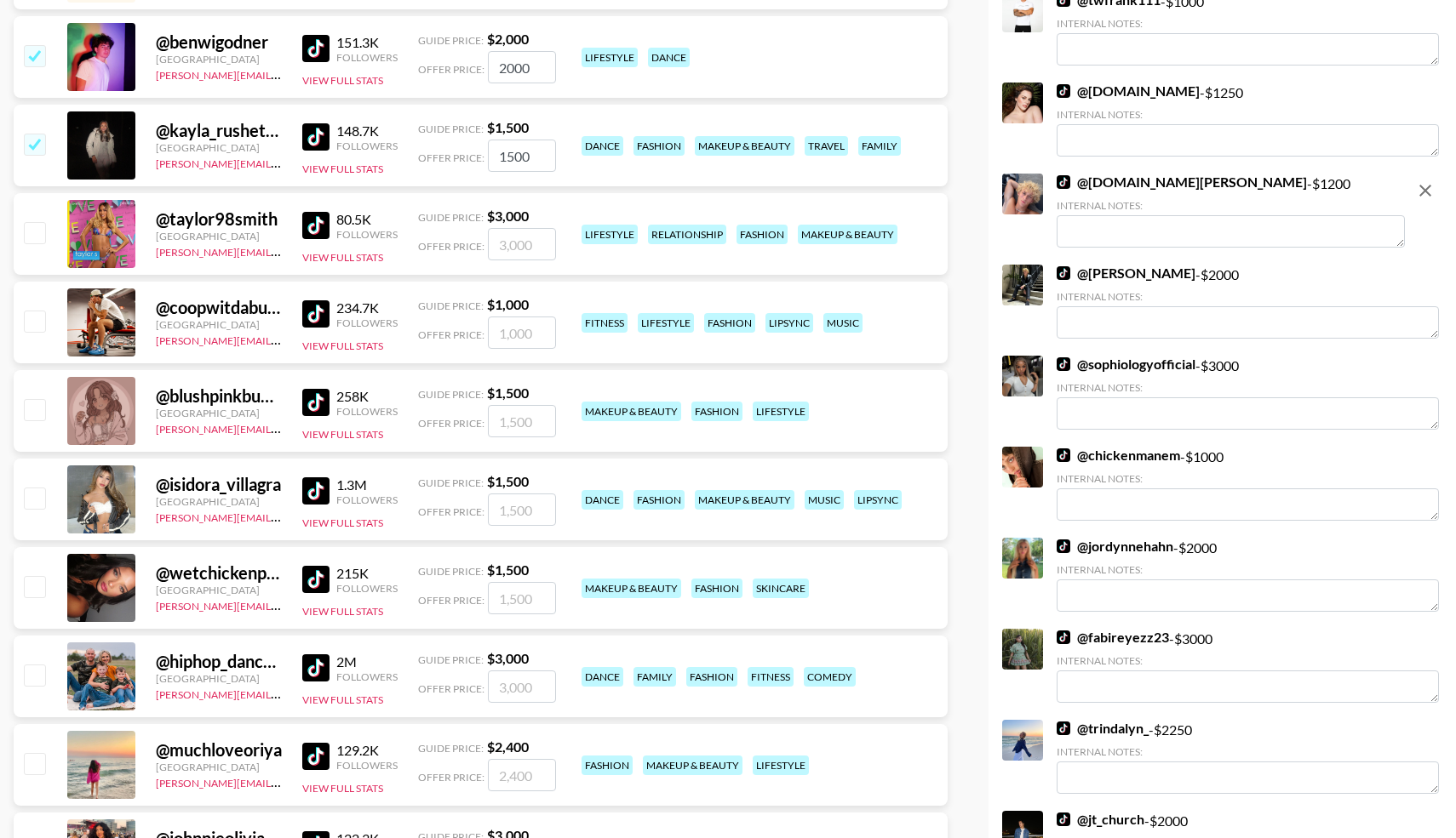
scroll to position [1362, 0]
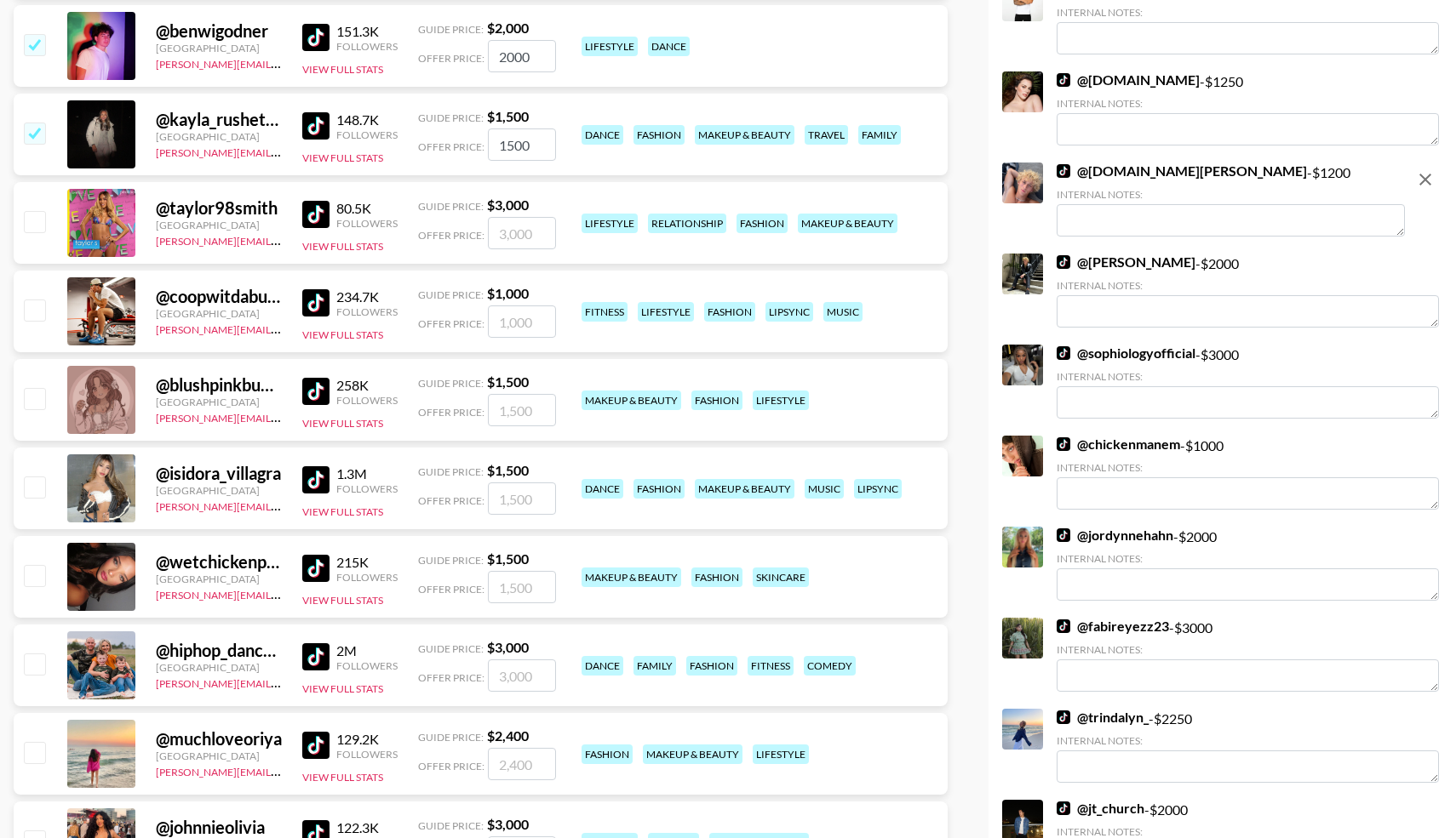
click at [35, 311] on input "checkbox" at bounding box center [34, 310] width 21 height 21
checkbox input "true"
type input "1000"
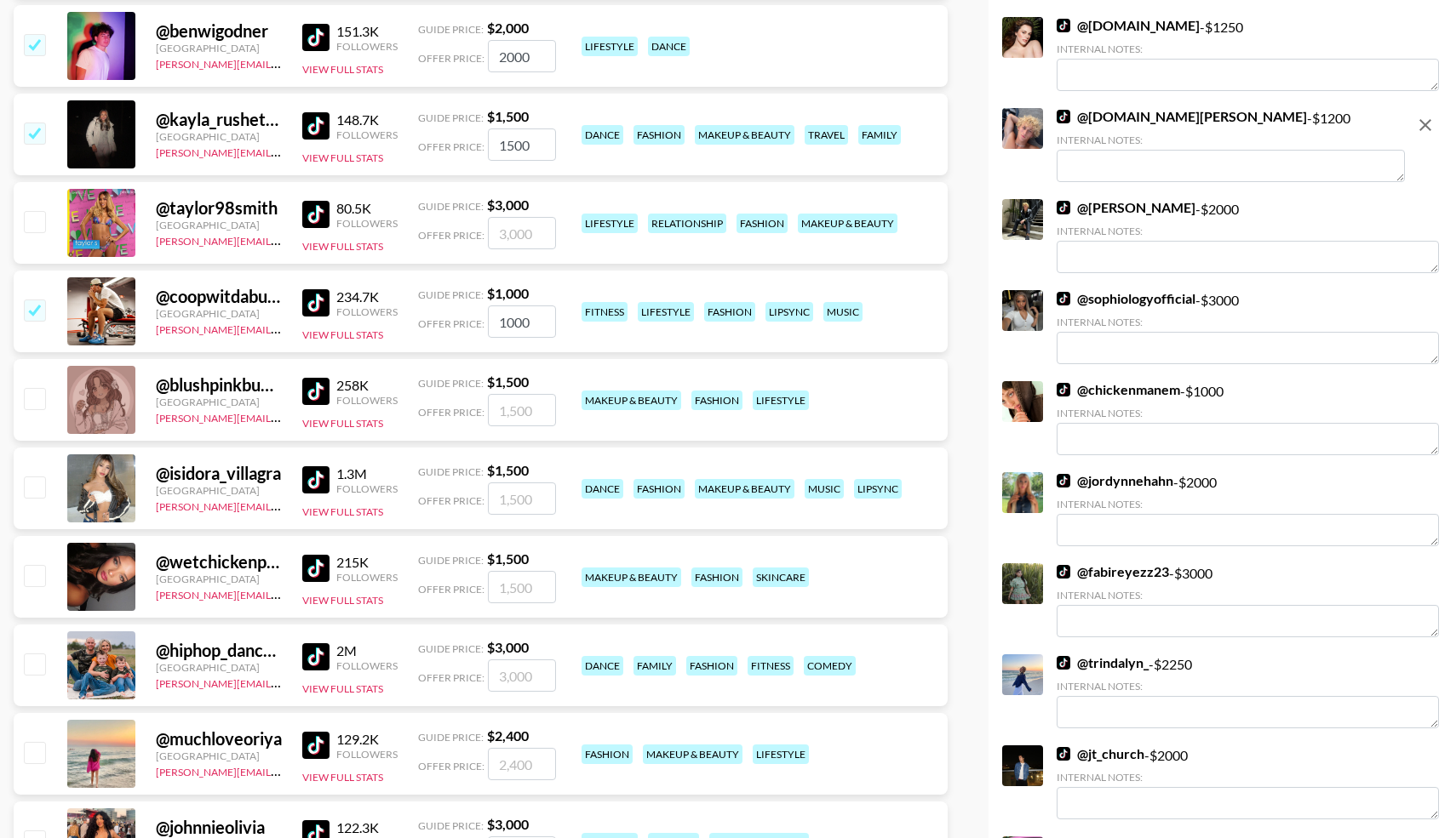
click at [37, 485] on input "checkbox" at bounding box center [34, 487] width 21 height 21
checkbox input "true"
type input "1500"
click at [31, 576] on input "checkbox" at bounding box center [34, 576] width 21 height 21
checkbox input "true"
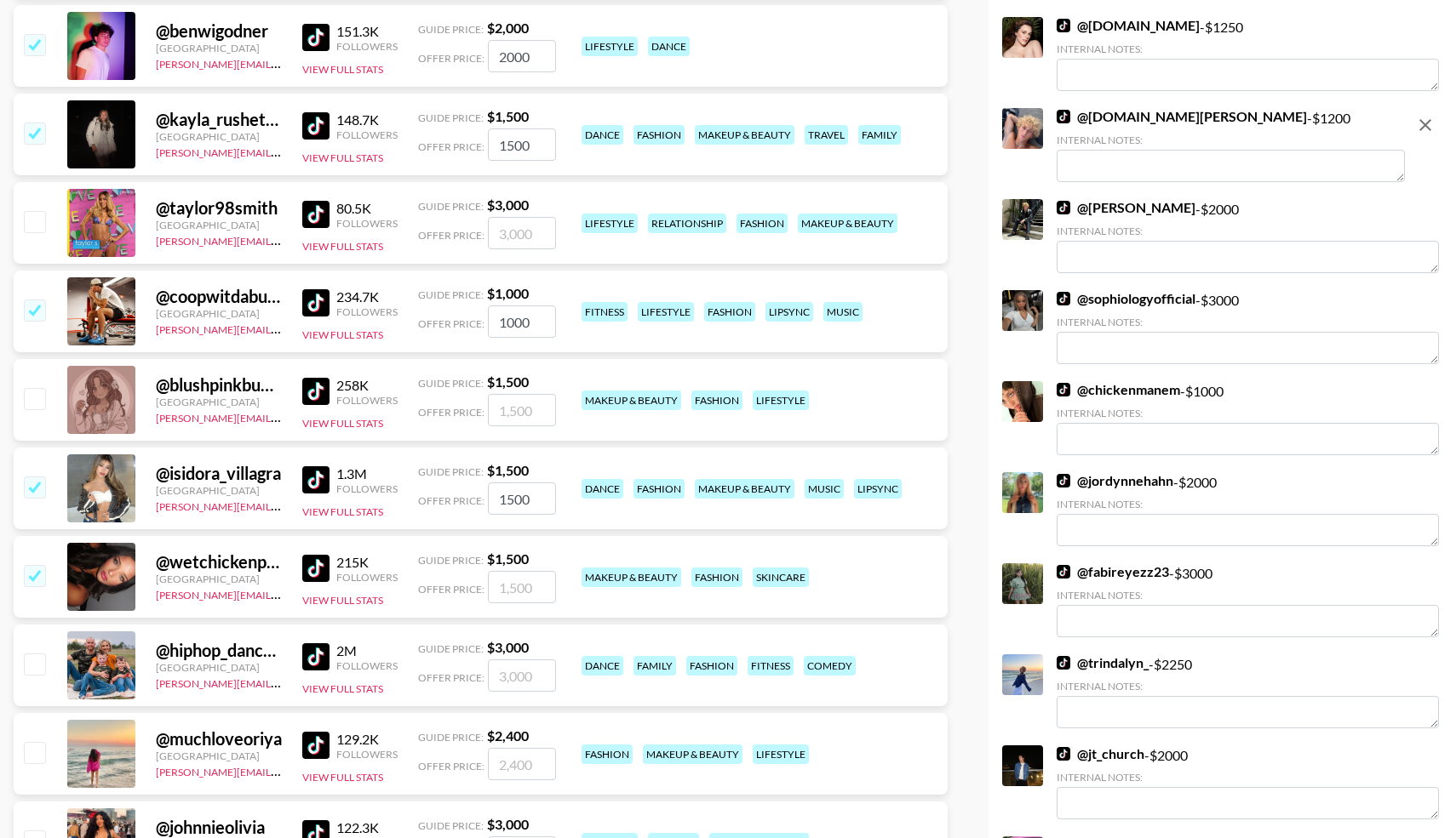
type input "1500"
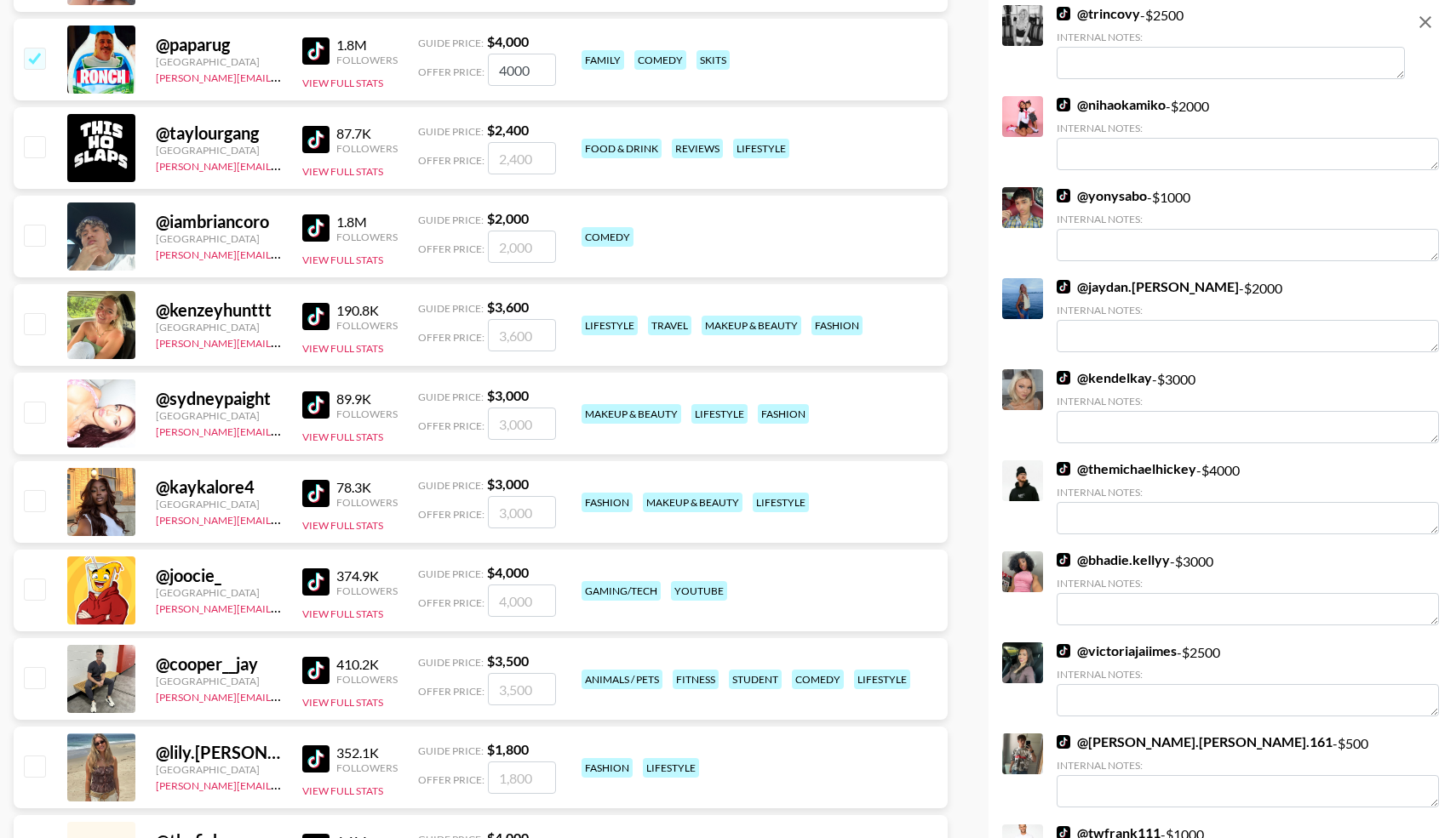
scroll to position [0, 0]
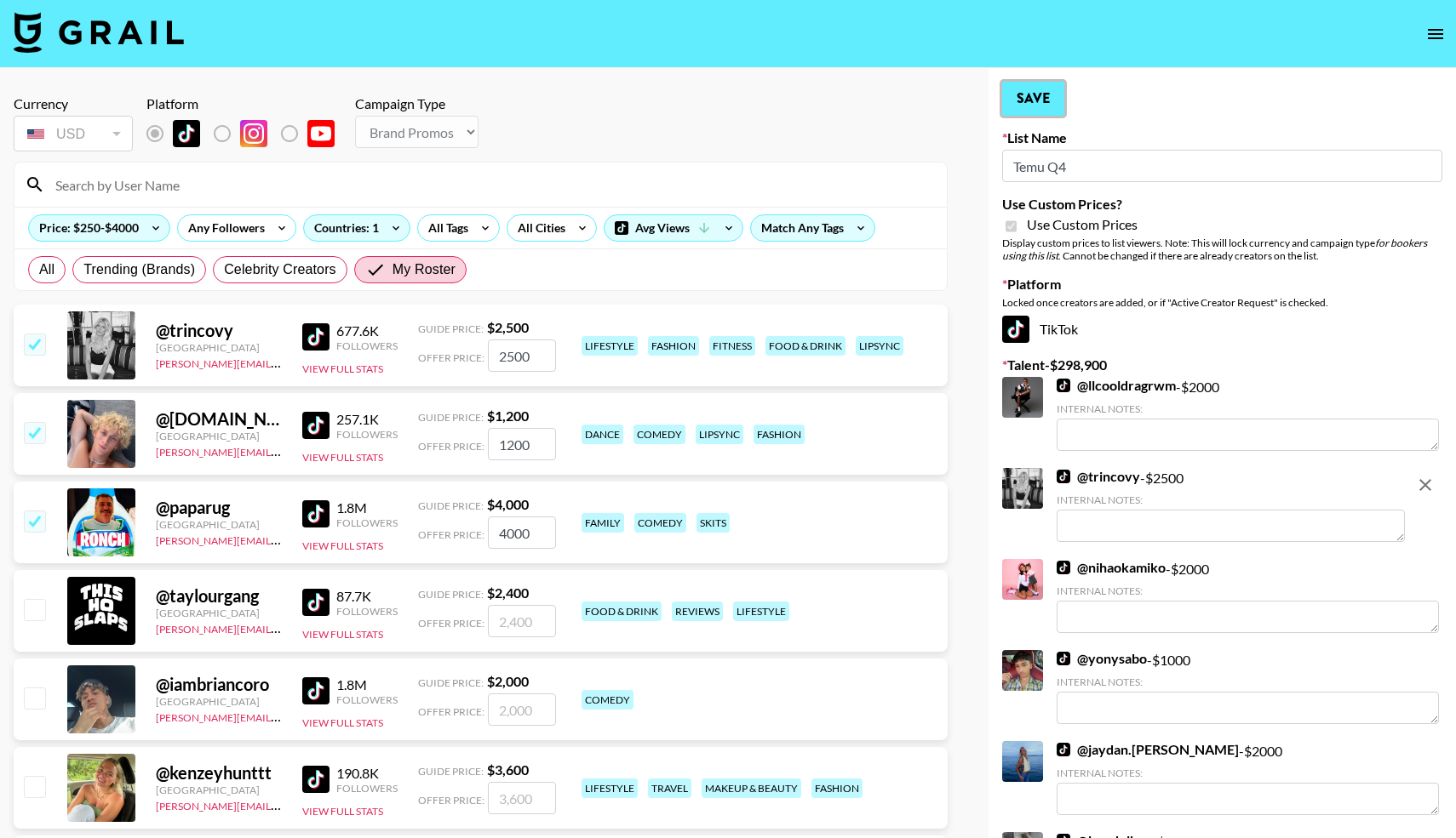
click at [1027, 104] on button "Save" at bounding box center [1034, 99] width 62 height 34
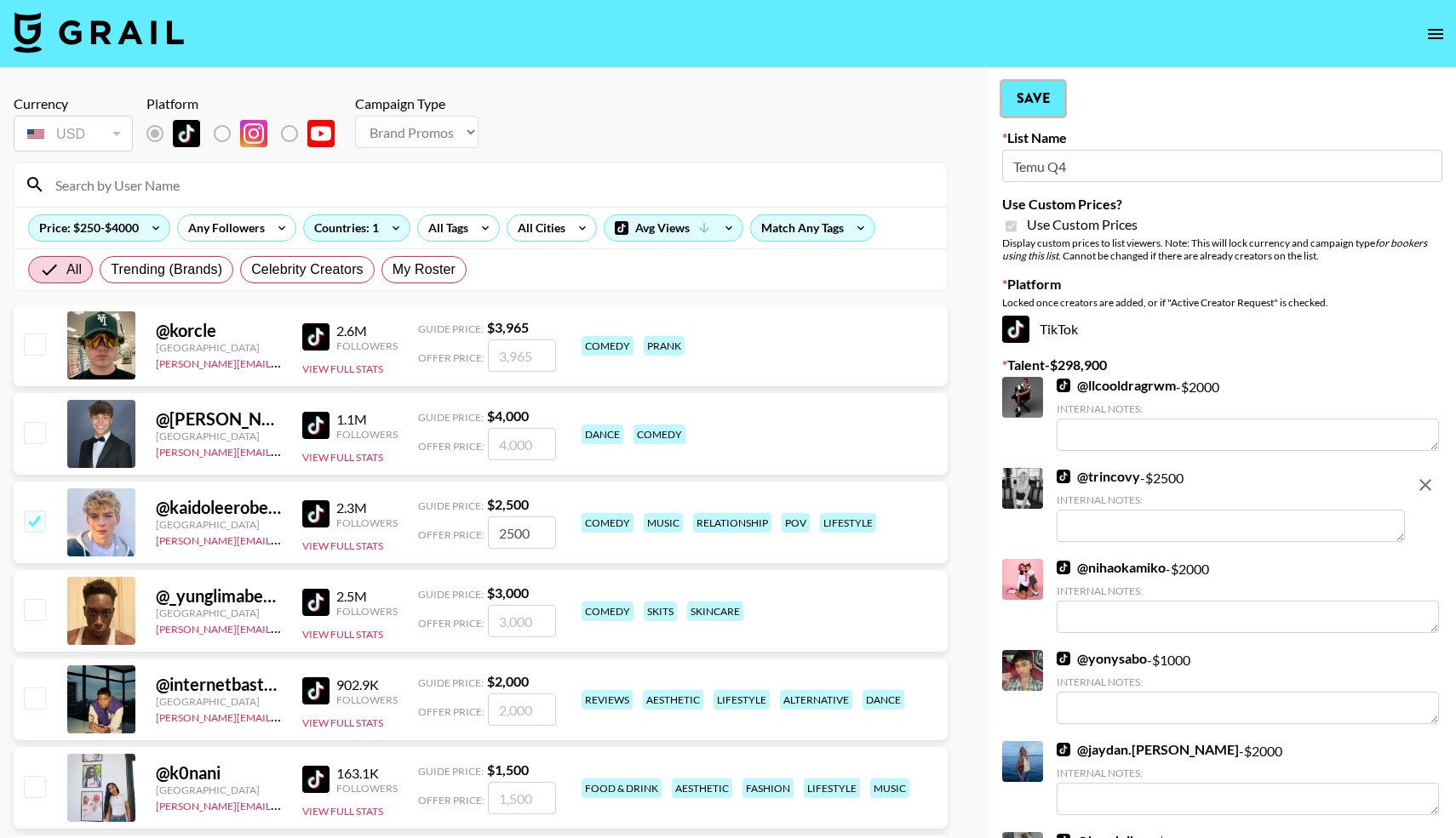
radio input "true"
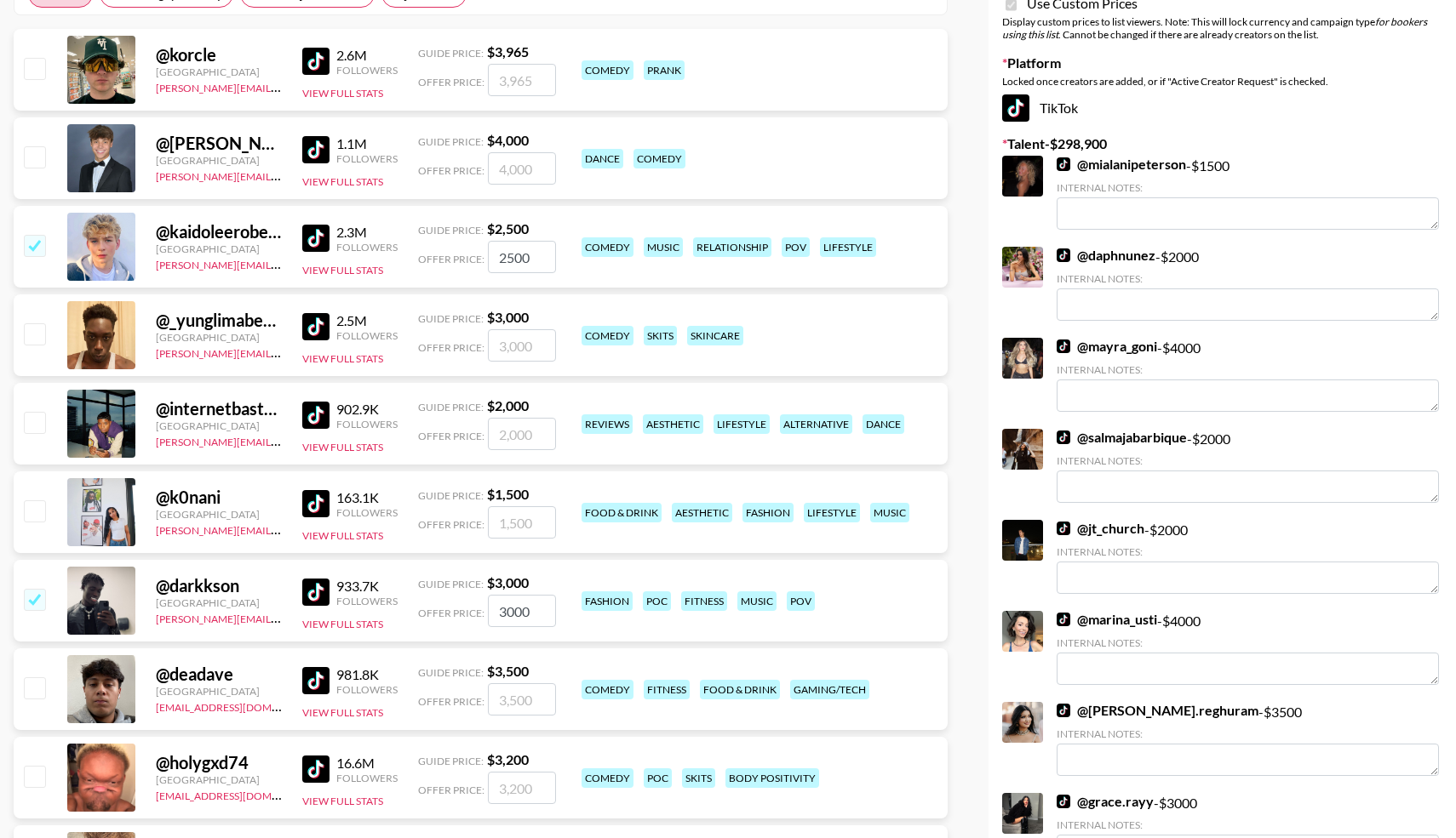
scroll to position [256, 0]
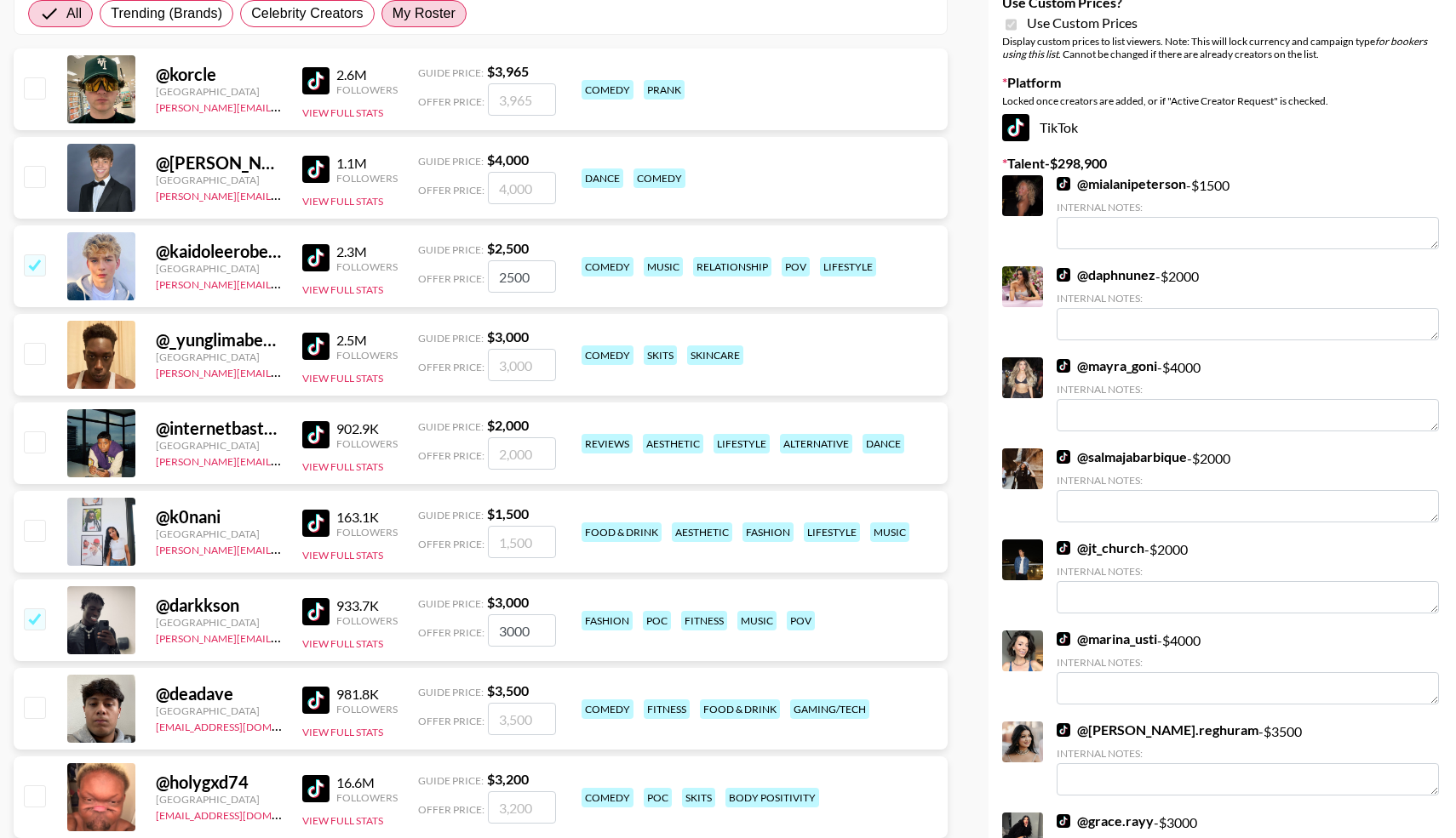
click at [417, 16] on span "My Roster" at bounding box center [424, 14] width 63 height 21
click at [393, 13] on input "My Roster" at bounding box center [393, 13] width 0 height 0
radio input "true"
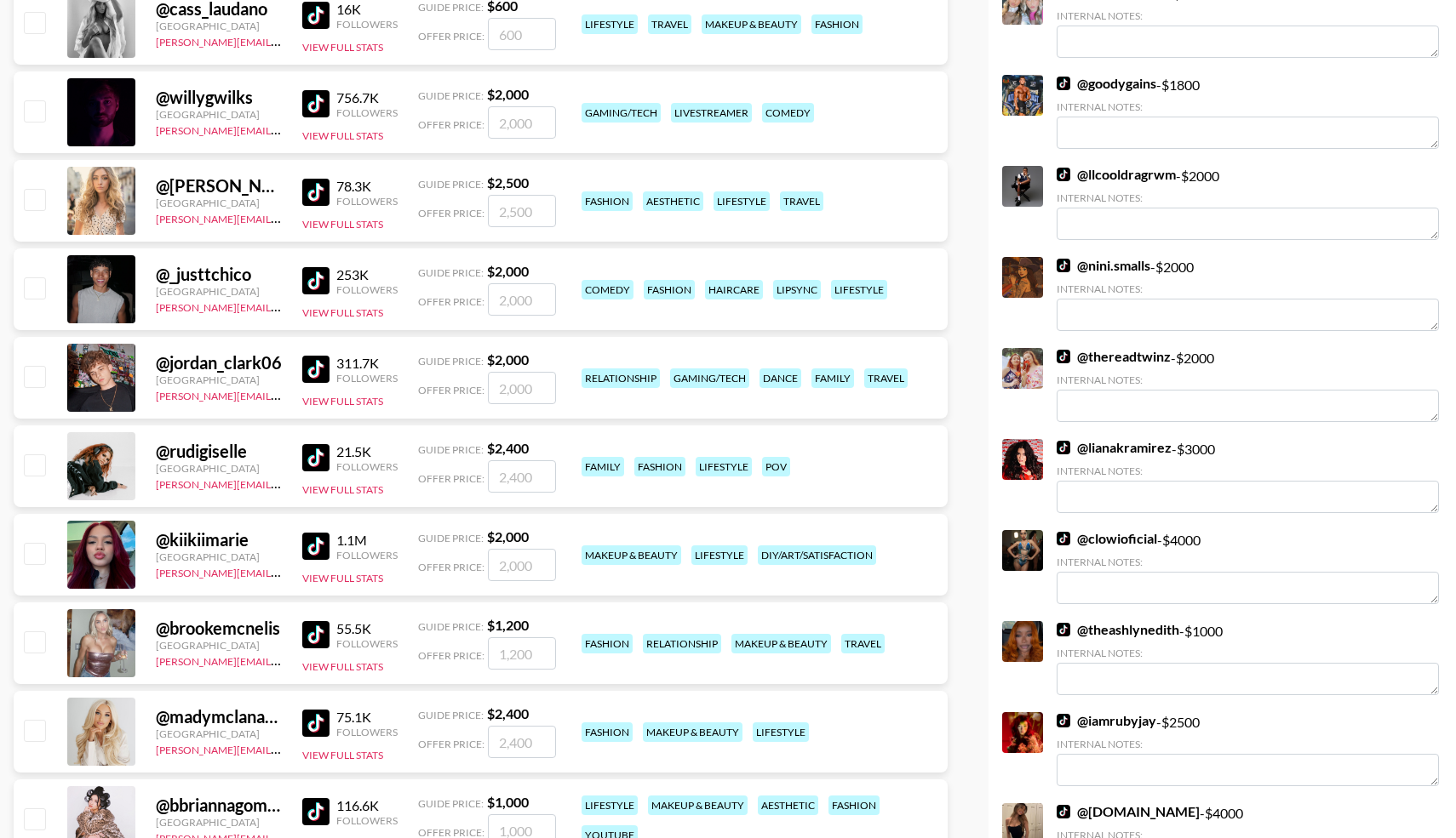
scroll to position [2288, 0]
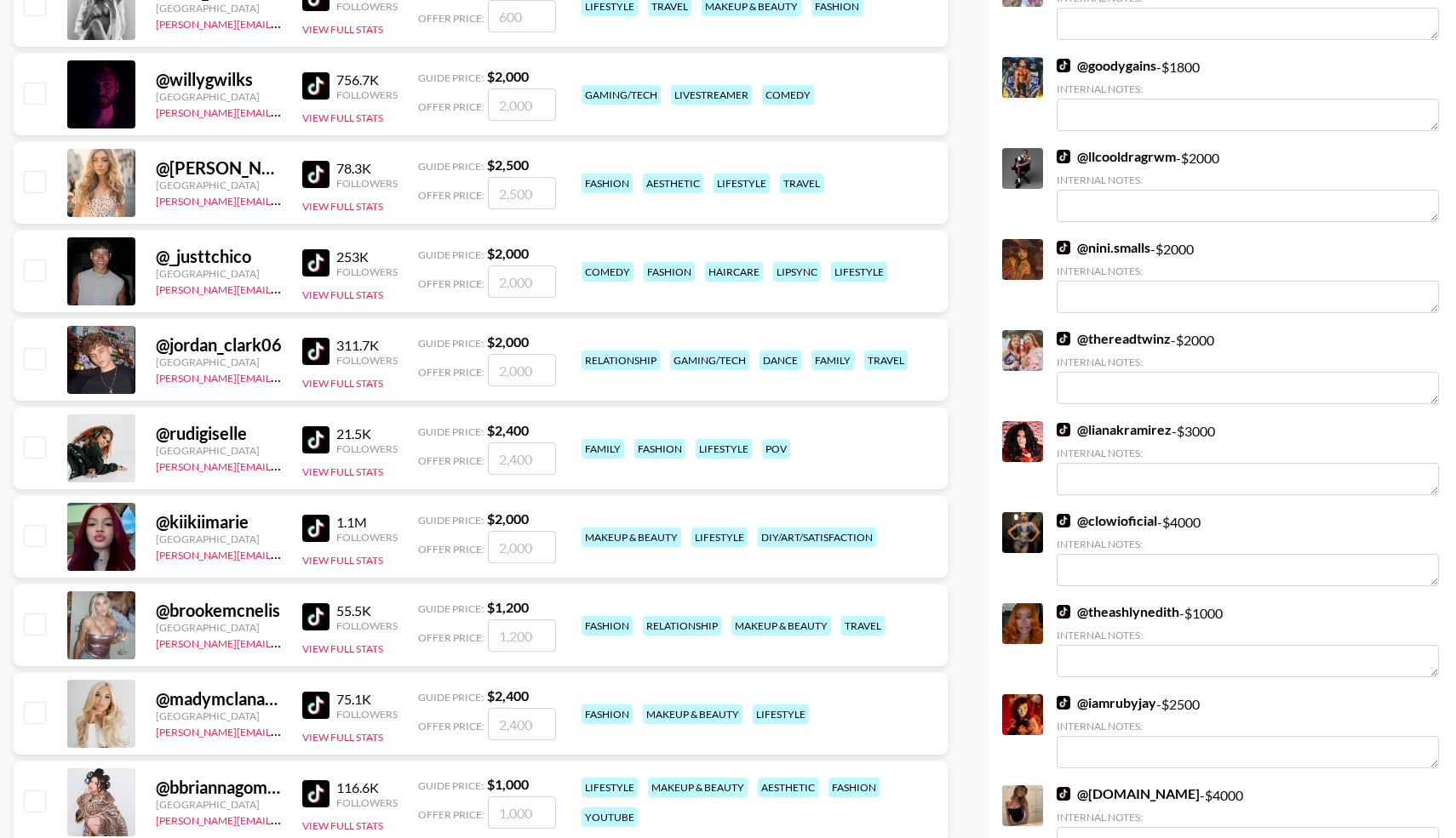
click at [29, 360] on input "checkbox" at bounding box center [34, 359] width 21 height 21
checkbox input "true"
type input "2000"
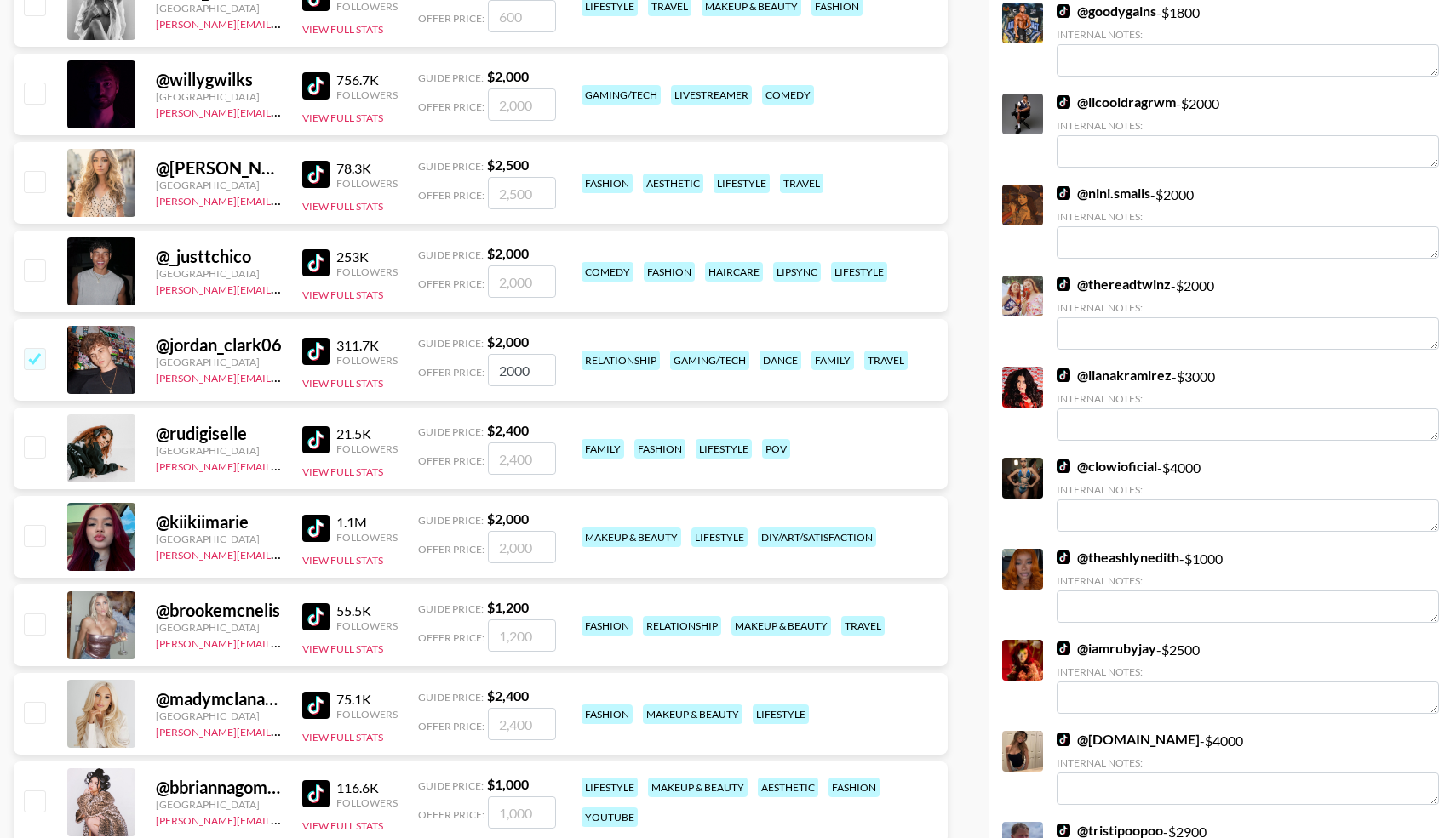
click at [35, 279] on input "checkbox" at bounding box center [34, 270] width 21 height 21
checkbox input "true"
type input "2000"
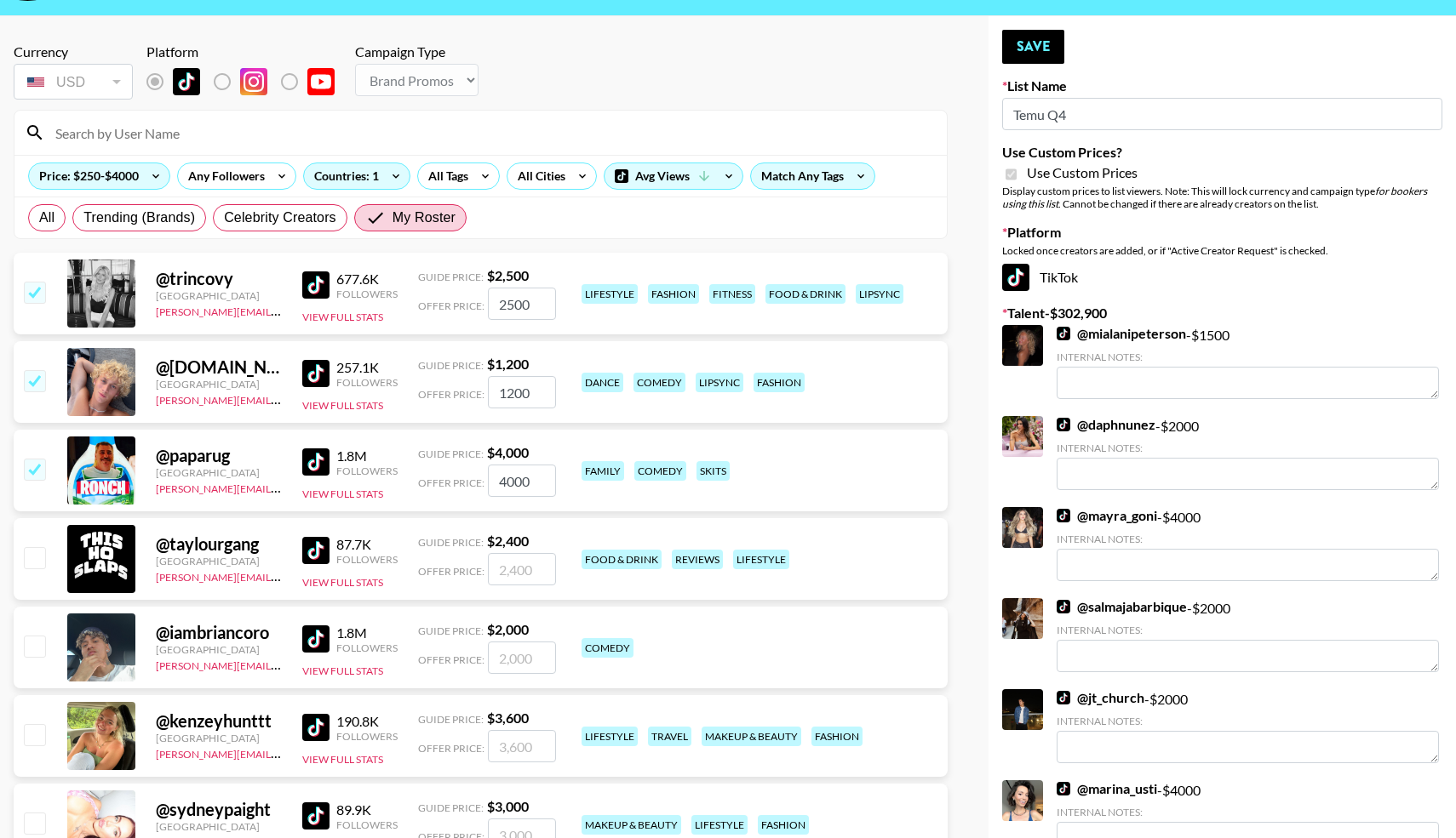
scroll to position [0, 0]
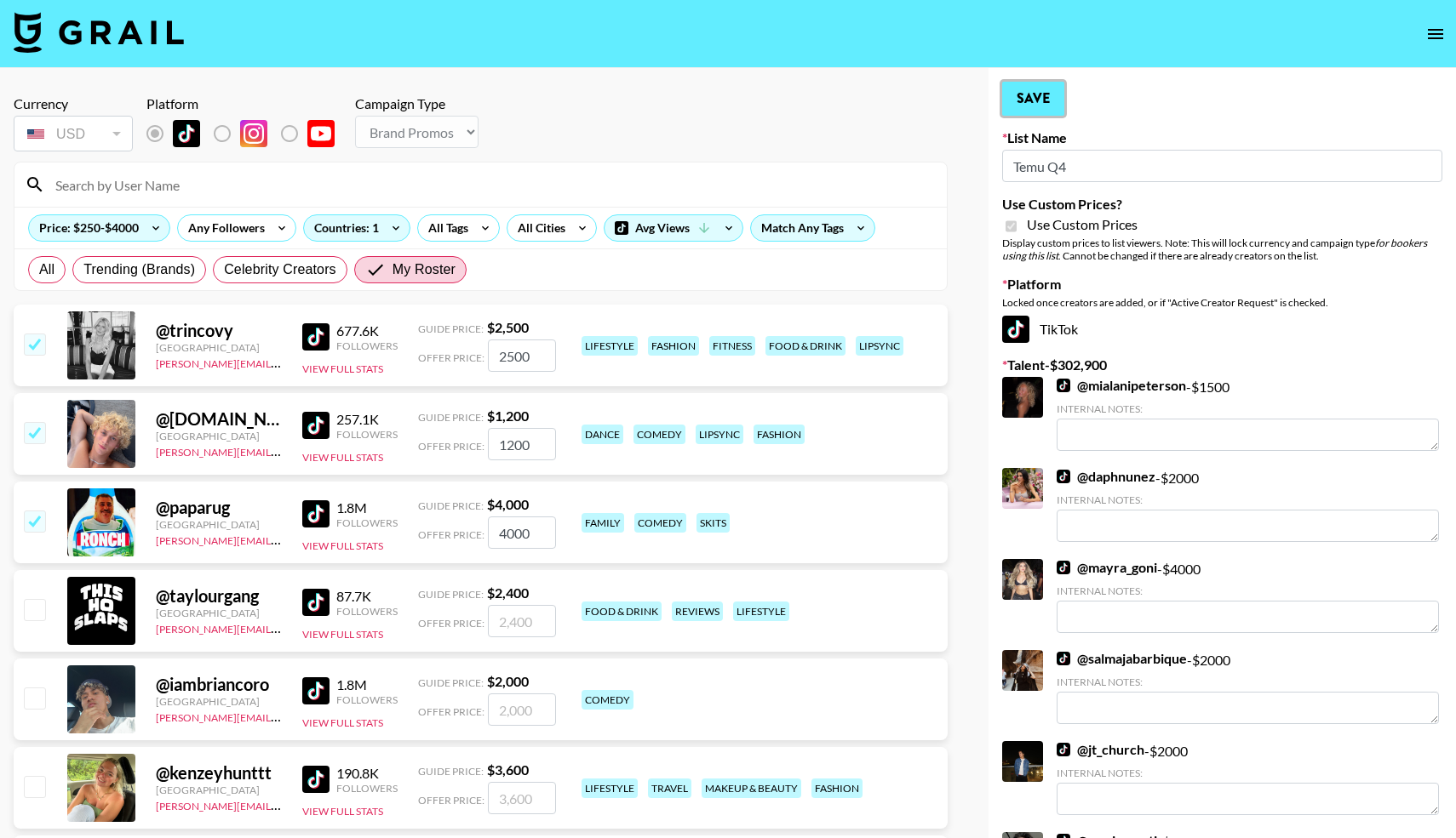
click at [1033, 100] on button "Save" at bounding box center [1034, 99] width 62 height 34
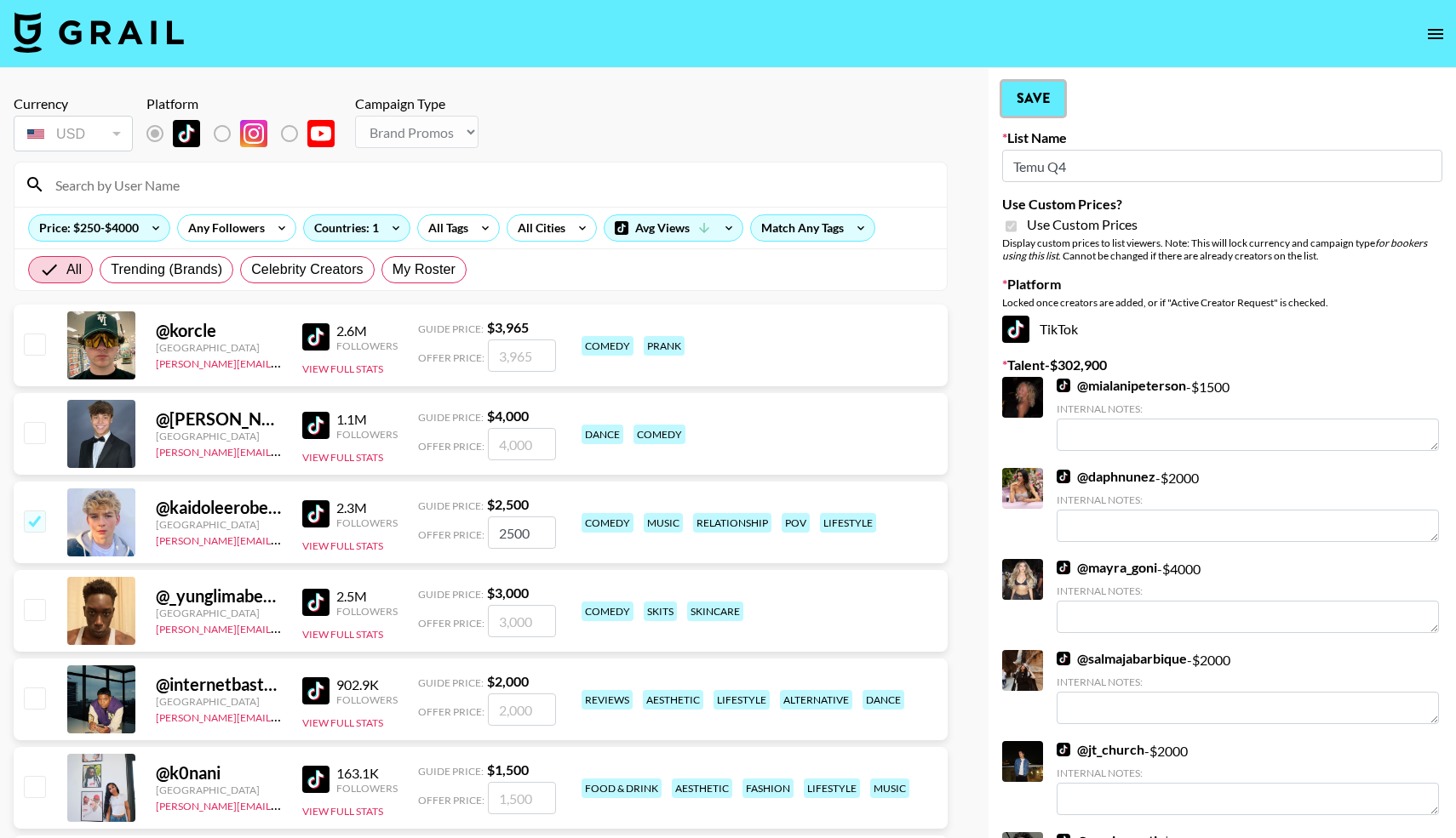
radio input "true"
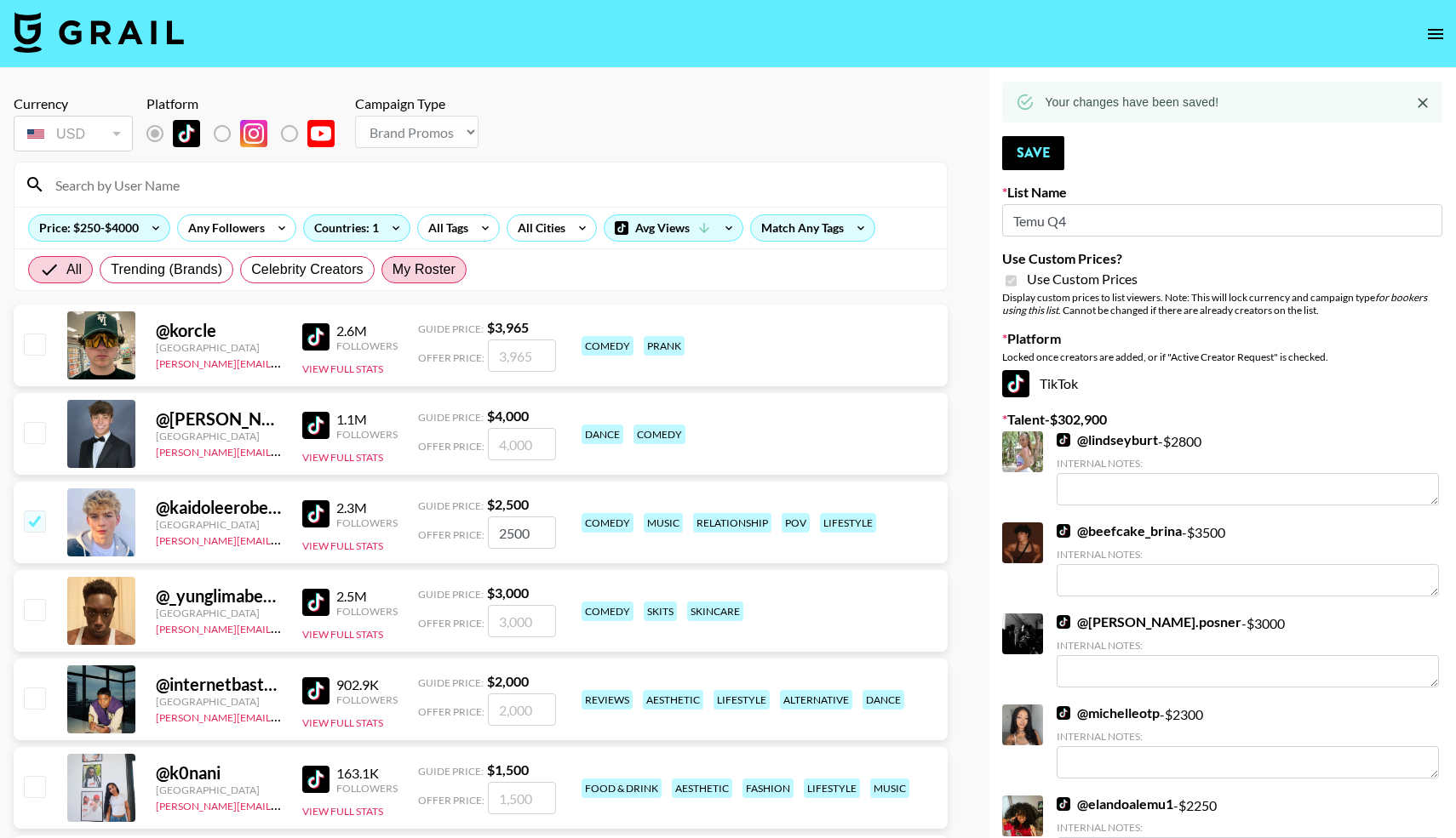
click at [430, 270] on span "My Roster" at bounding box center [424, 270] width 63 height 21
click at [393, 270] on input "My Roster" at bounding box center [393, 270] width 0 height 0
radio input "true"
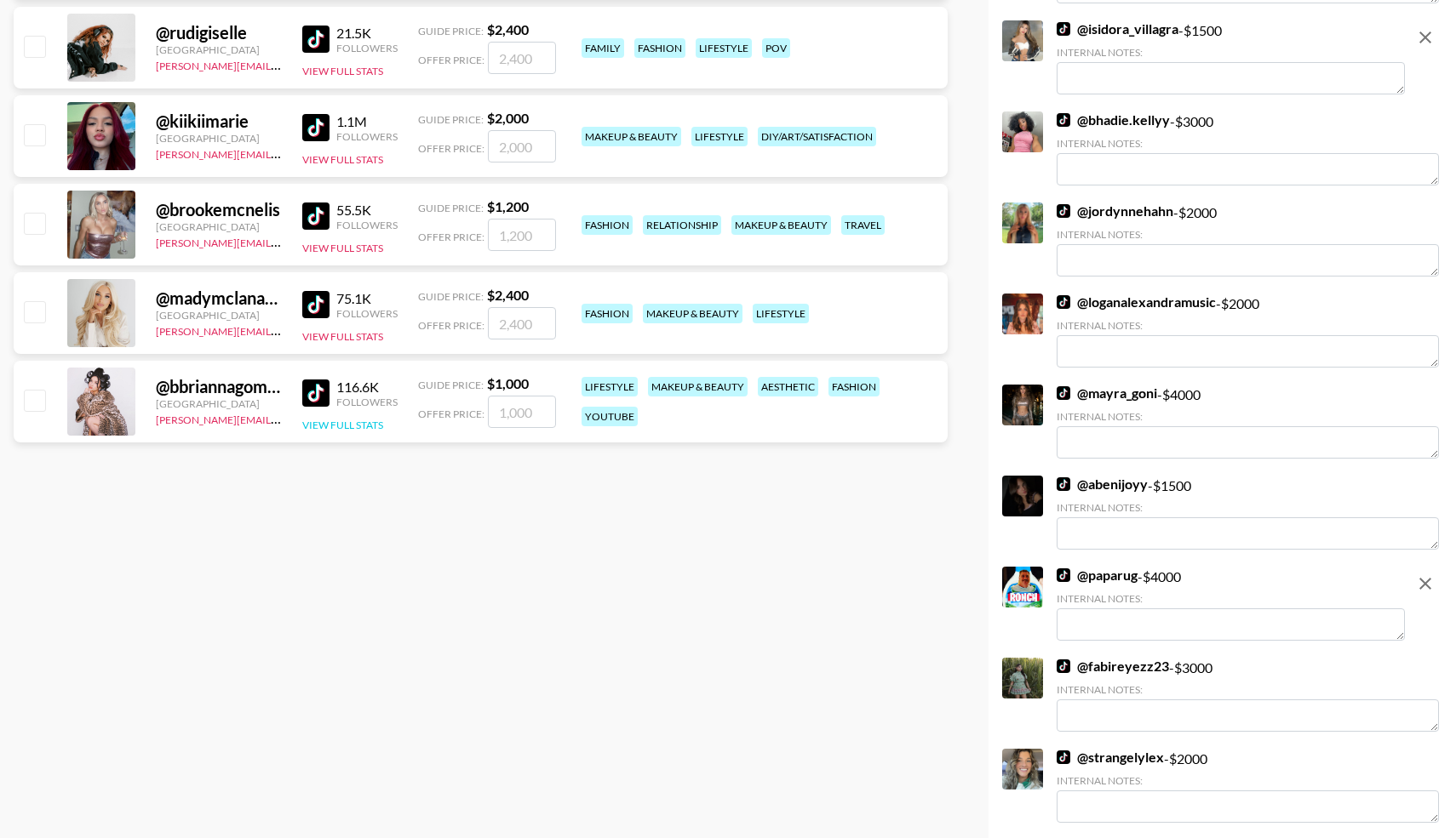
scroll to position [2693, 0]
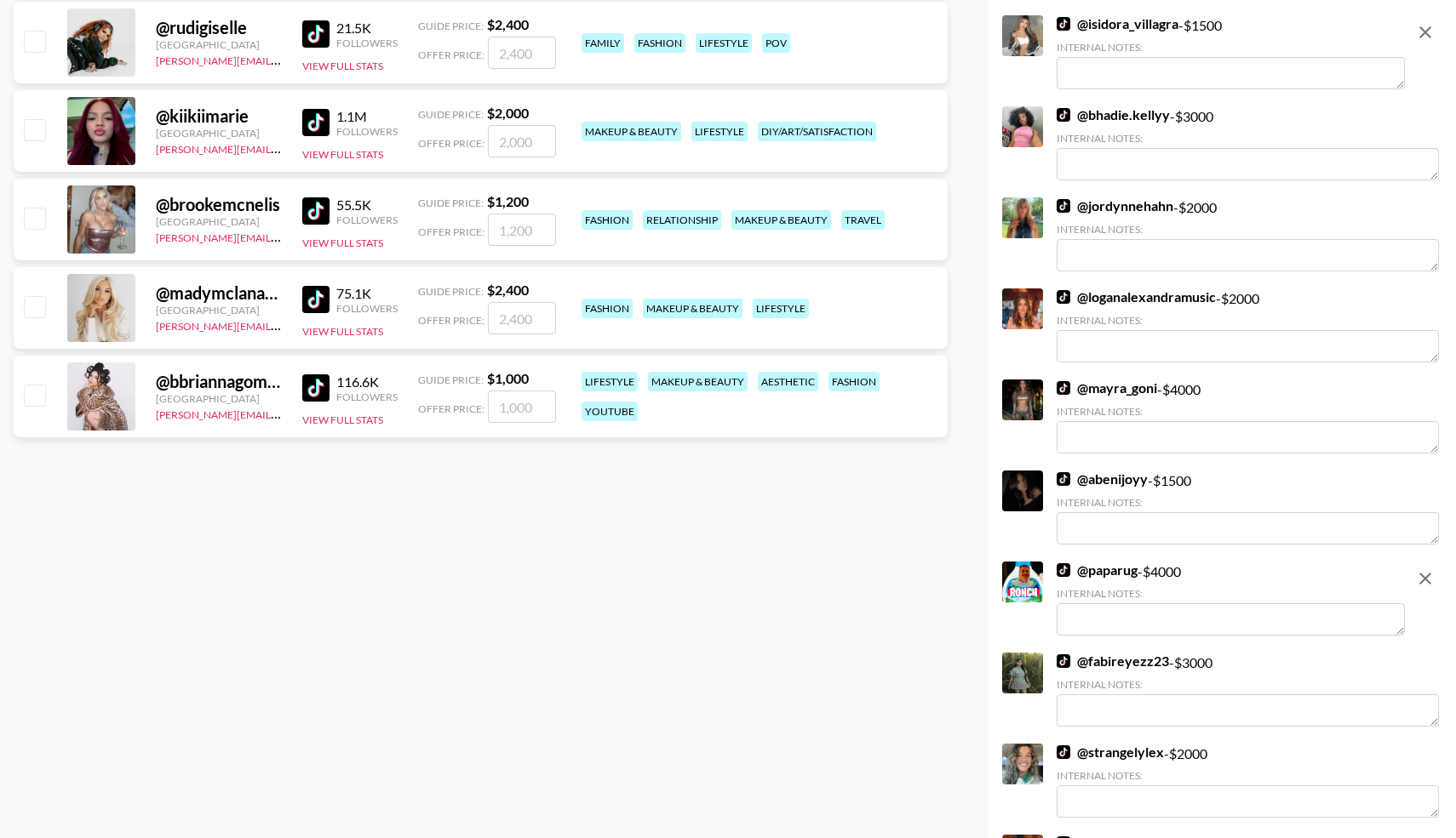
click at [31, 393] on input "checkbox" at bounding box center [34, 395] width 21 height 21
checkbox input "true"
type input "1000"
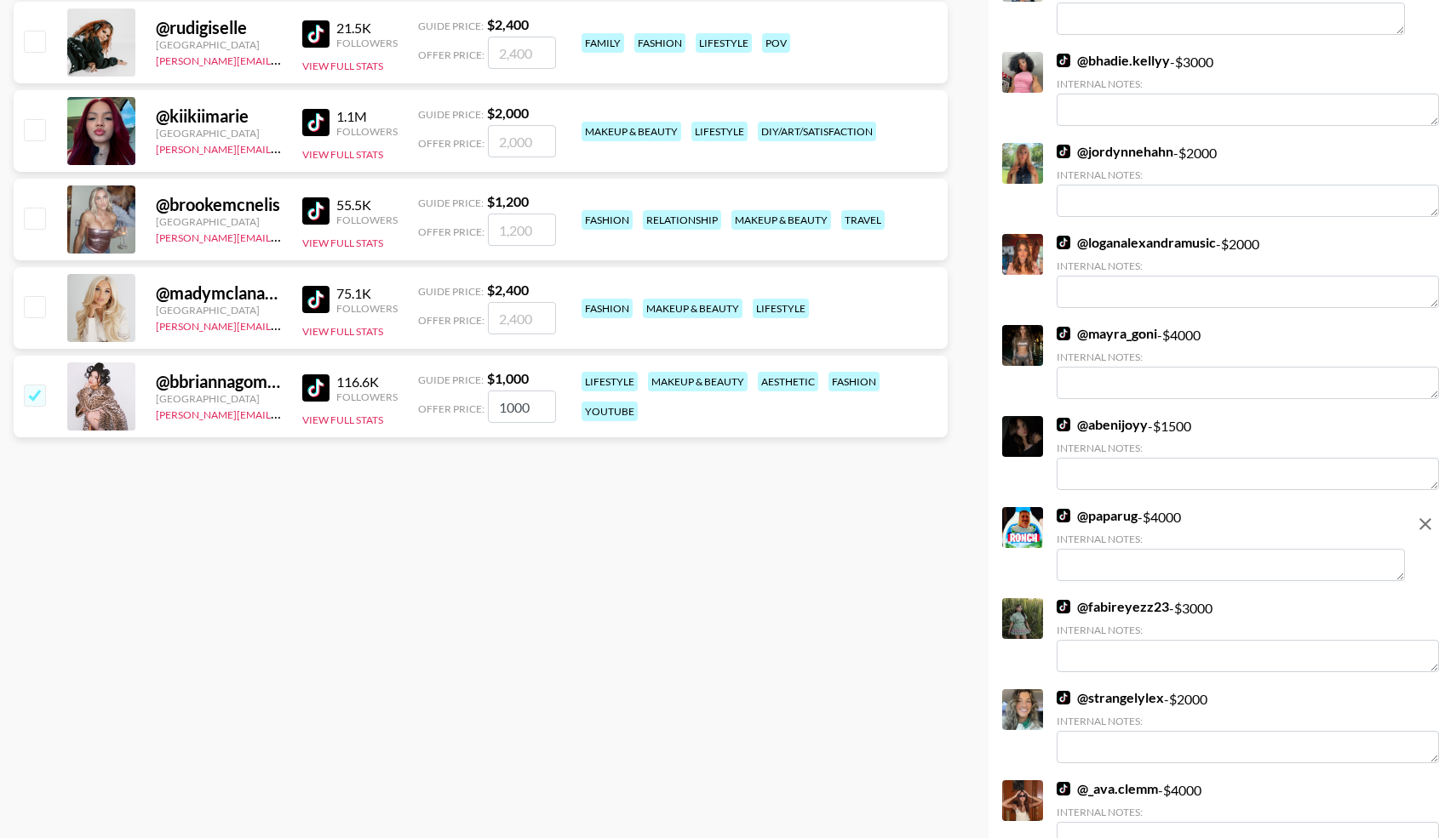
click at [31, 219] on input "checkbox" at bounding box center [34, 218] width 21 height 21
checkbox input "true"
type input "1200"
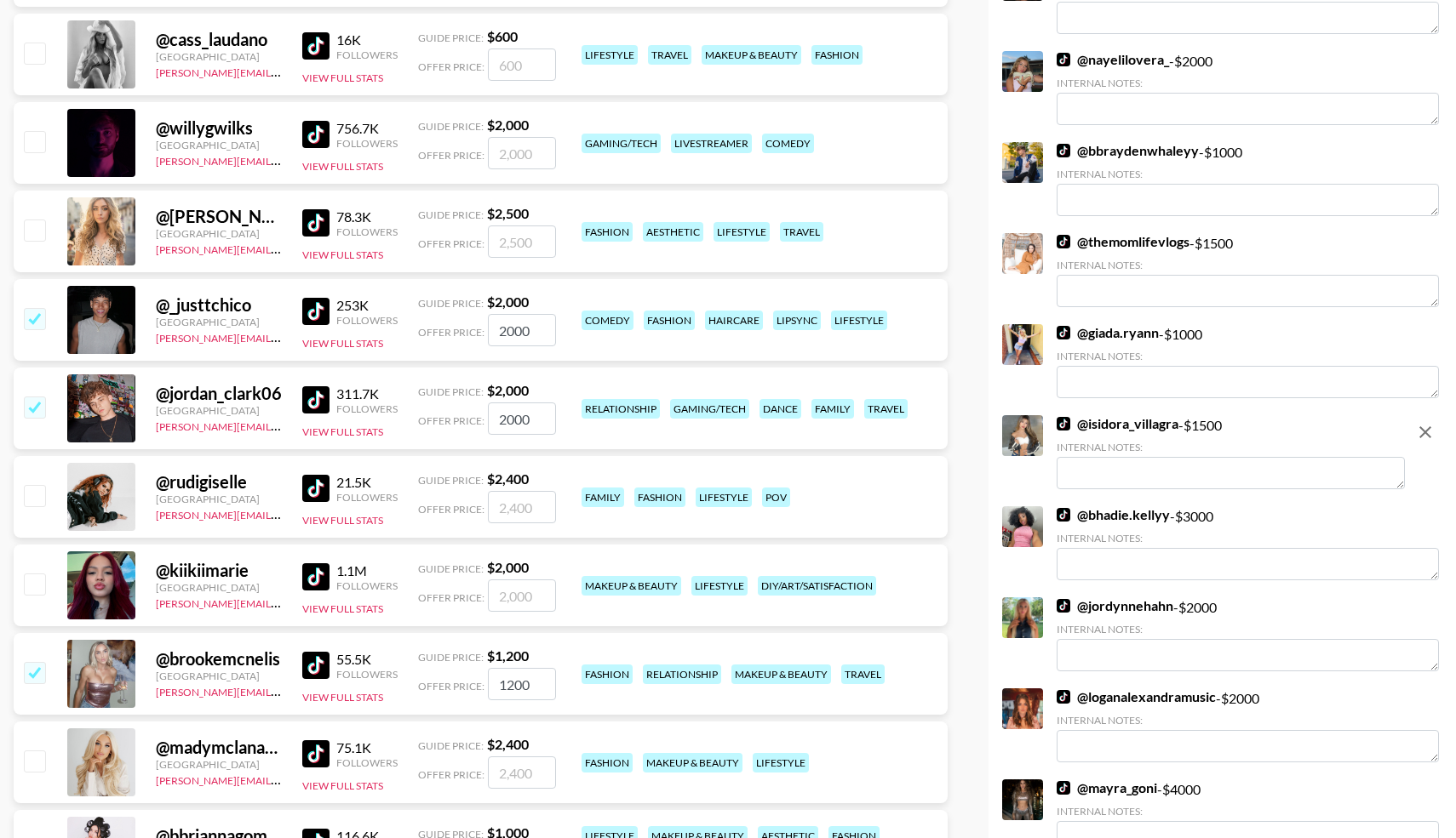
scroll to position [2235, 0]
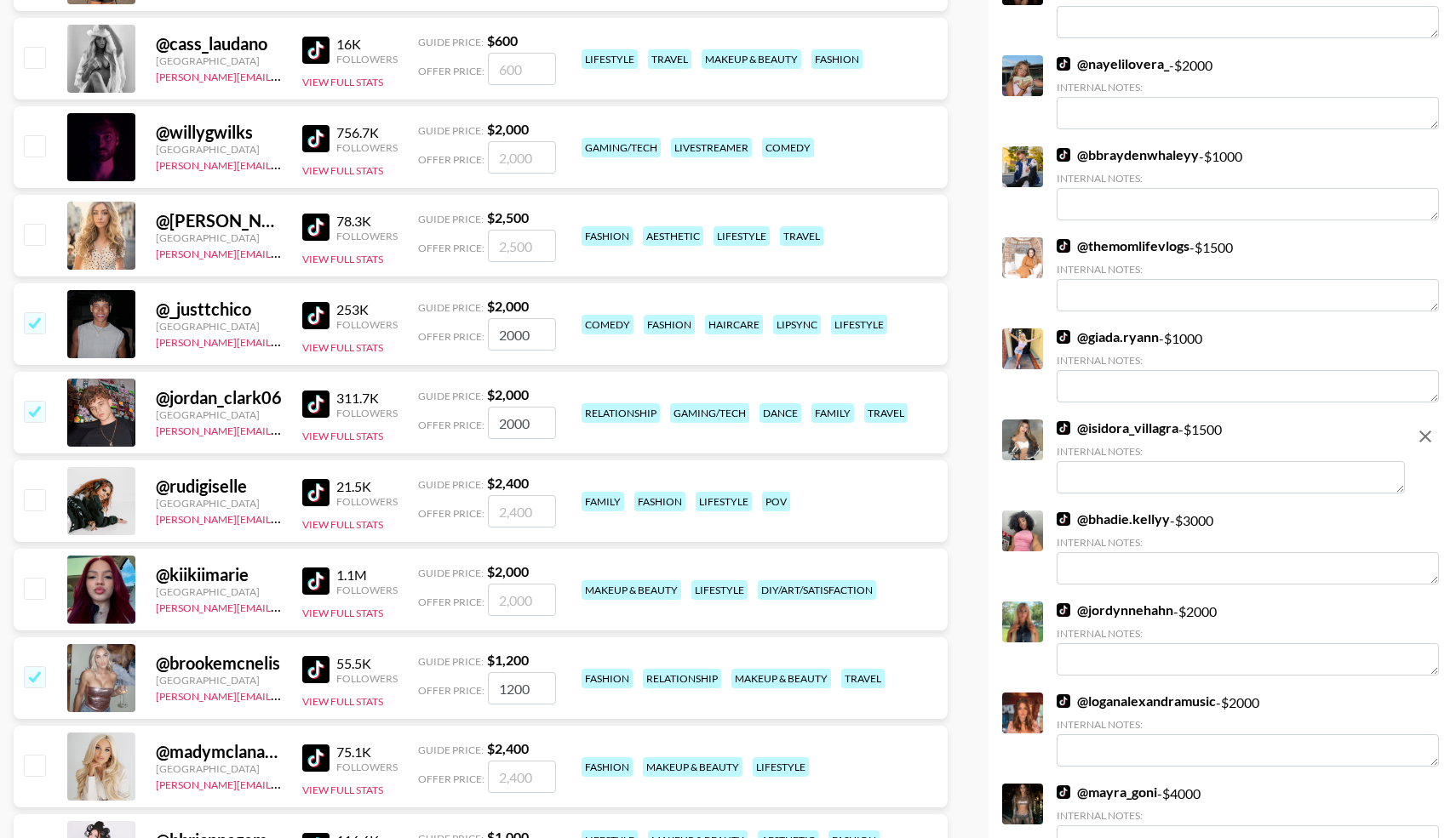
click at [31, 233] on input "checkbox" at bounding box center [34, 234] width 21 height 21
checkbox input "true"
type input "2500"
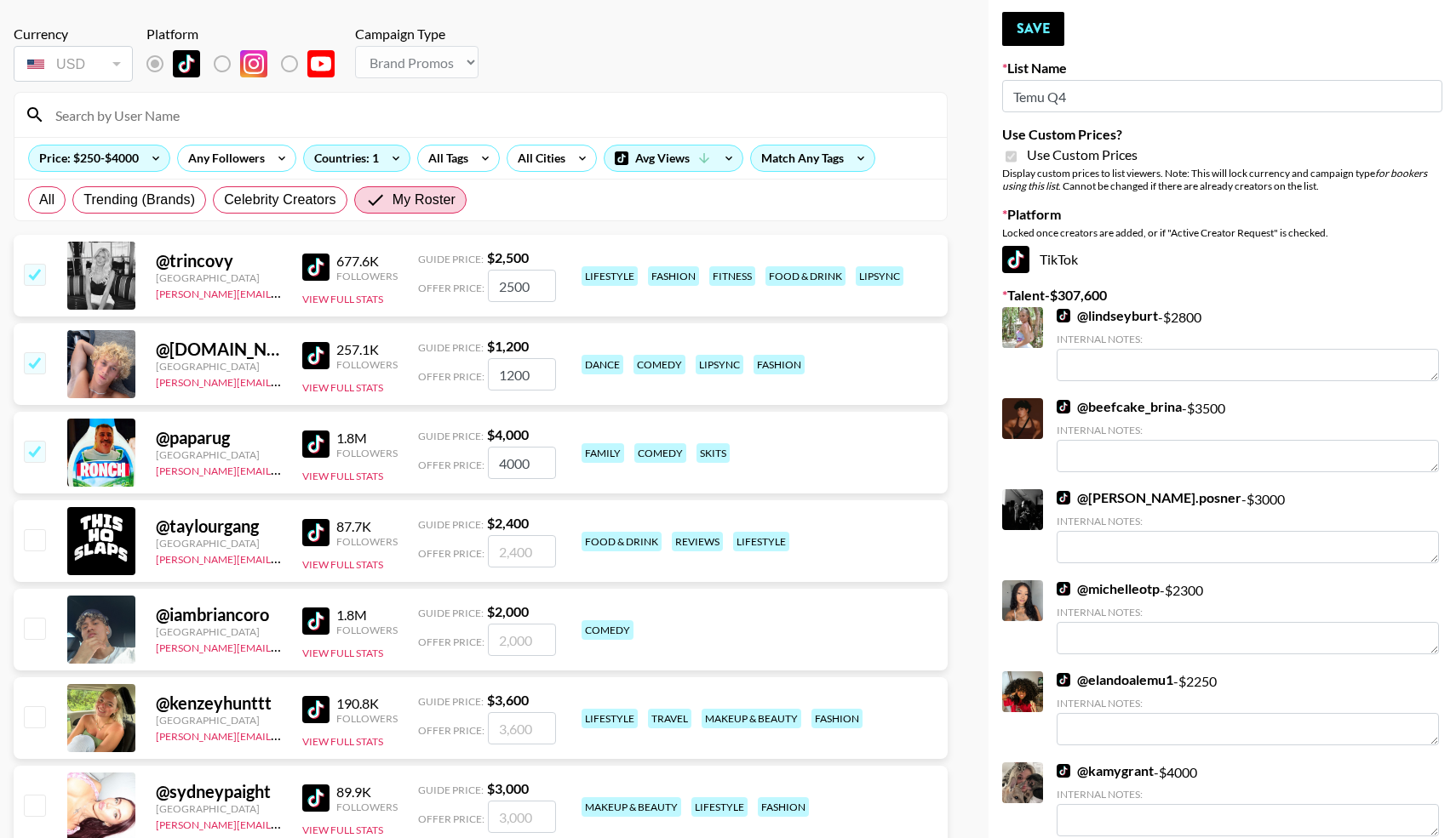
scroll to position [0, 0]
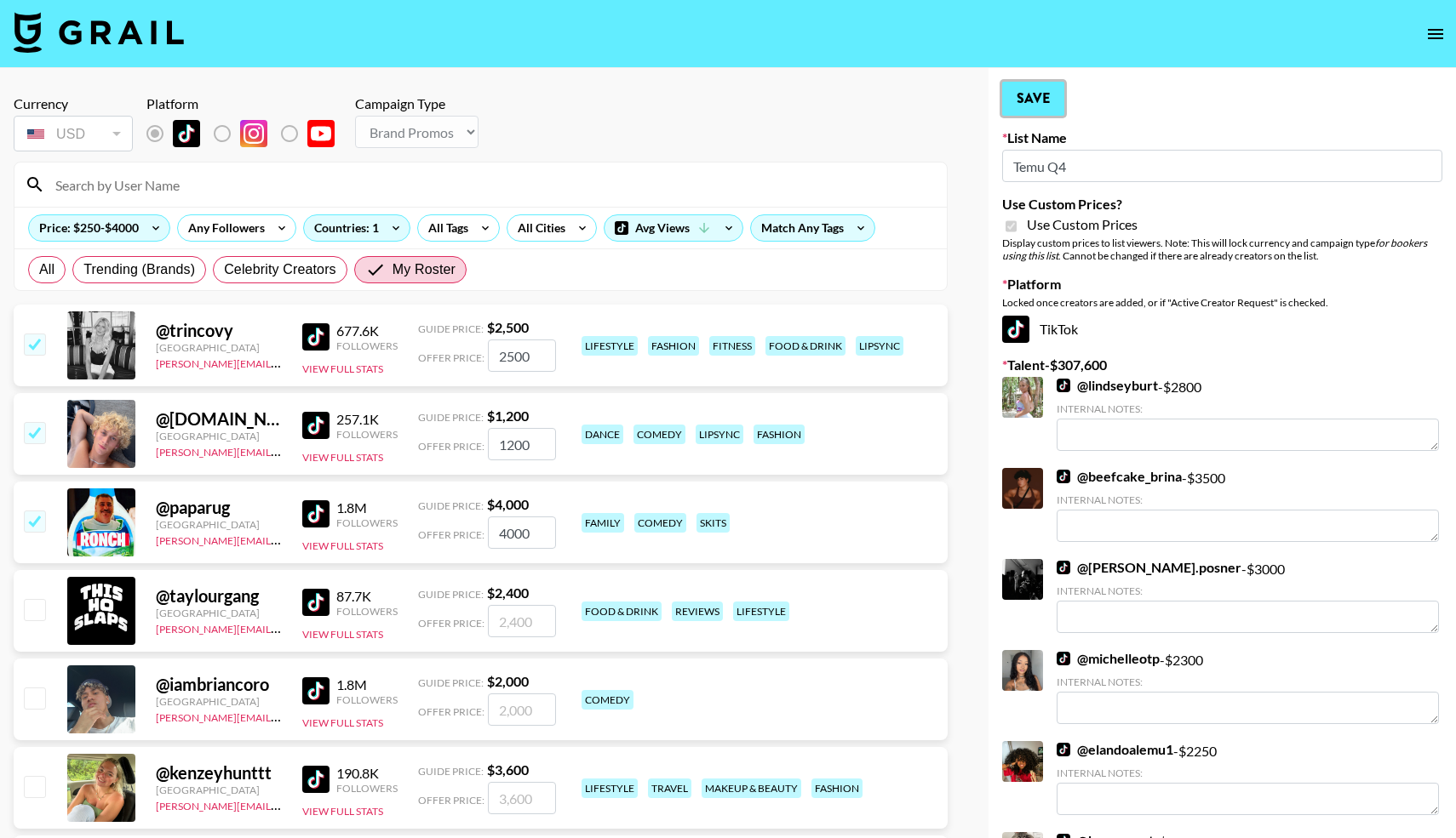
click at [1029, 93] on button "Save" at bounding box center [1034, 99] width 62 height 34
radio input "true"
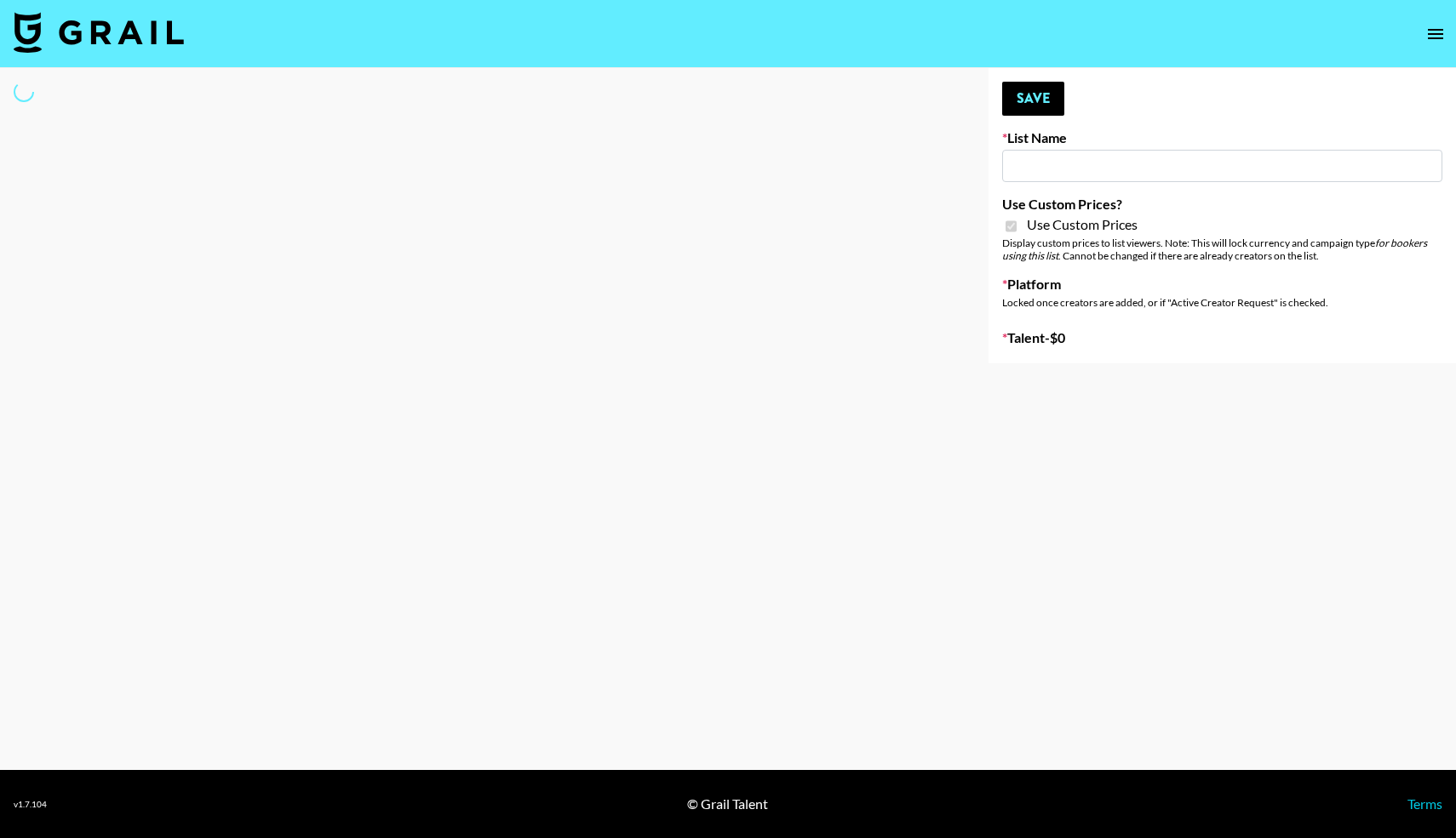
type input "Temu Q4"
checkbox input "true"
select select "Brand"
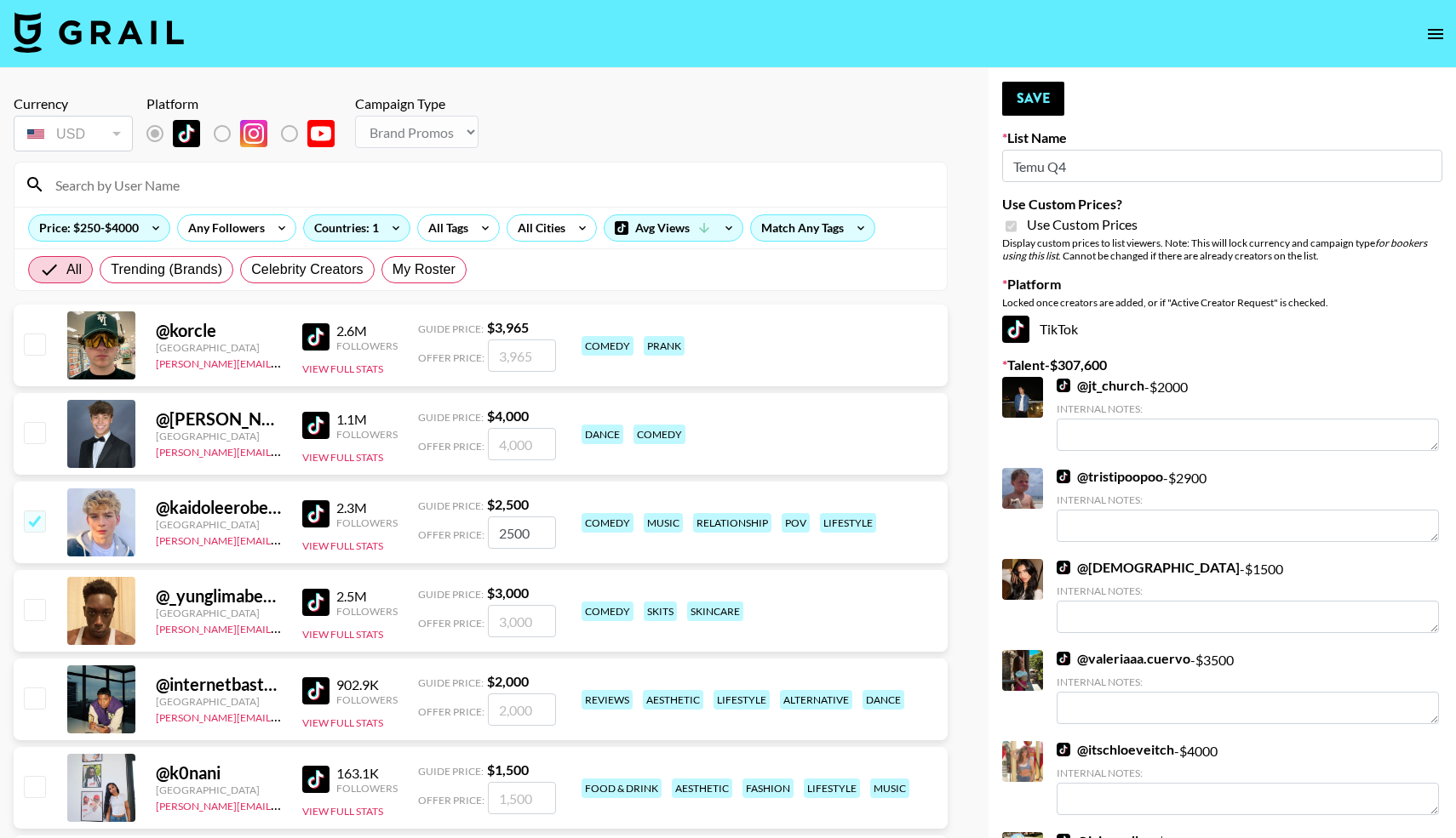
click at [190, 193] on input at bounding box center [491, 184] width 891 height 27
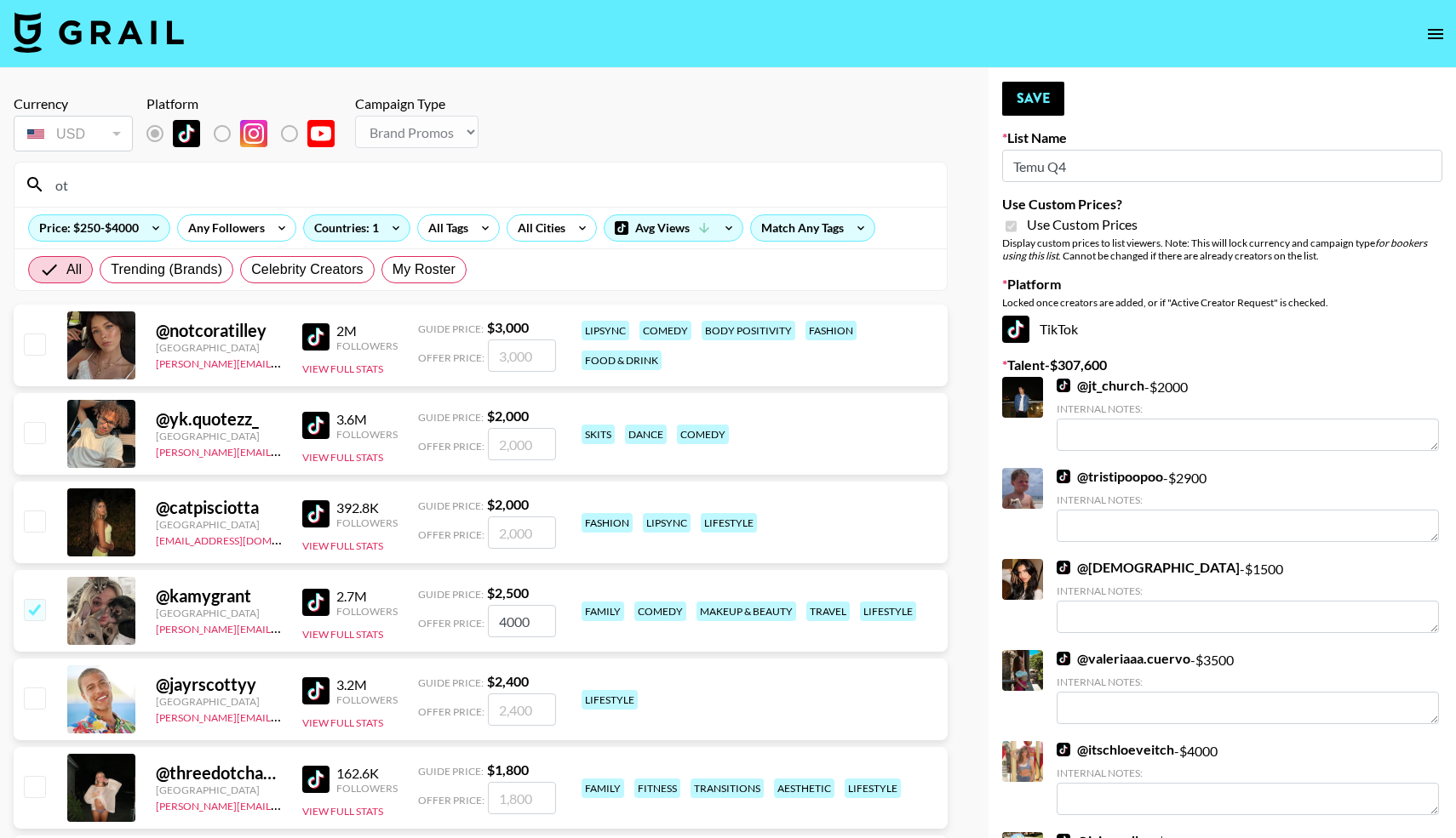
type input "o"
